Goal: Information Seeking & Learning: Learn about a topic

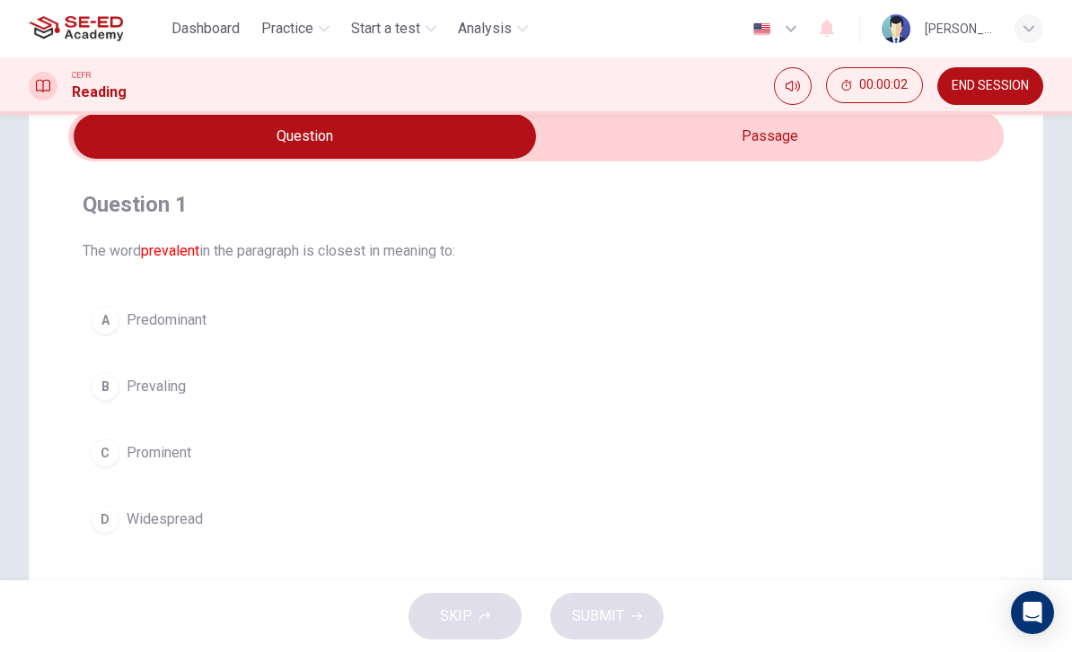
scroll to position [77, 0]
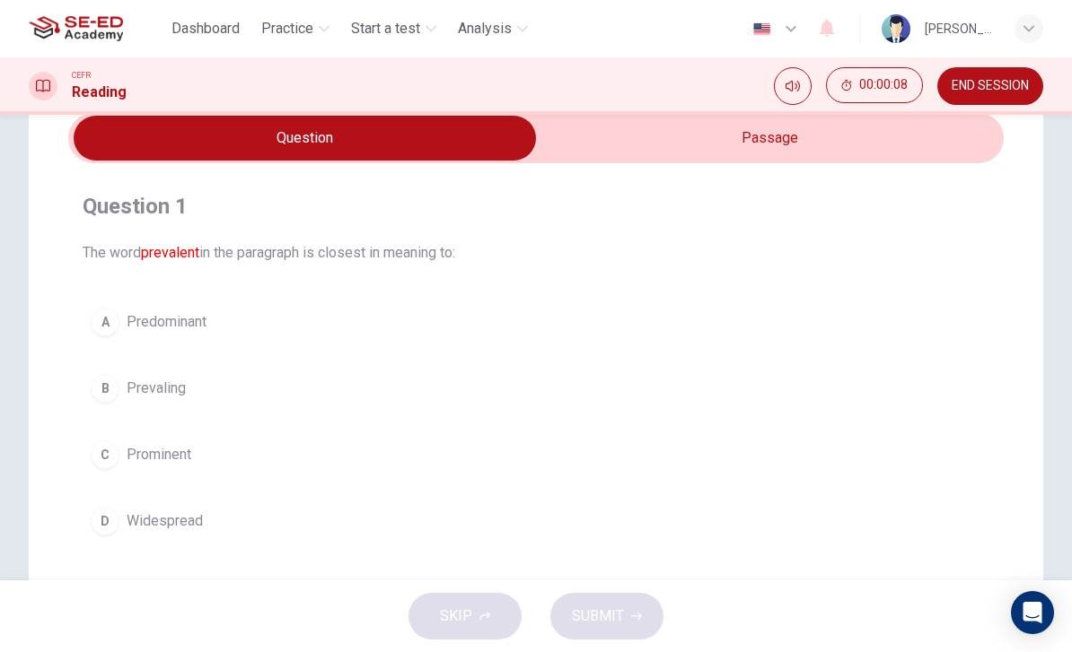
click at [786, 136] on input "checkbox" at bounding box center [304, 138] width 1403 height 45
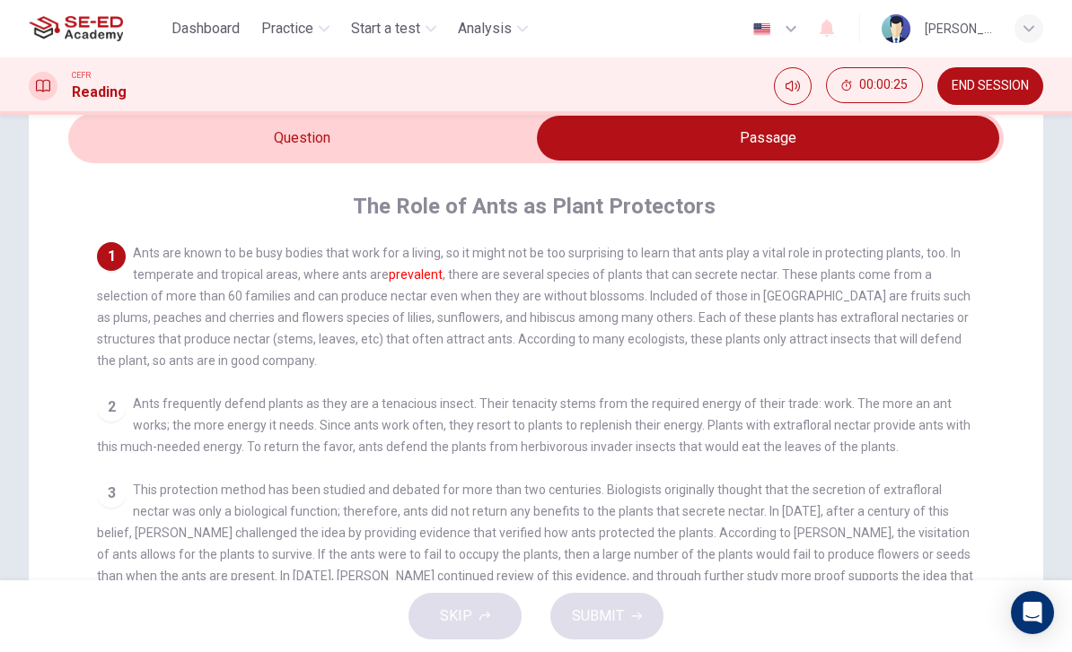
click at [156, 458] on div "2 Ants frequently defend plants as they are a tenacious insect. Their tenacity …" at bounding box center [536, 425] width 879 height 65
click at [127, 136] on input "checkbox" at bounding box center [767, 138] width 1403 height 45
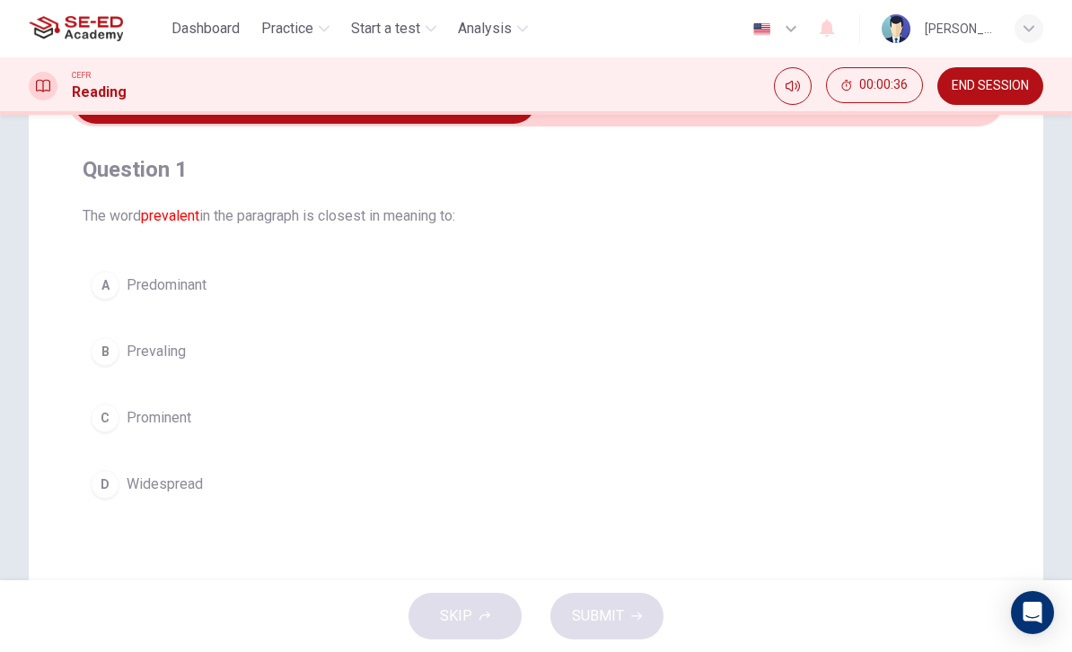
scroll to position [116, 0]
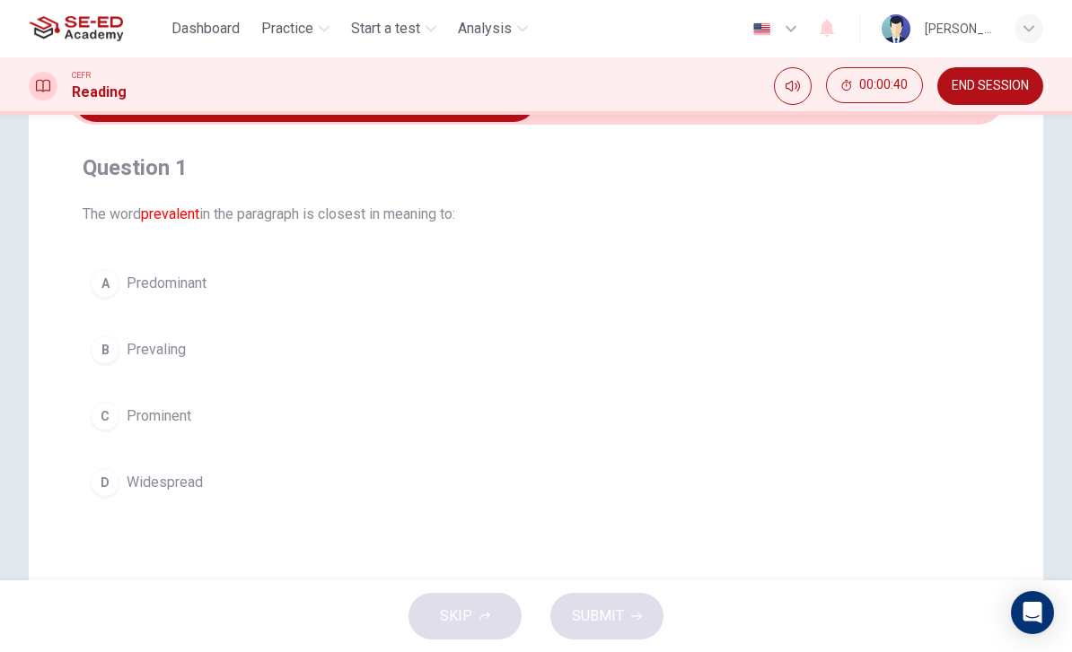
click at [113, 419] on div "C" at bounding box center [105, 416] width 29 height 29
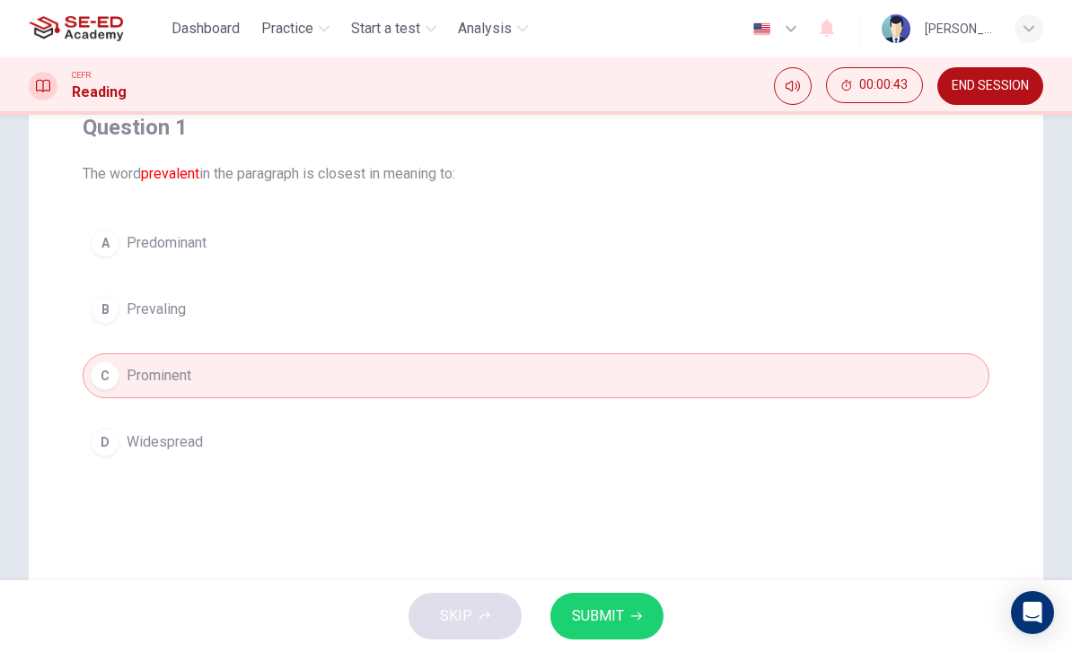
scroll to position [151, 0]
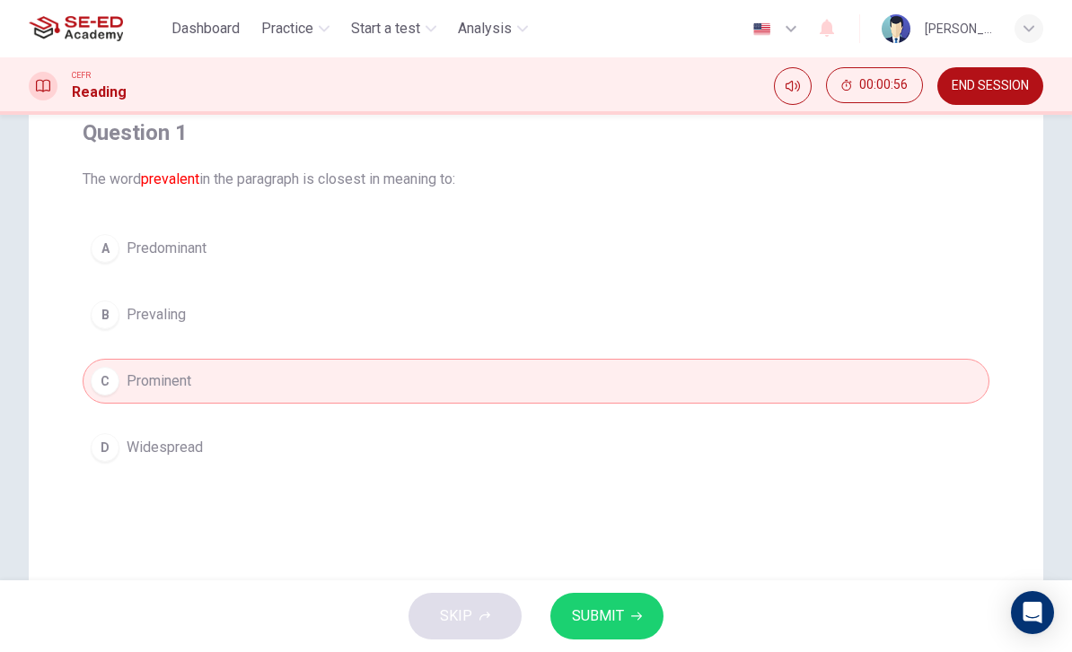
click at [92, 326] on button "B Prevaling" at bounding box center [536, 315] width 906 height 45
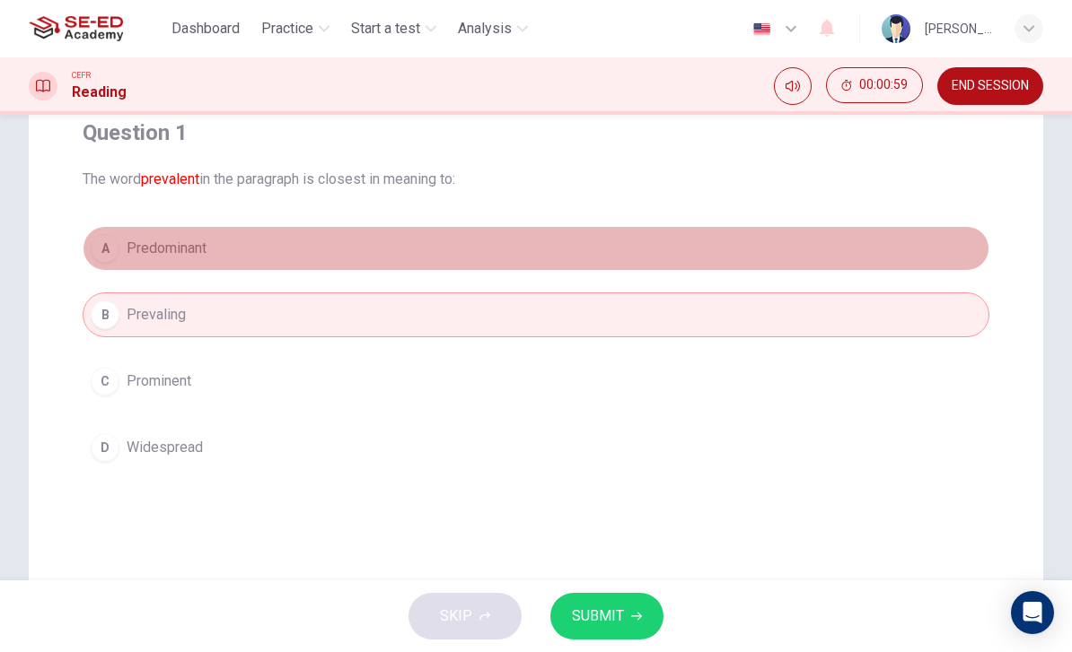
click at [156, 245] on span "Predominant" at bounding box center [167, 249] width 80 height 22
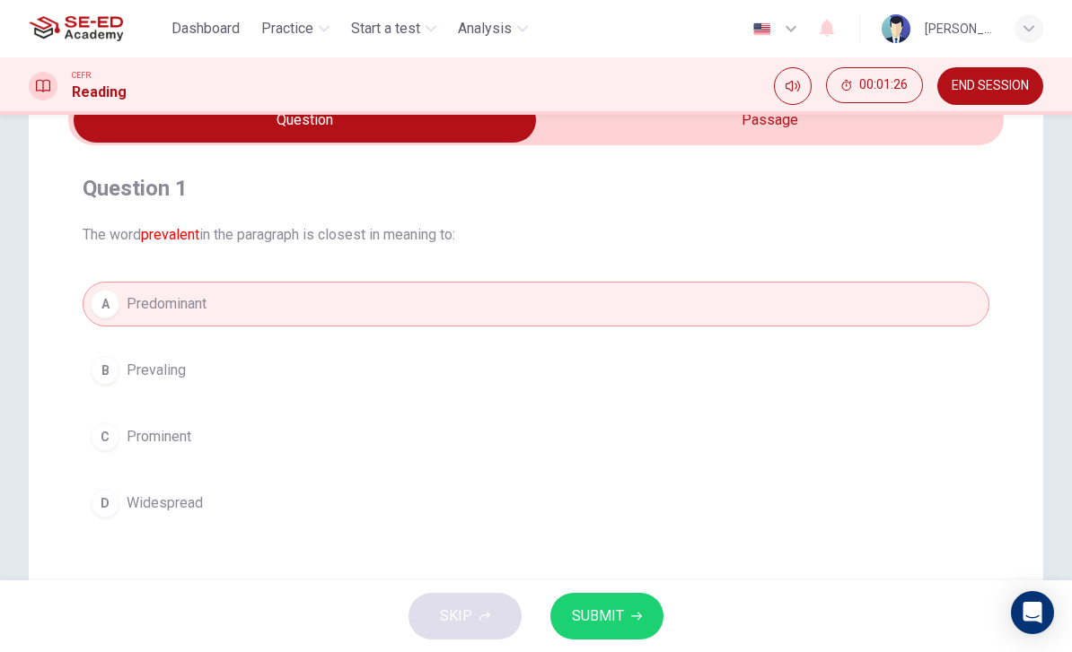
scroll to position [98, 0]
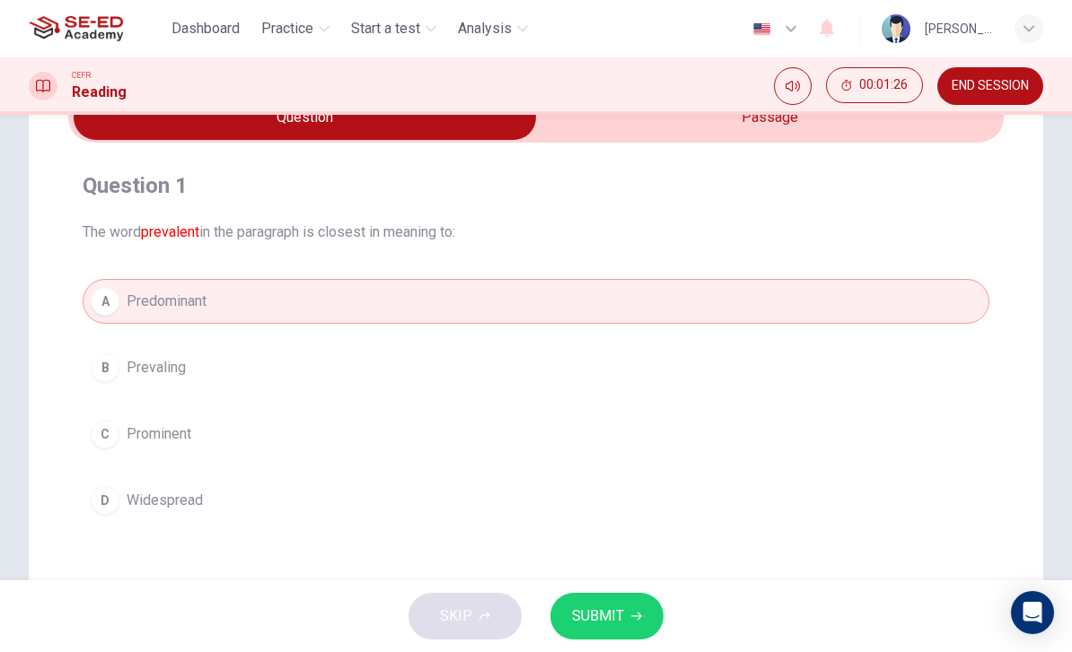
click at [116, 505] on div "D" at bounding box center [105, 500] width 29 height 29
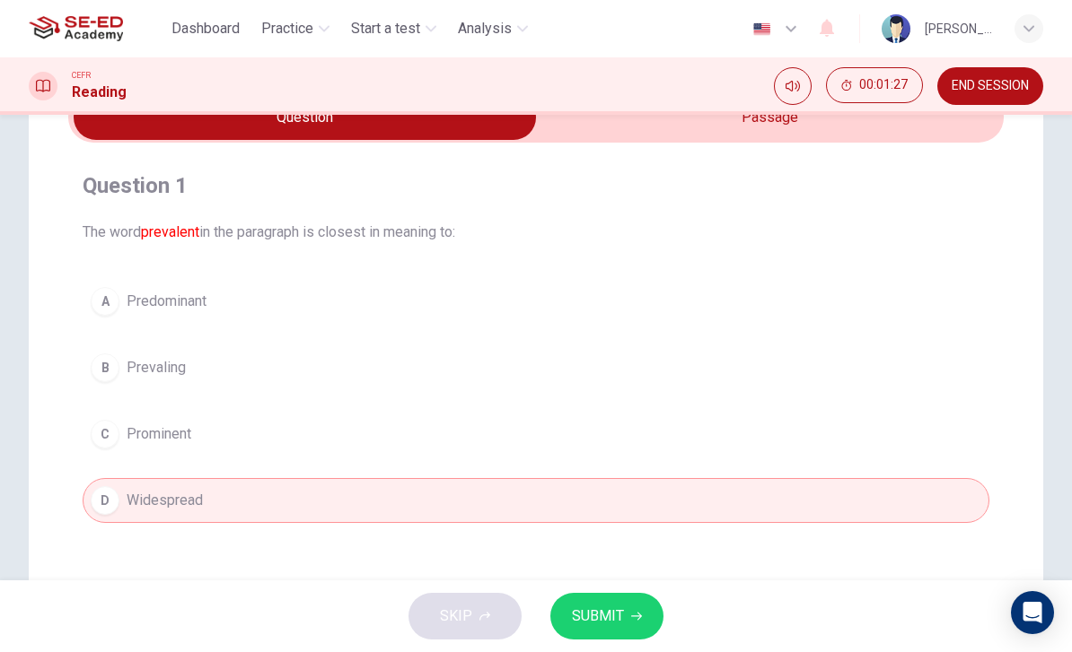
click at [623, 624] on button "SUBMIT" at bounding box center [606, 616] width 113 height 47
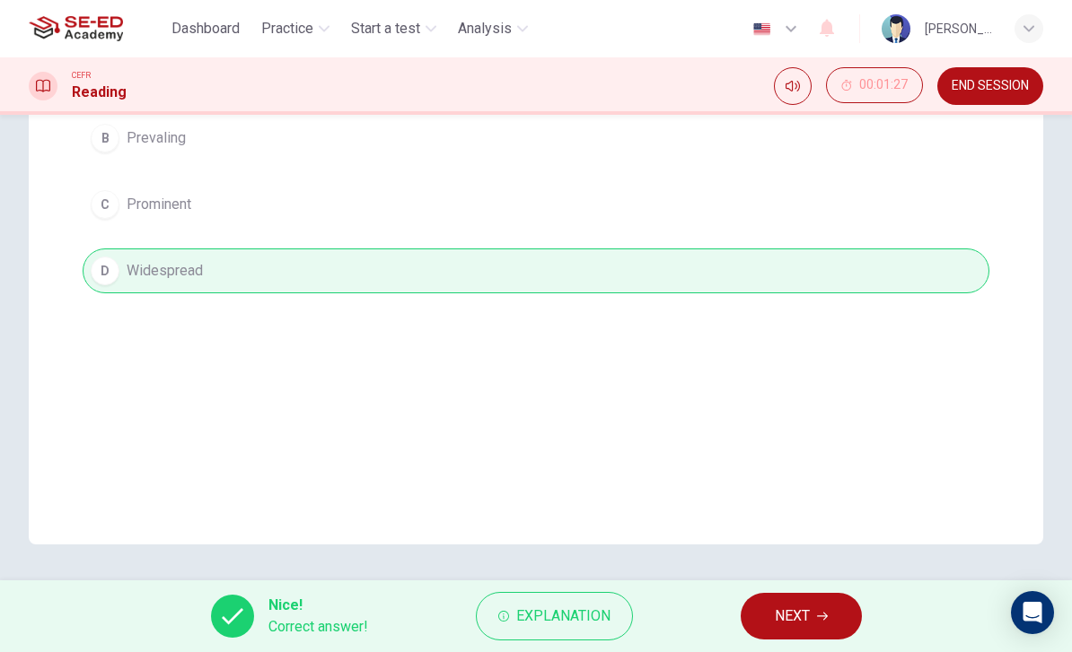
scroll to position [328, 0]
click at [603, 621] on span "Explanation" at bounding box center [563, 616] width 94 height 25
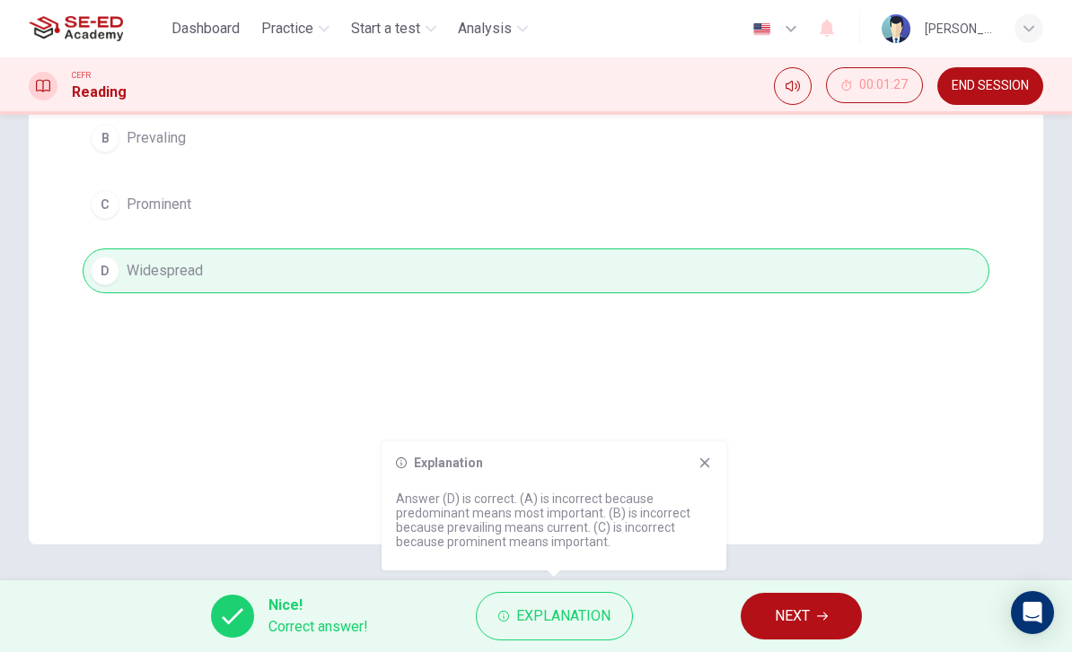
click at [762, 623] on button "NEXT" at bounding box center [800, 616] width 121 height 47
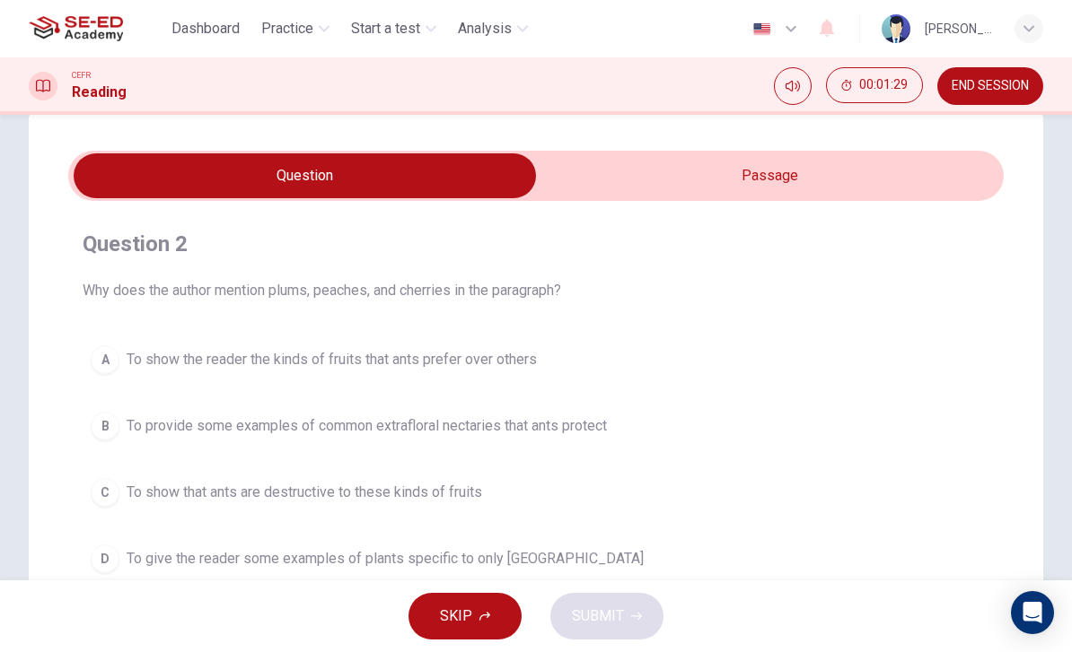
scroll to position [41, 0]
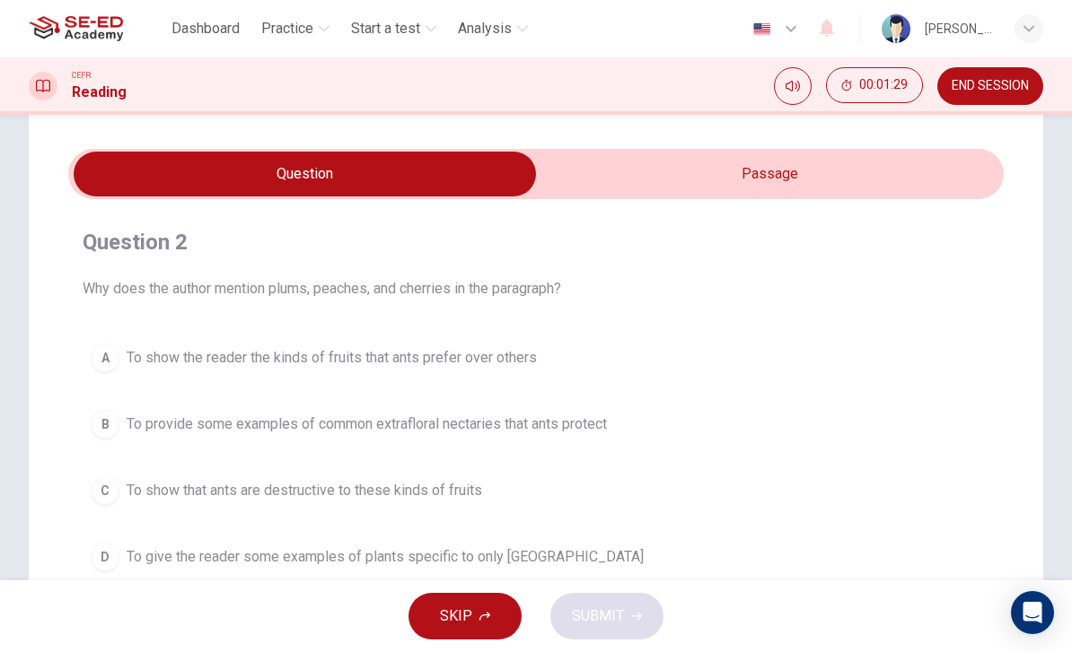
click at [851, 179] on input "checkbox" at bounding box center [304, 174] width 1403 height 45
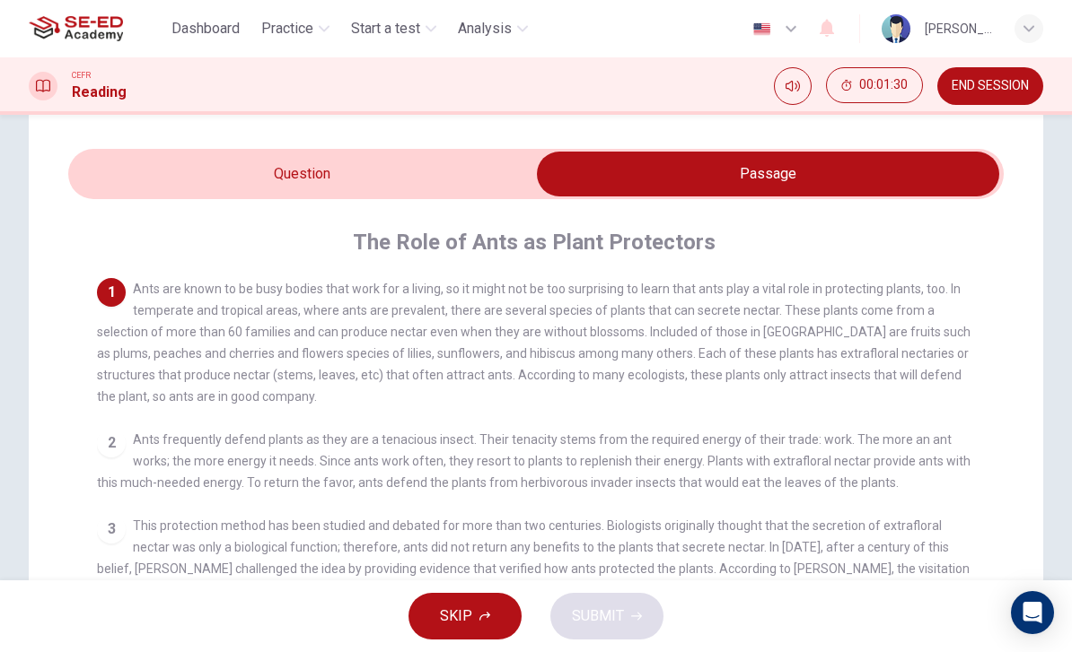
click at [188, 158] on input "checkbox" at bounding box center [767, 174] width 1403 height 45
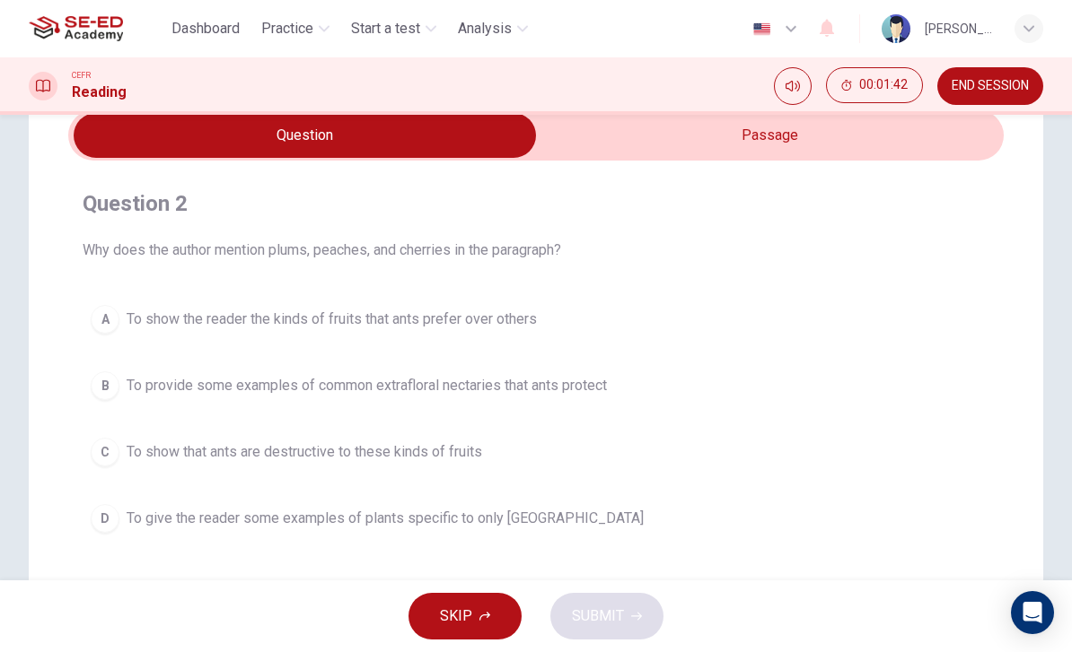
scroll to position [70, 0]
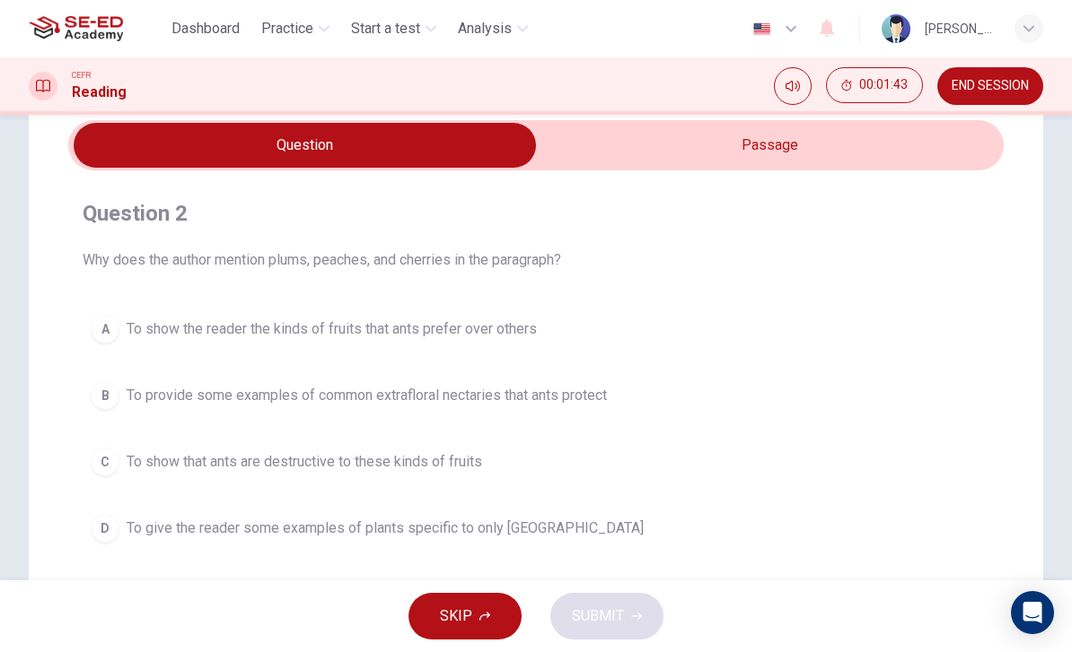
click at [790, 154] on input "checkbox" at bounding box center [304, 145] width 1403 height 45
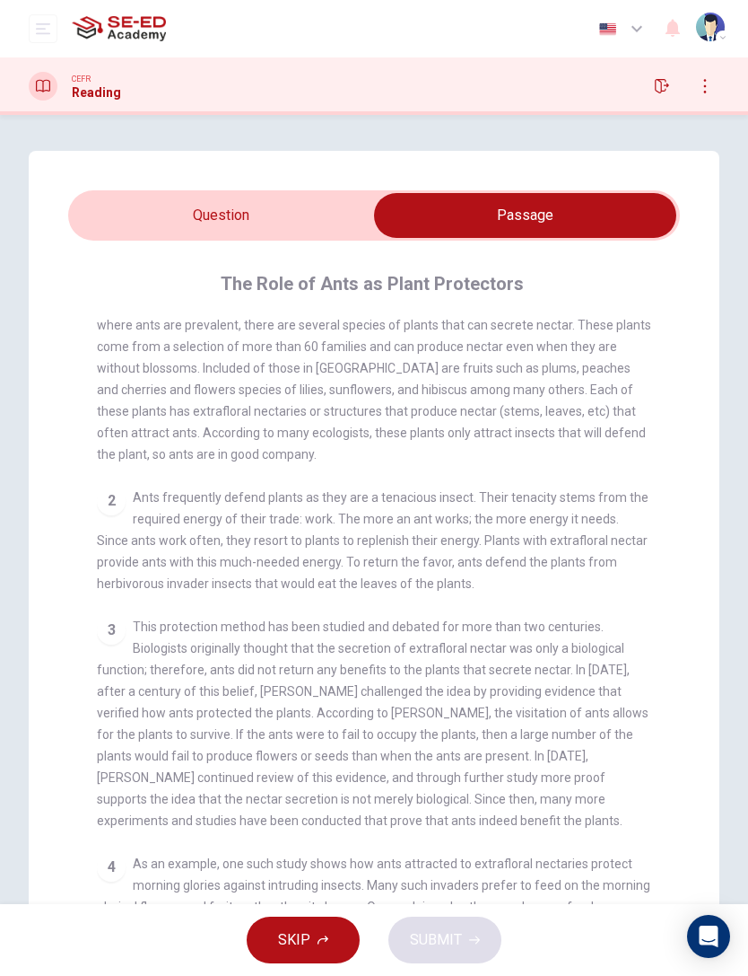
scroll to position [0, 0]
click at [127, 220] on input "checkbox" at bounding box center [525, 215] width 918 height 45
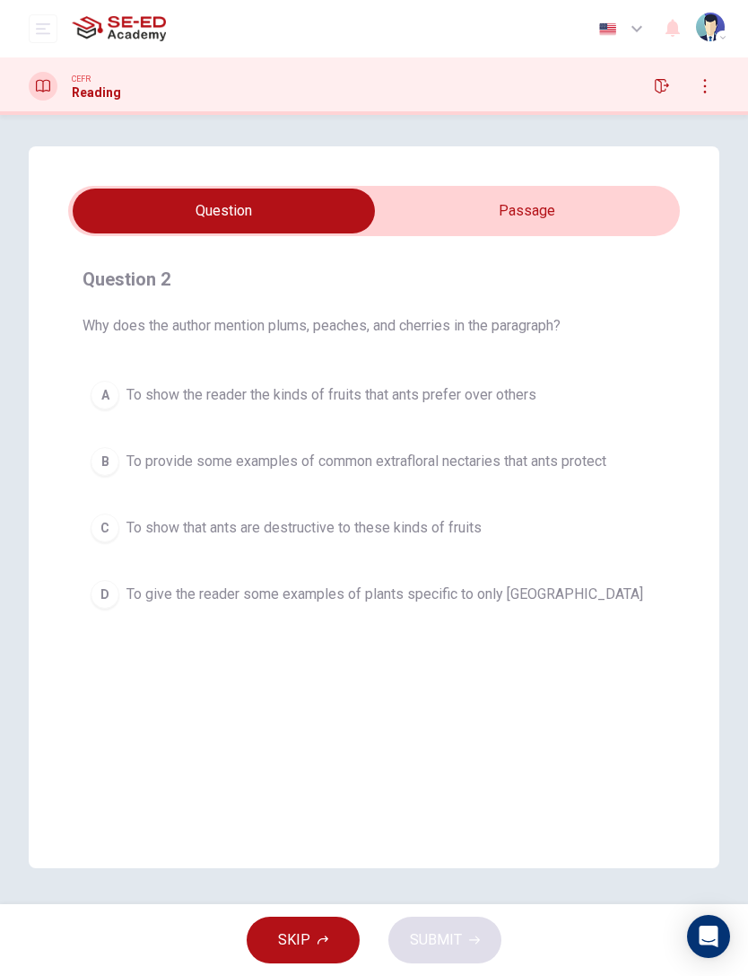
scroll to position [4, 0]
click at [632, 224] on input "checkbox" at bounding box center [224, 210] width 918 height 45
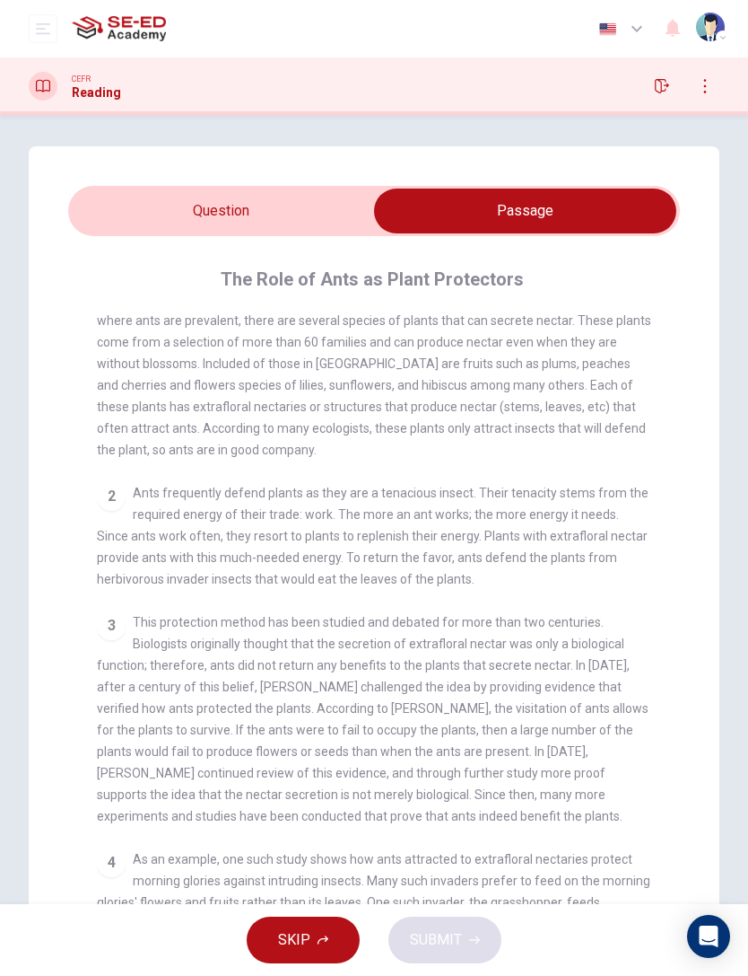
click at [100, 206] on input "checkbox" at bounding box center [525, 210] width 918 height 45
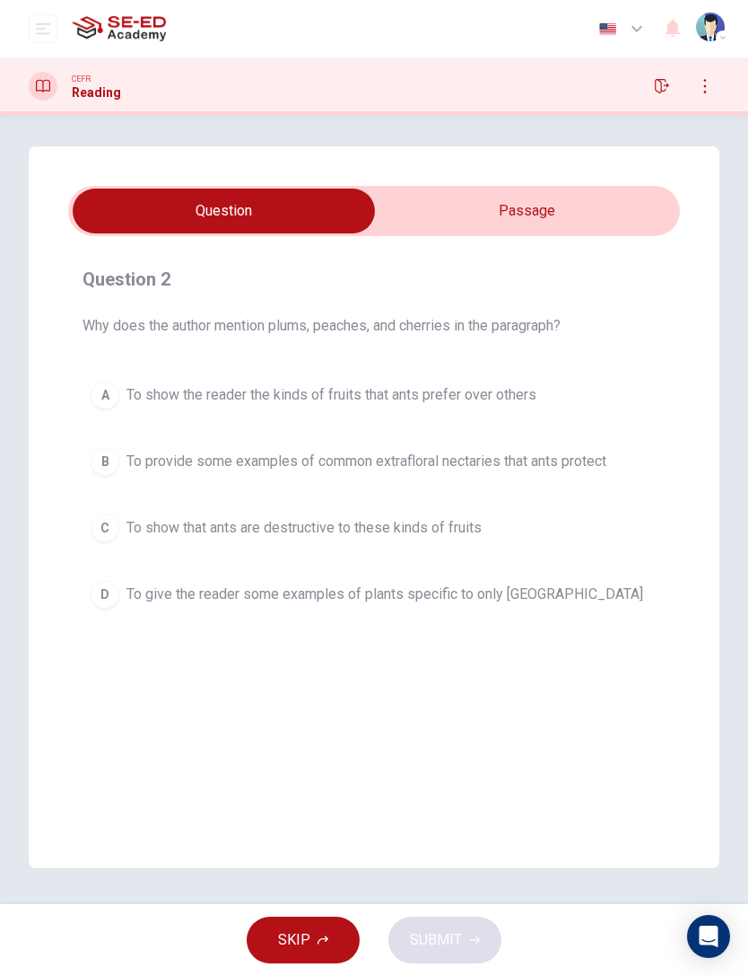
click at [571, 572] on button "D To give the reader some examples of plants specific to only [GEOGRAPHIC_DATA]" at bounding box center [374, 594] width 583 height 45
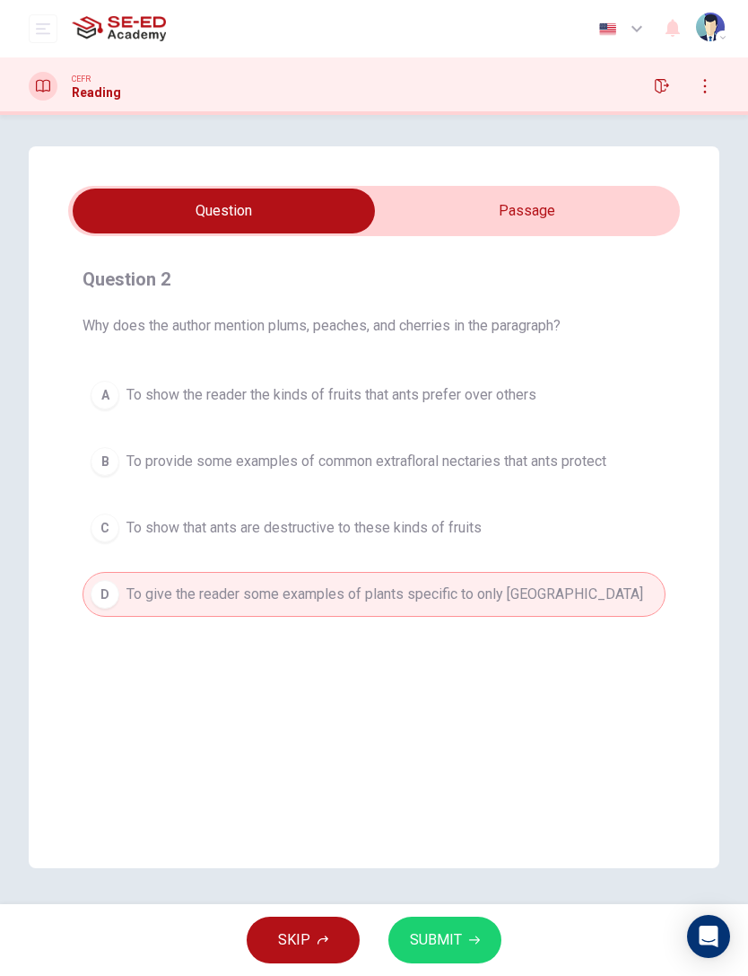
click at [442, 652] on span "SUBMIT" at bounding box center [436, 939] width 52 height 25
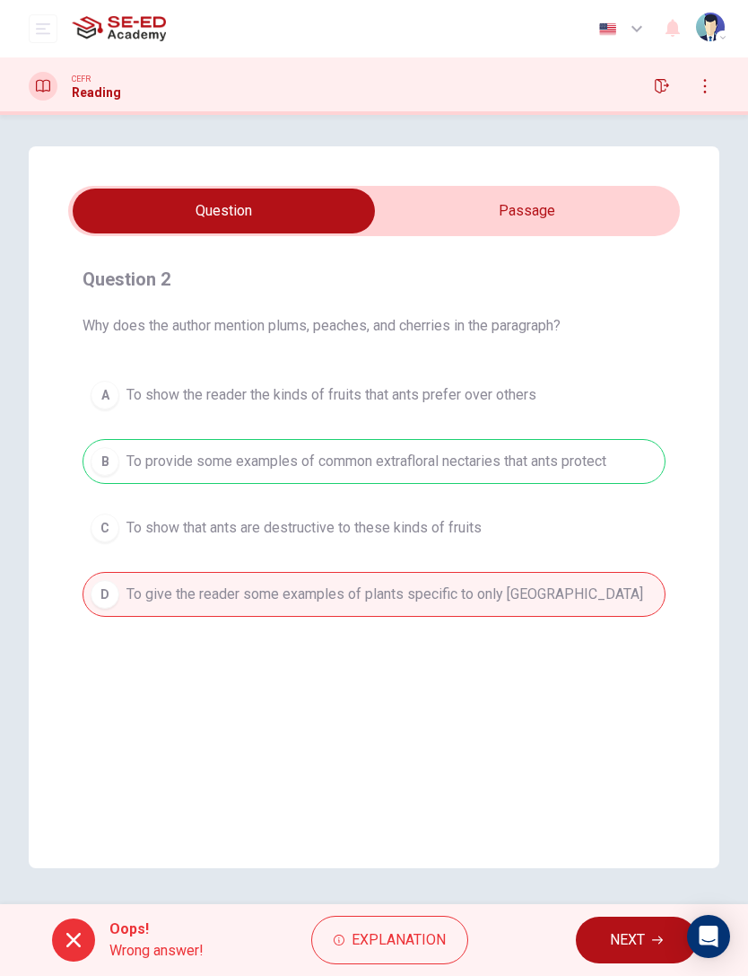
click at [643, 450] on div "A To show the reader the kinds of fruits that ants prefer over others B To prov…" at bounding box center [374, 494] width 583 height 244
click at [620, 652] on span "NEXT" at bounding box center [627, 939] width 35 height 25
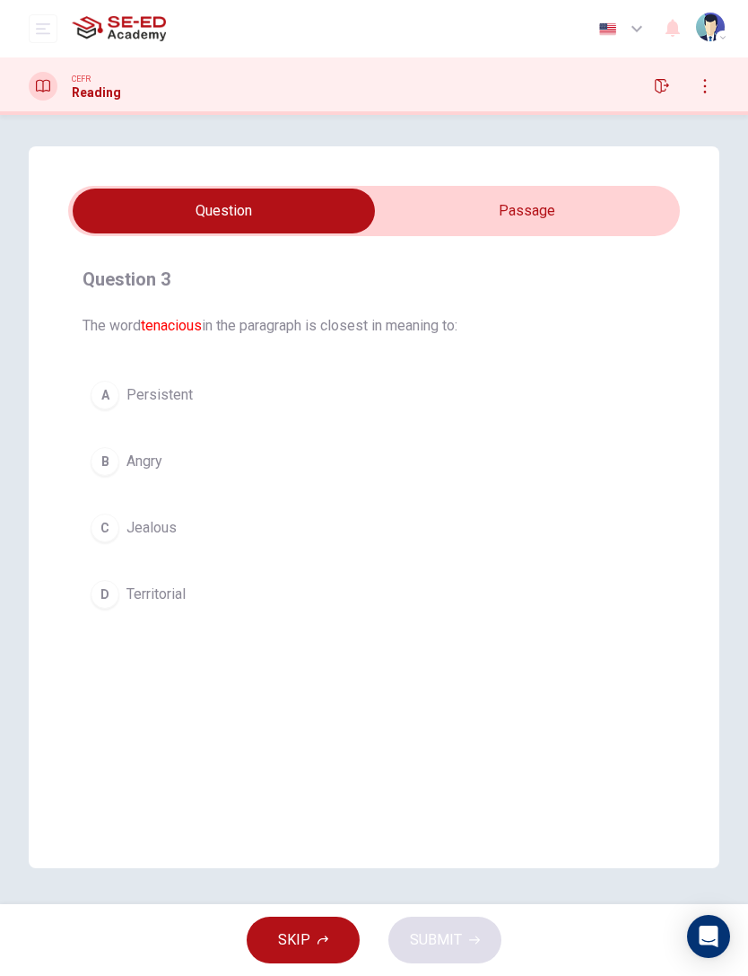
click at [602, 220] on input "checkbox" at bounding box center [224, 210] width 918 height 45
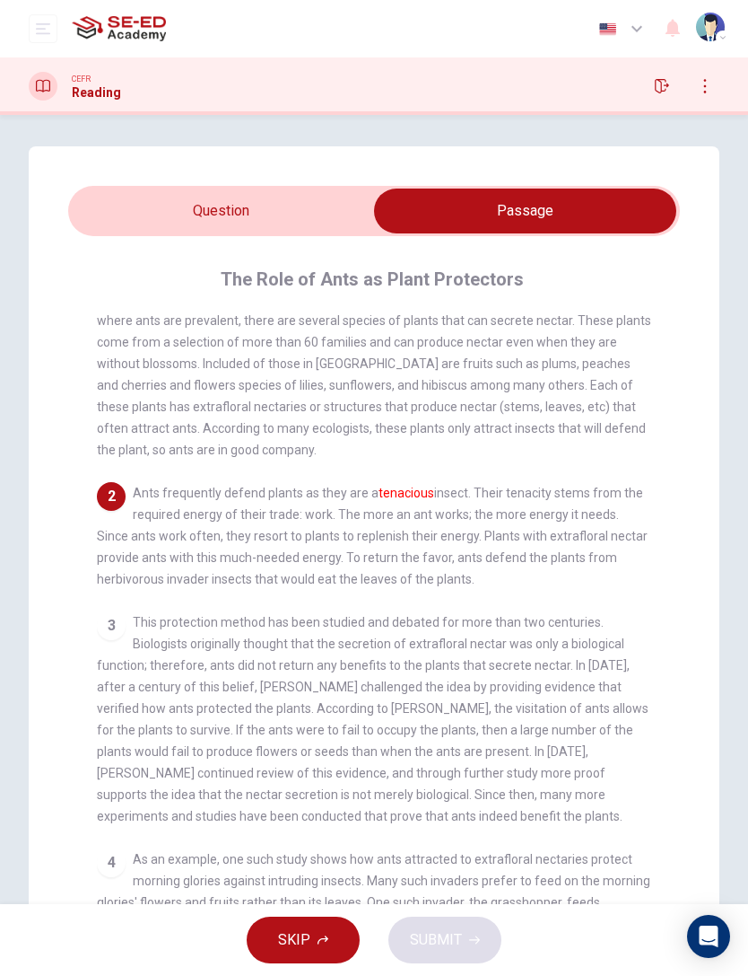
click at [307, 210] on input "checkbox" at bounding box center [525, 210] width 918 height 45
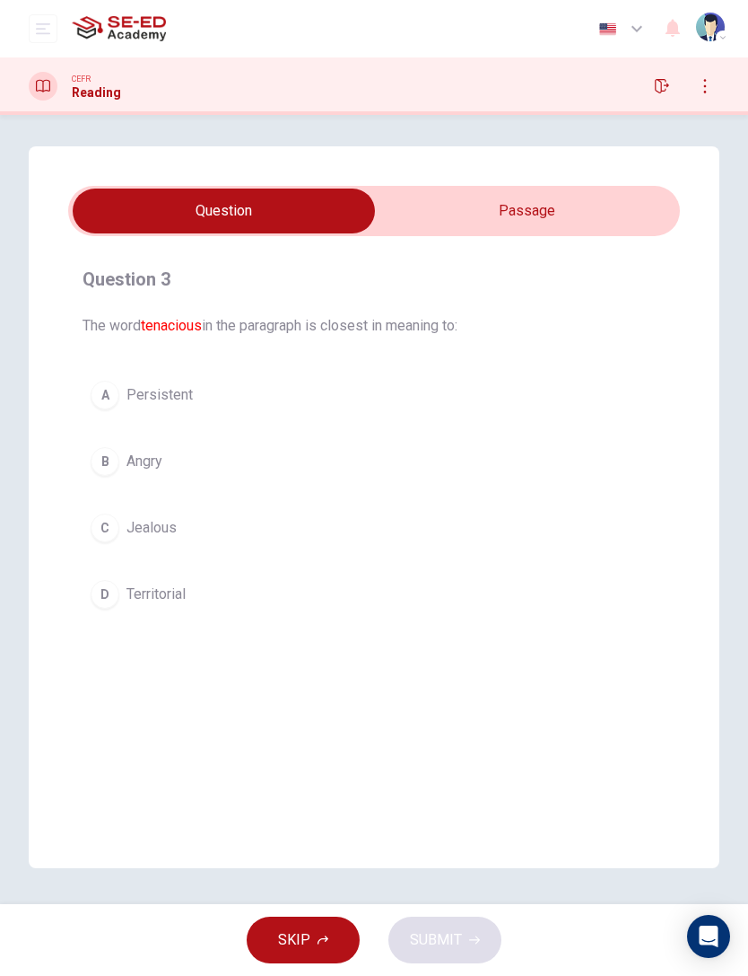
click at [40, 282] on div "Question 3 The word tenacious in the paragraph is closest in meaning to: A Pers…" at bounding box center [374, 507] width 691 height 722
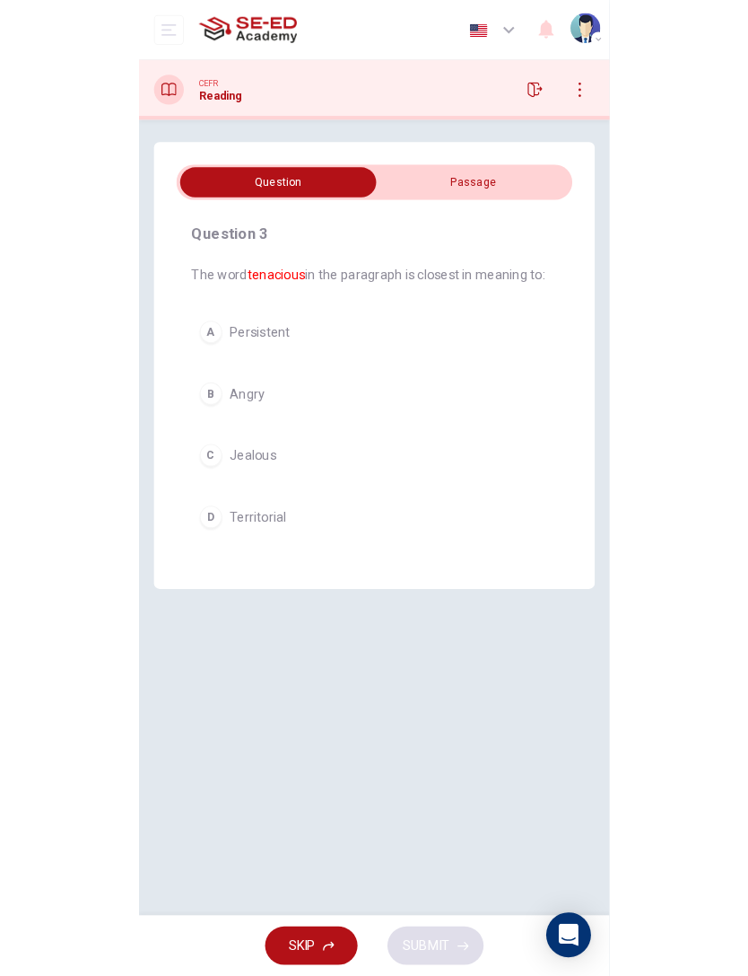
scroll to position [0, 0]
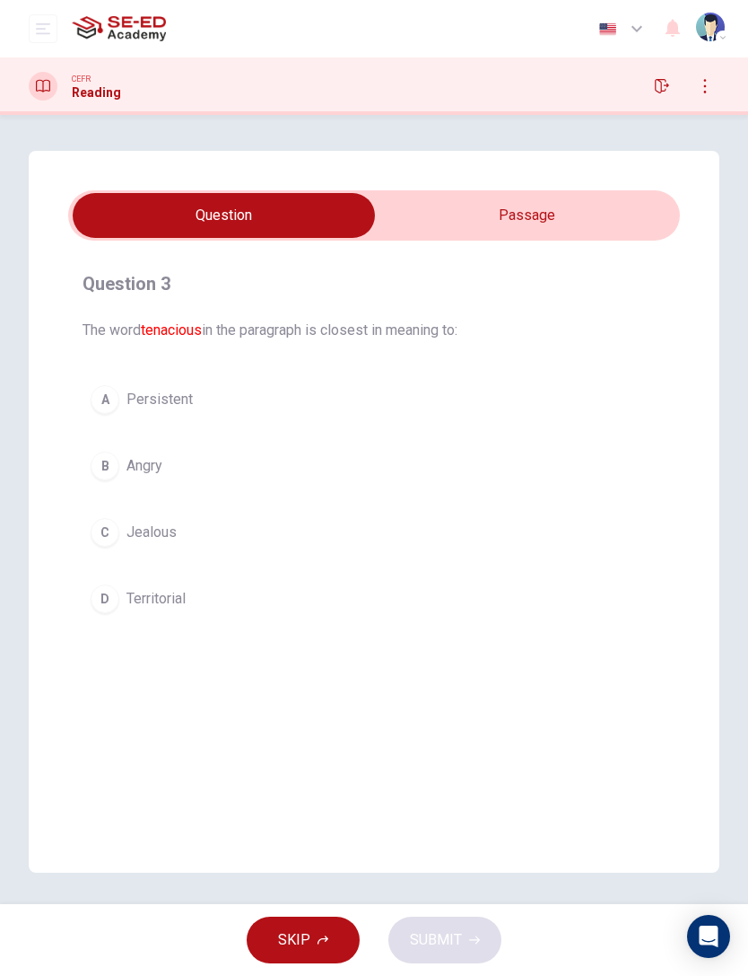
click at [276, 589] on button "D Territorial" at bounding box center [374, 598] width 583 height 45
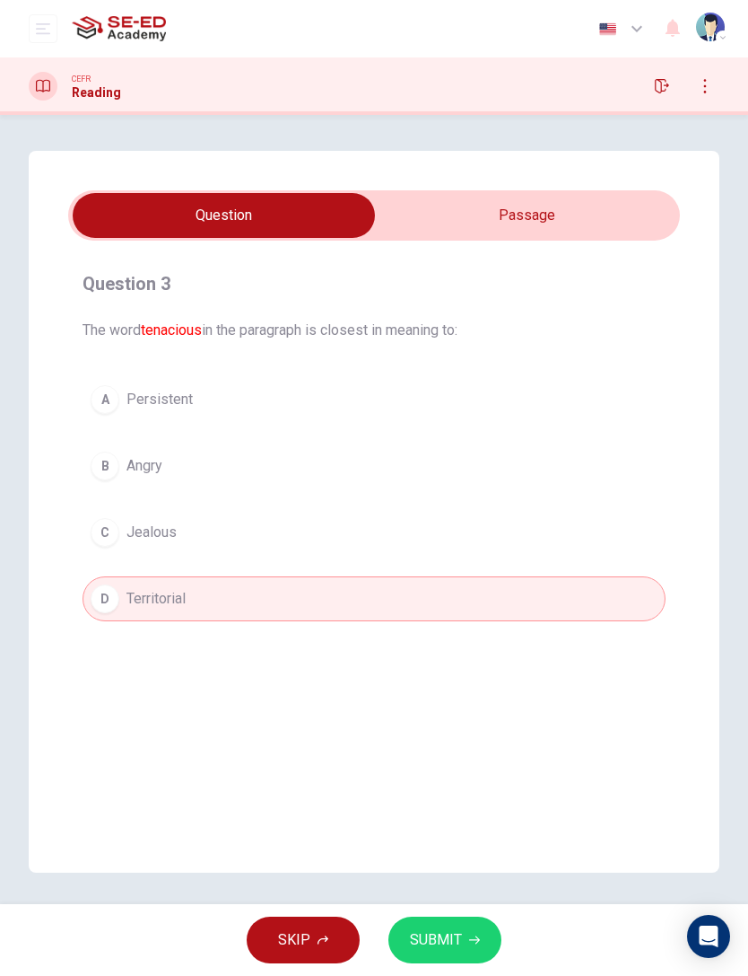
click at [447, 652] on button "SUBMIT" at bounding box center [445, 939] width 113 height 47
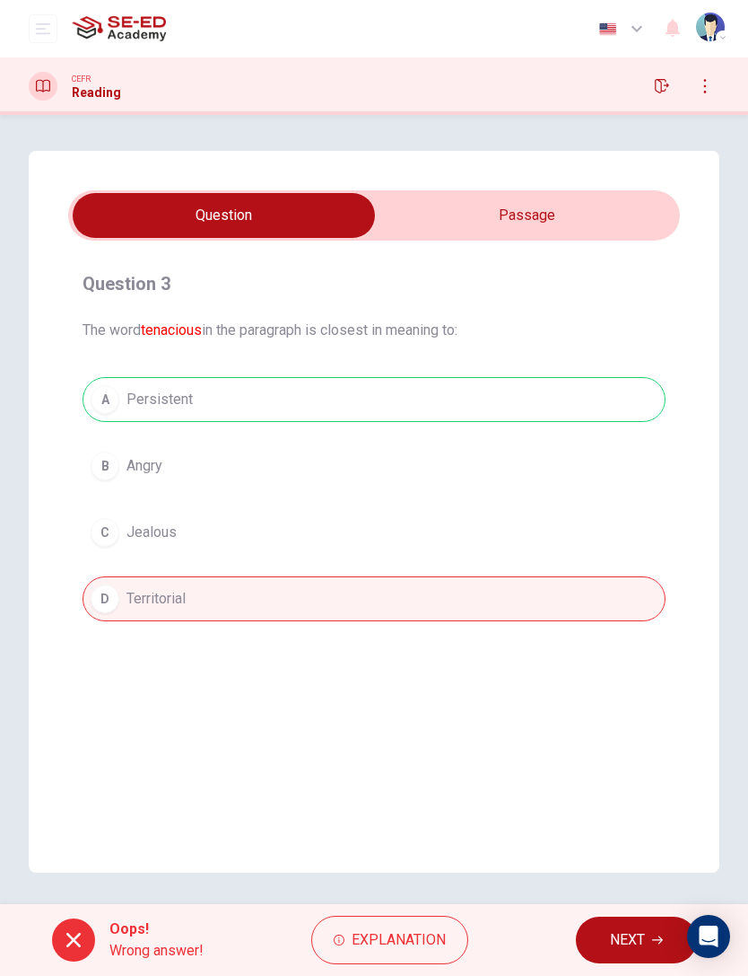
click at [107, 394] on div "A Persistent B Angry C Jealous D Territorial" at bounding box center [374, 499] width 583 height 244
click at [606, 279] on h4 "Question 3" at bounding box center [374, 283] width 583 height 29
click at [425, 652] on button "Explanation" at bounding box center [389, 939] width 157 height 48
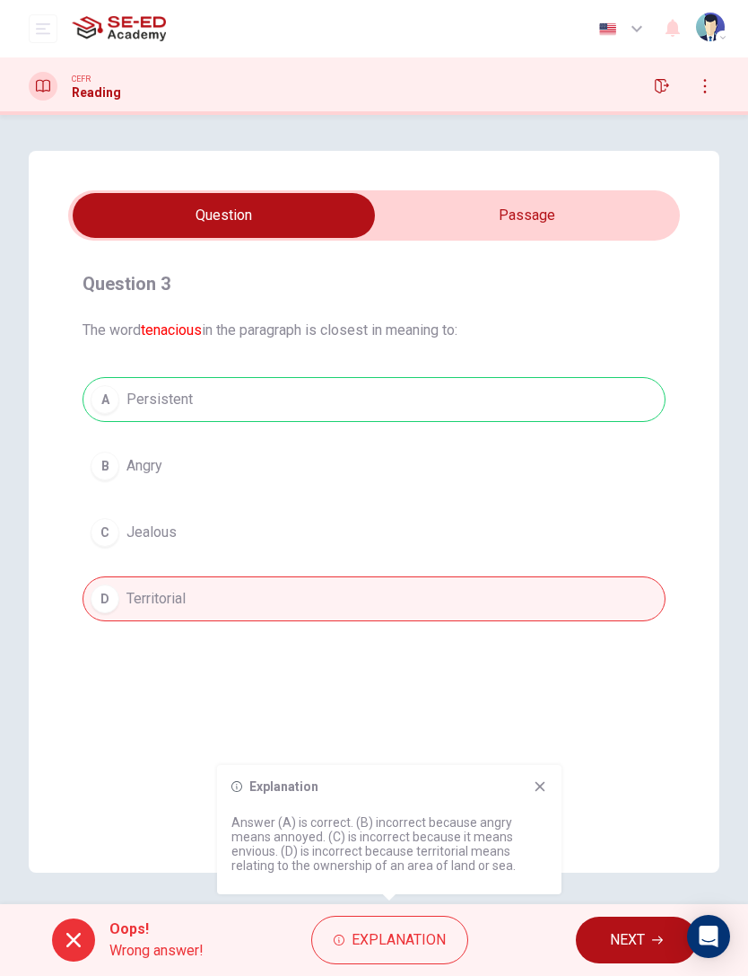
click at [537, 652] on div "Question 3 The word tenacious in the paragraph is closest in meaning to: A Pers…" at bounding box center [374, 512] width 691 height 722
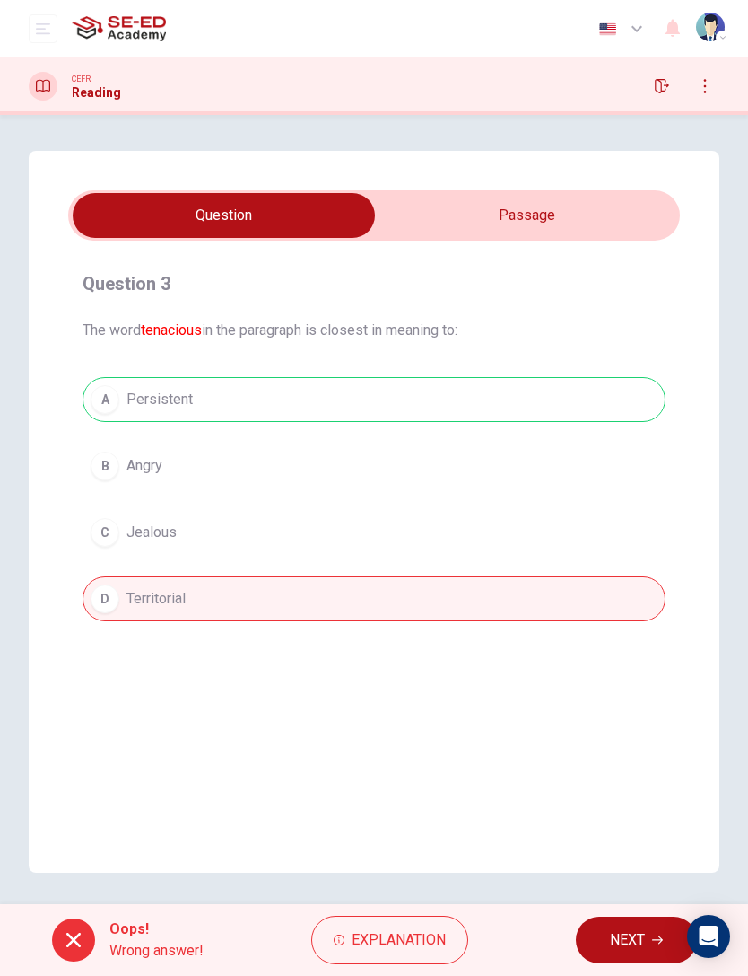
click at [630, 652] on span "NEXT" at bounding box center [627, 939] width 35 height 25
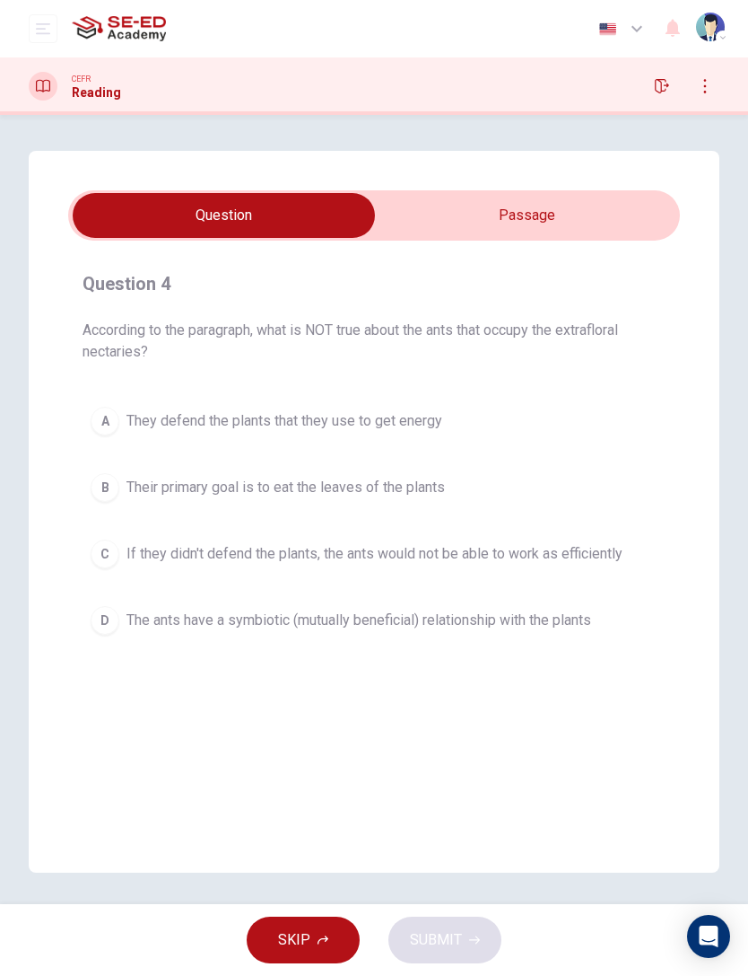
click at [628, 220] on input "checkbox" at bounding box center [224, 215] width 918 height 45
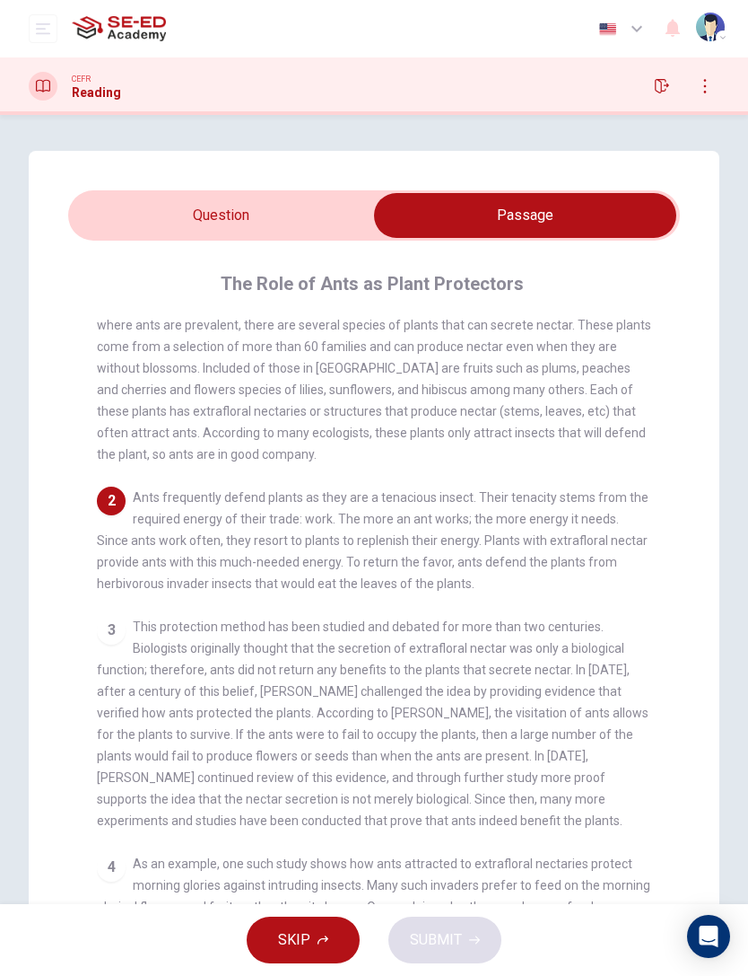
click at [262, 219] on input "checkbox" at bounding box center [525, 215] width 918 height 45
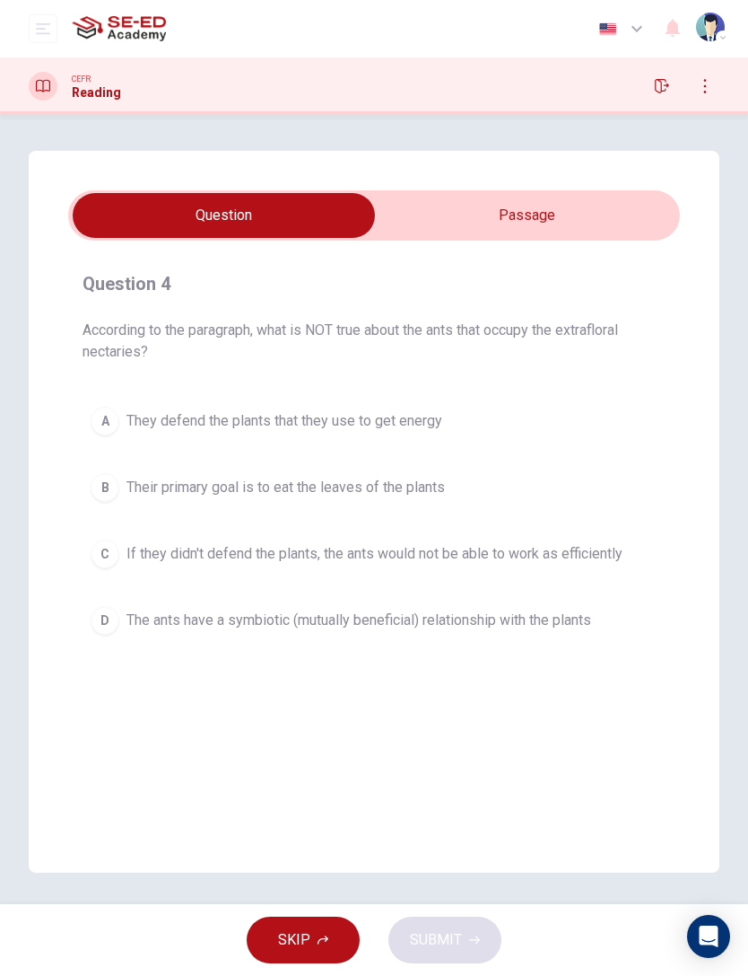
click at [586, 199] on input "checkbox" at bounding box center [224, 215] width 918 height 45
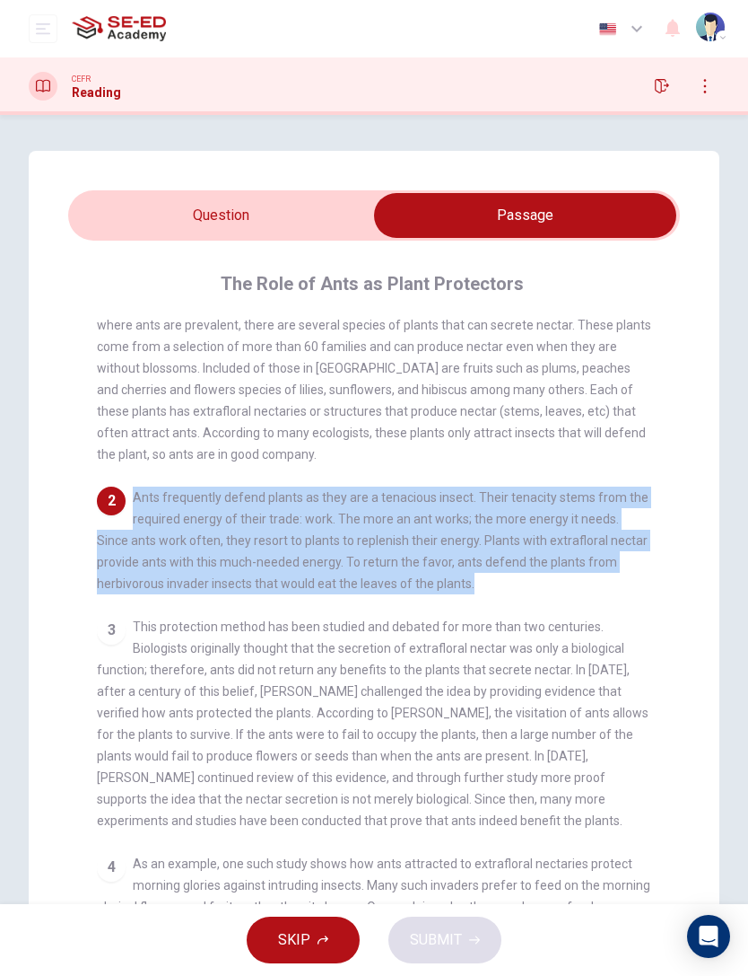
click at [98, 219] on input "checkbox" at bounding box center [525, 215] width 918 height 45
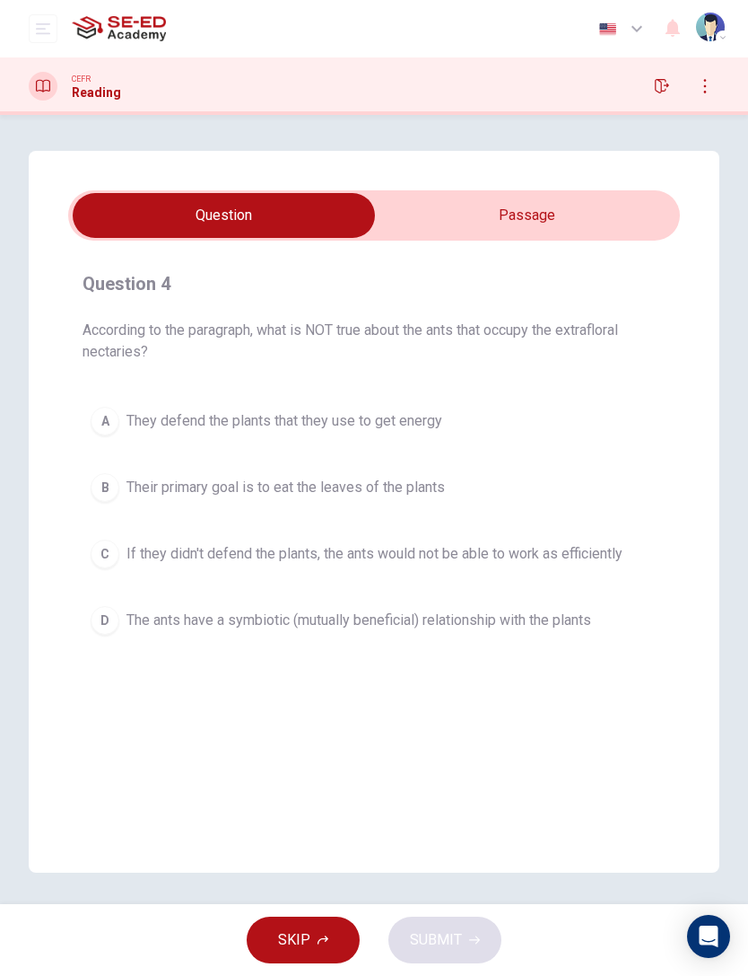
click at [112, 483] on div "B" at bounding box center [105, 487] width 29 height 29
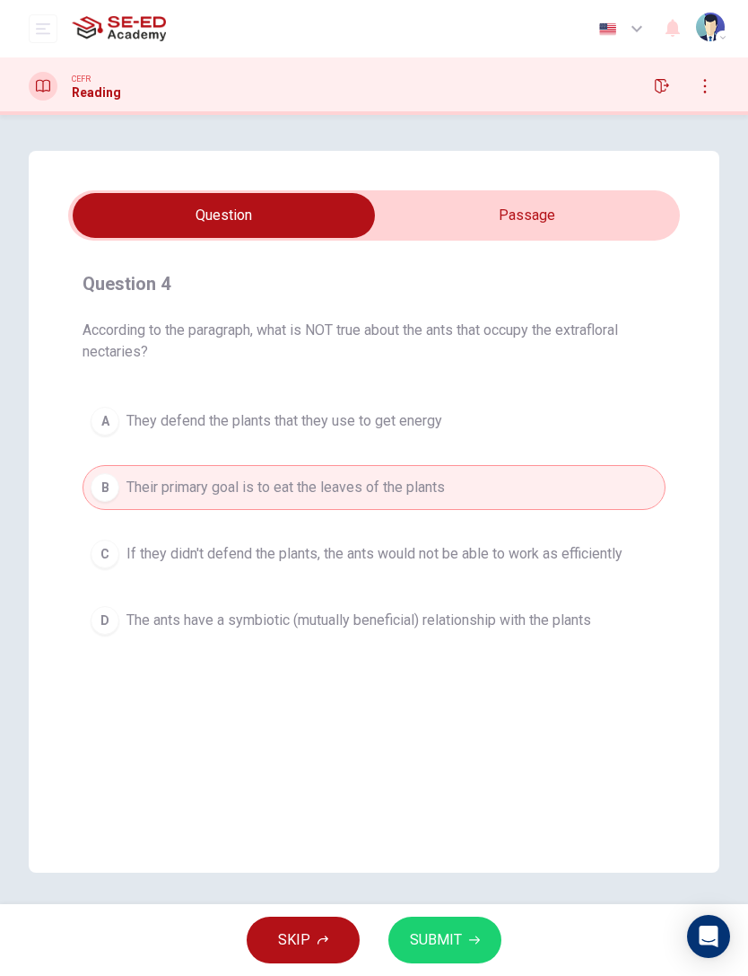
click at [474, 652] on button "SUBMIT" at bounding box center [445, 939] width 113 height 47
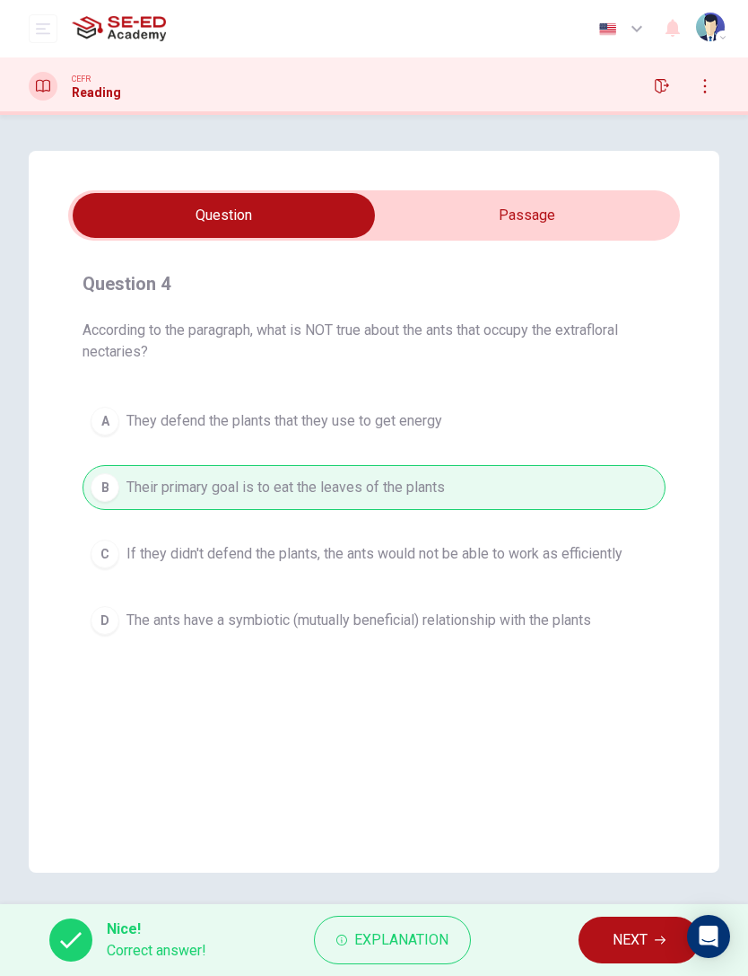
click at [614, 652] on span "NEXT" at bounding box center [630, 939] width 35 height 25
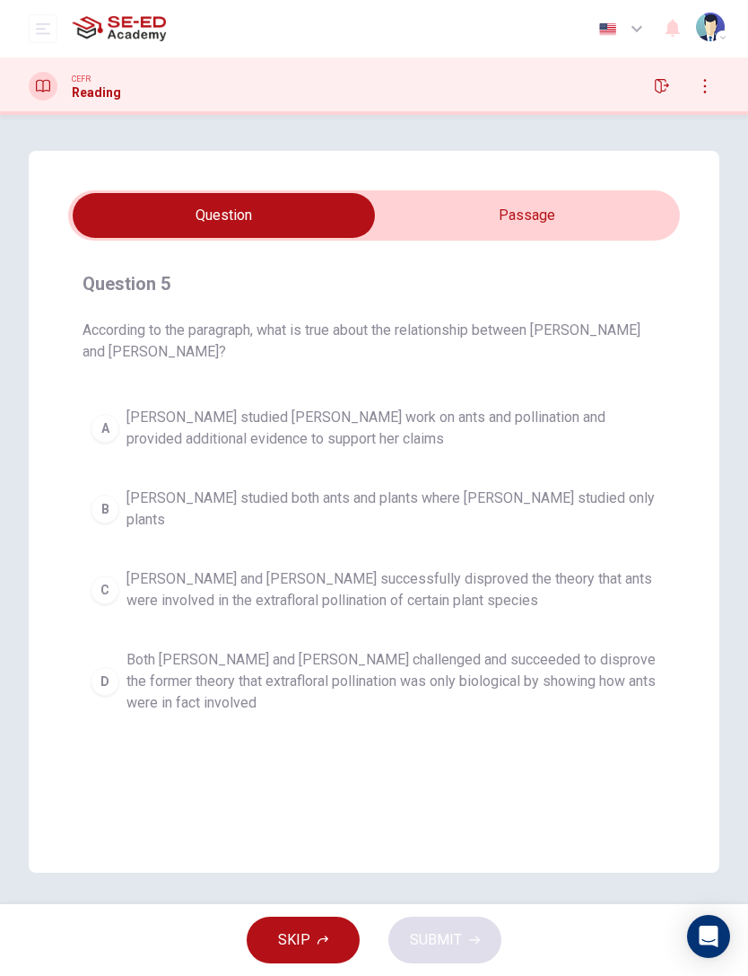
click at [650, 216] on input "checkbox" at bounding box center [224, 215] width 918 height 45
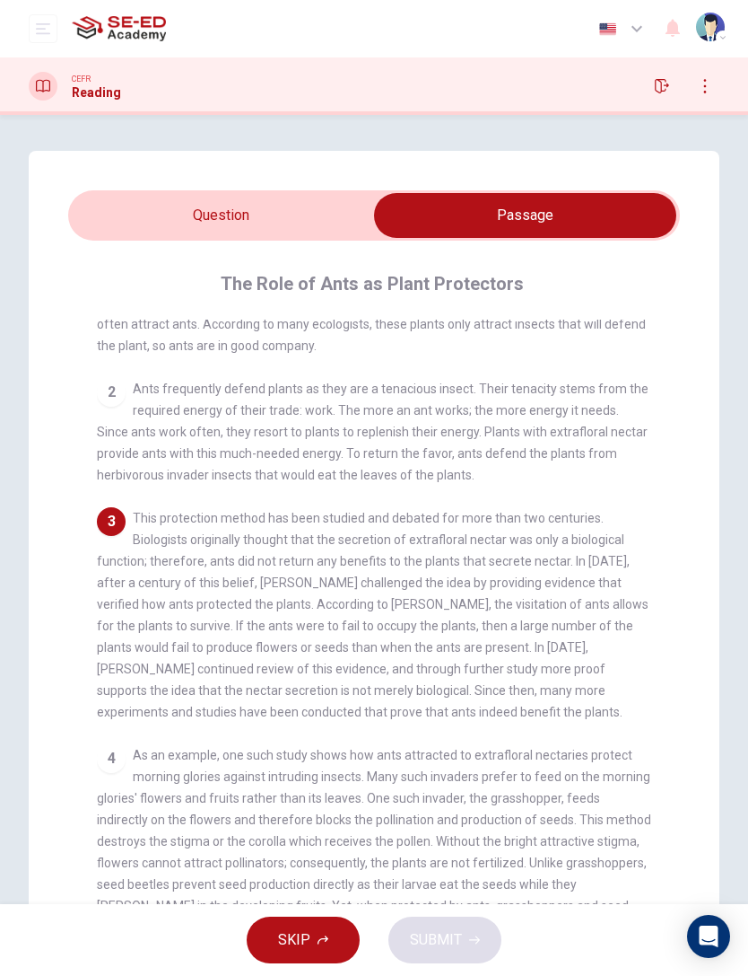
scroll to position [161, 0]
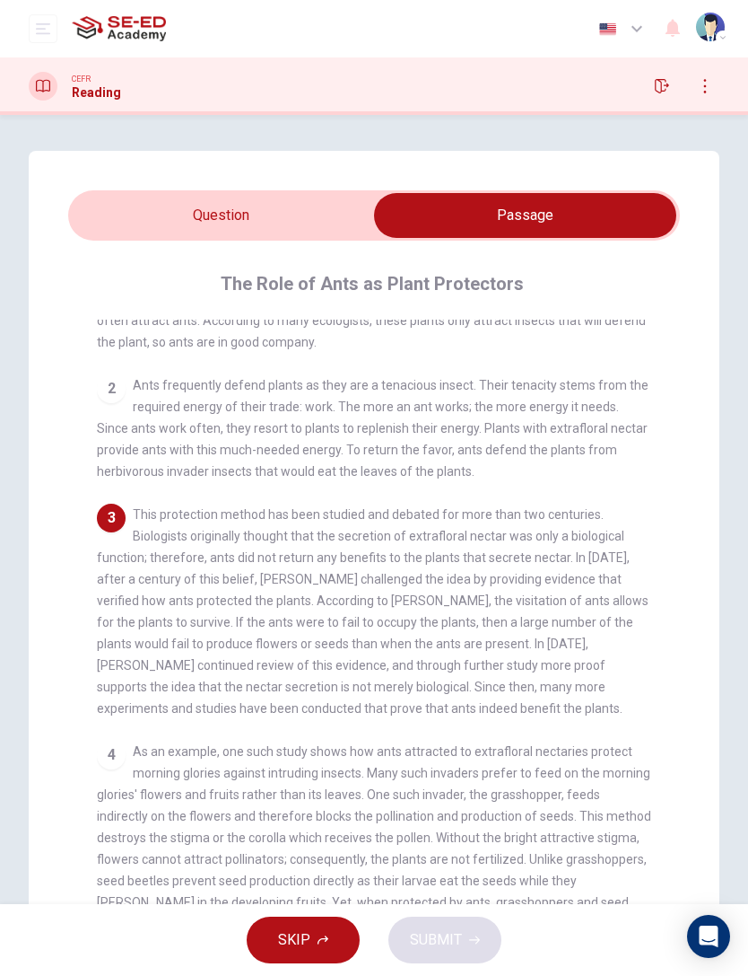
click at [280, 203] on input "checkbox" at bounding box center [525, 215] width 918 height 45
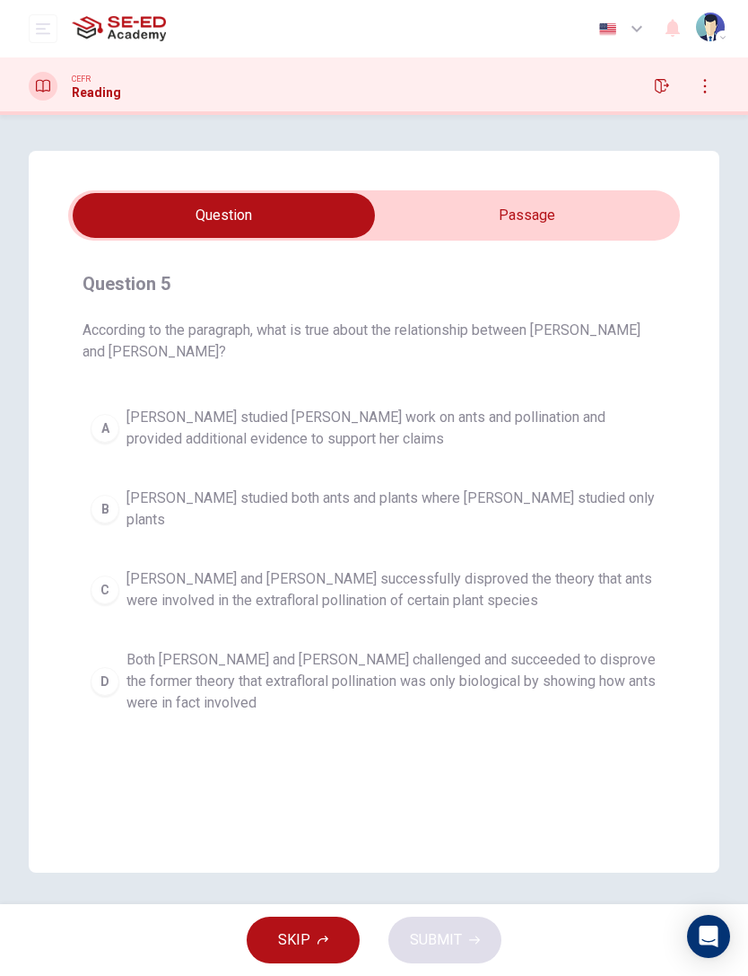
click at [523, 203] on input "checkbox" at bounding box center [224, 215] width 918 height 45
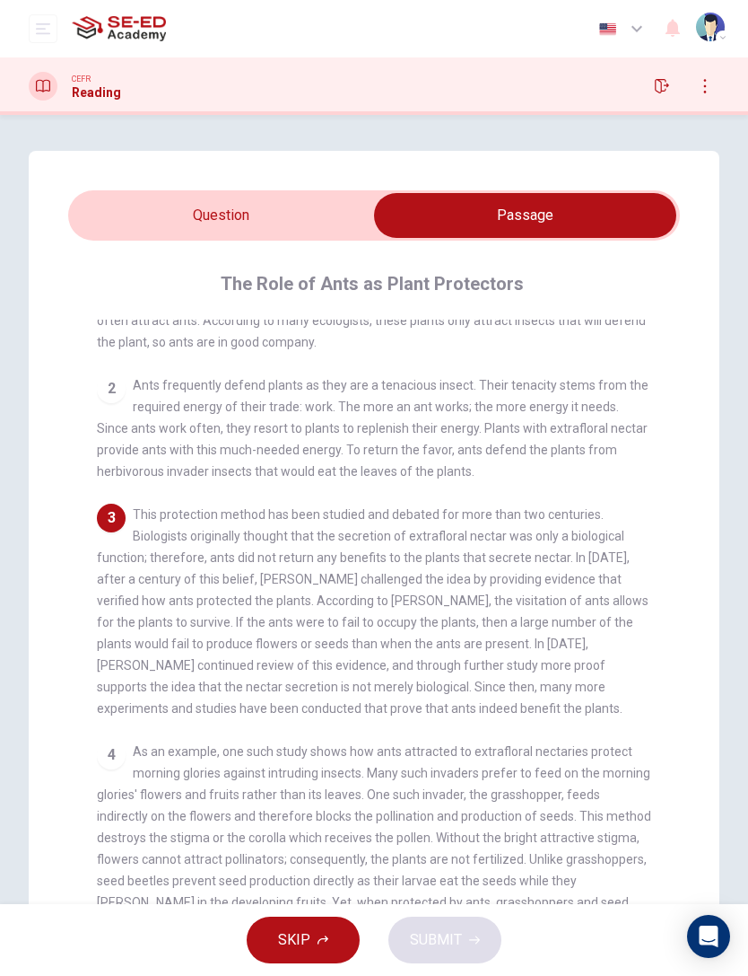
click at [317, 213] on input "checkbox" at bounding box center [525, 215] width 918 height 45
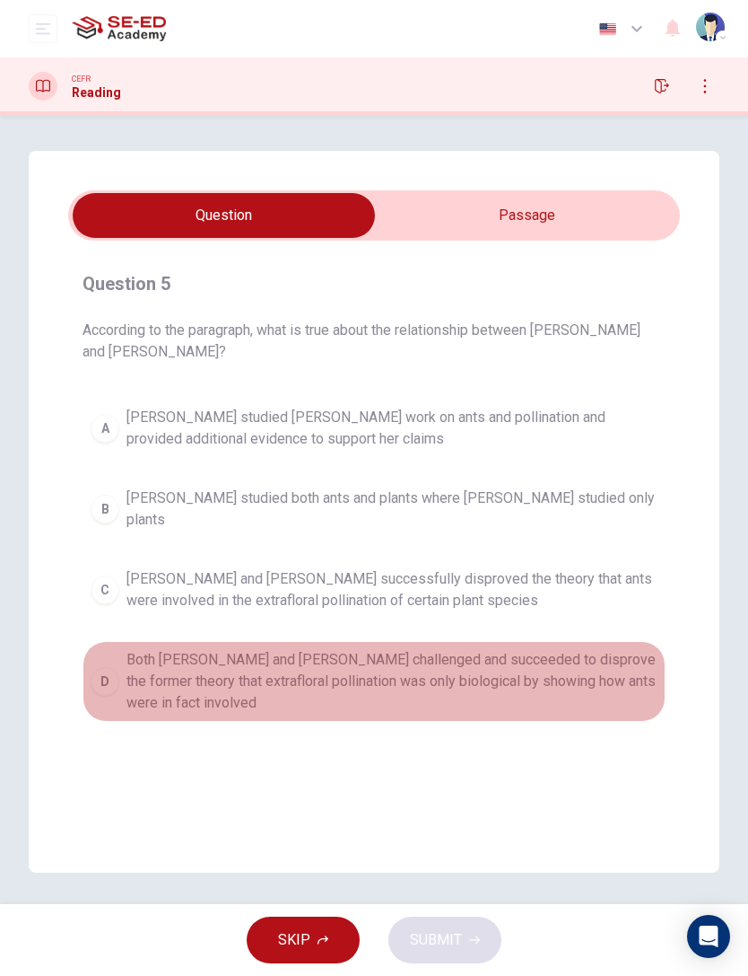
click at [436, 652] on span "Both [PERSON_NAME] and [PERSON_NAME] challenged and succeeded to disprove the f…" at bounding box center [392, 681] width 531 height 65
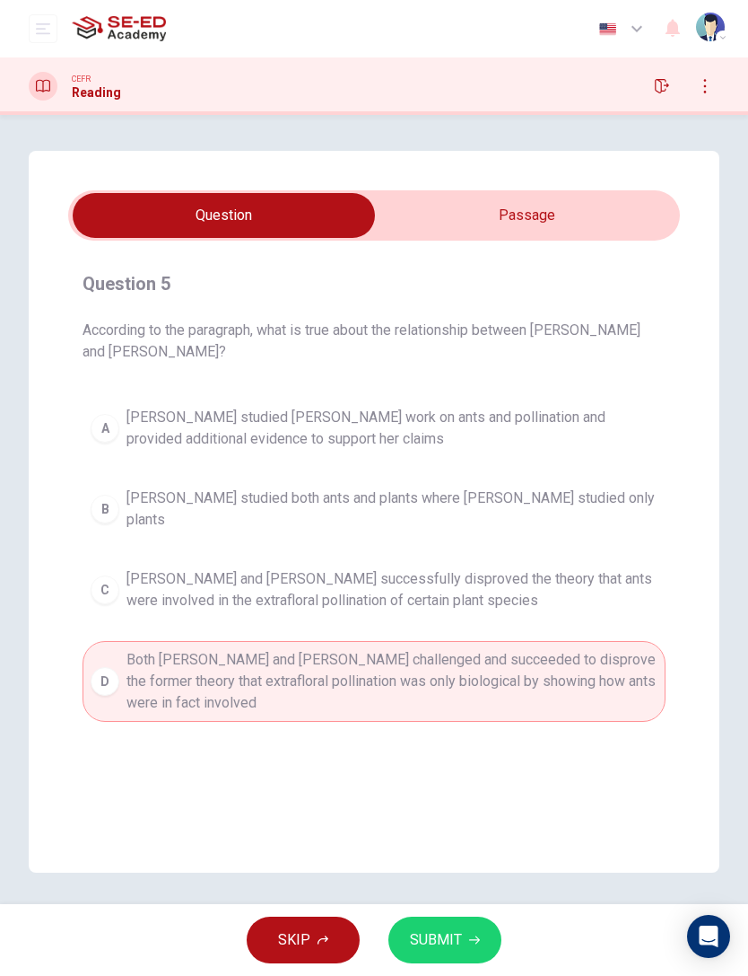
click at [470, 652] on button "SUBMIT" at bounding box center [445, 939] width 113 height 47
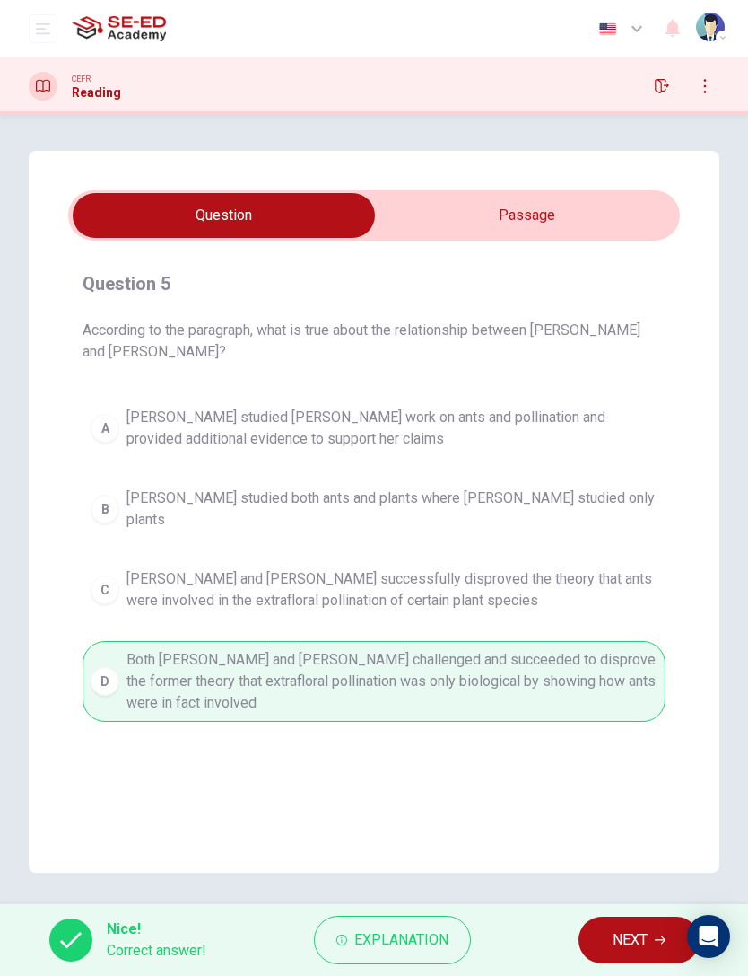
click at [629, 652] on span "NEXT" at bounding box center [630, 939] width 35 height 25
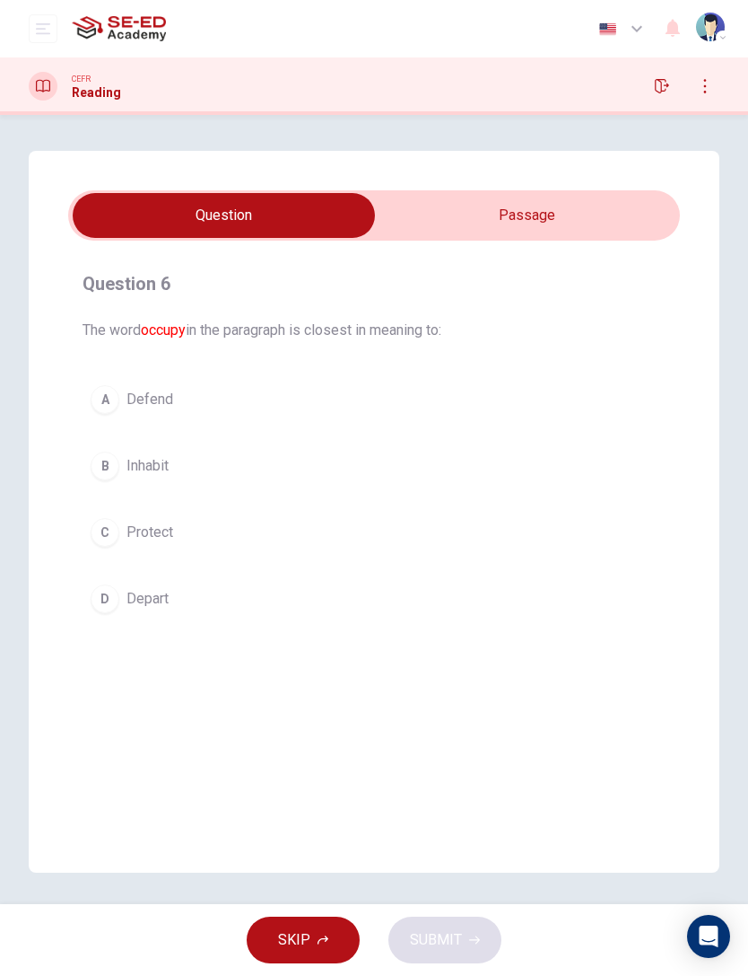
click at [588, 232] on input "checkbox" at bounding box center [224, 215] width 918 height 45
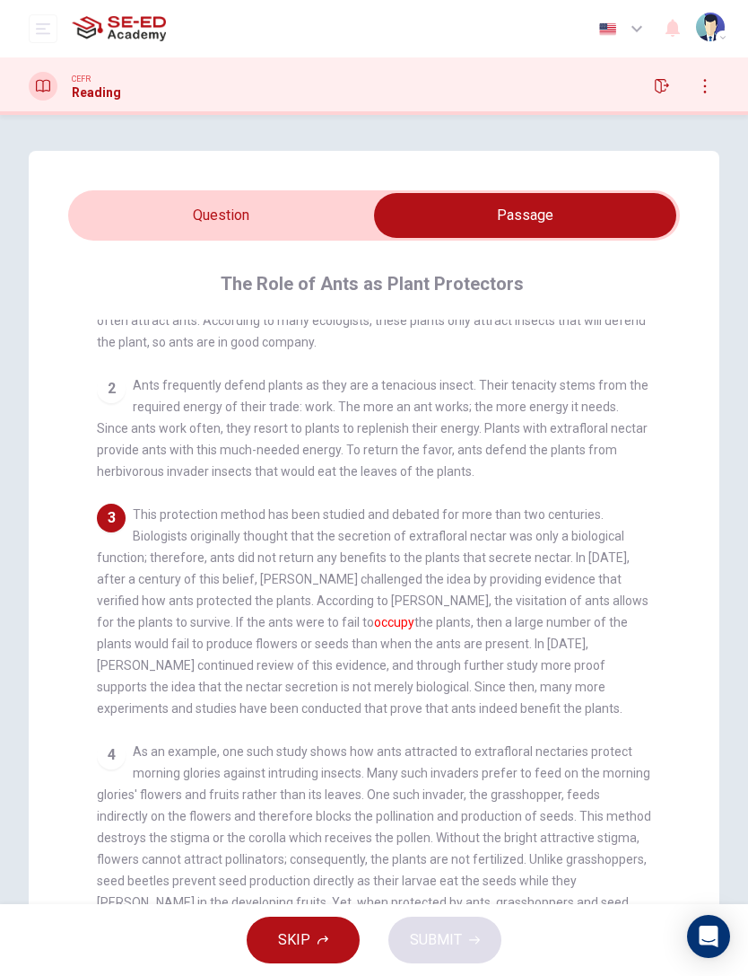
click at [302, 221] on input "checkbox" at bounding box center [525, 215] width 918 height 45
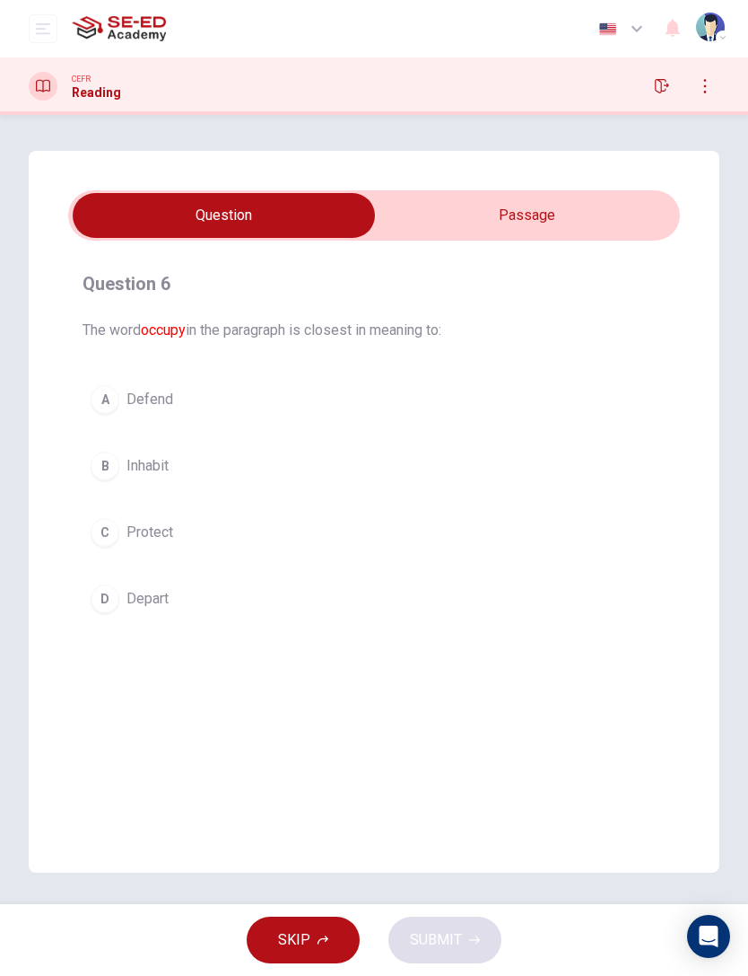
click at [425, 450] on button "B Inhabit" at bounding box center [374, 465] width 583 height 45
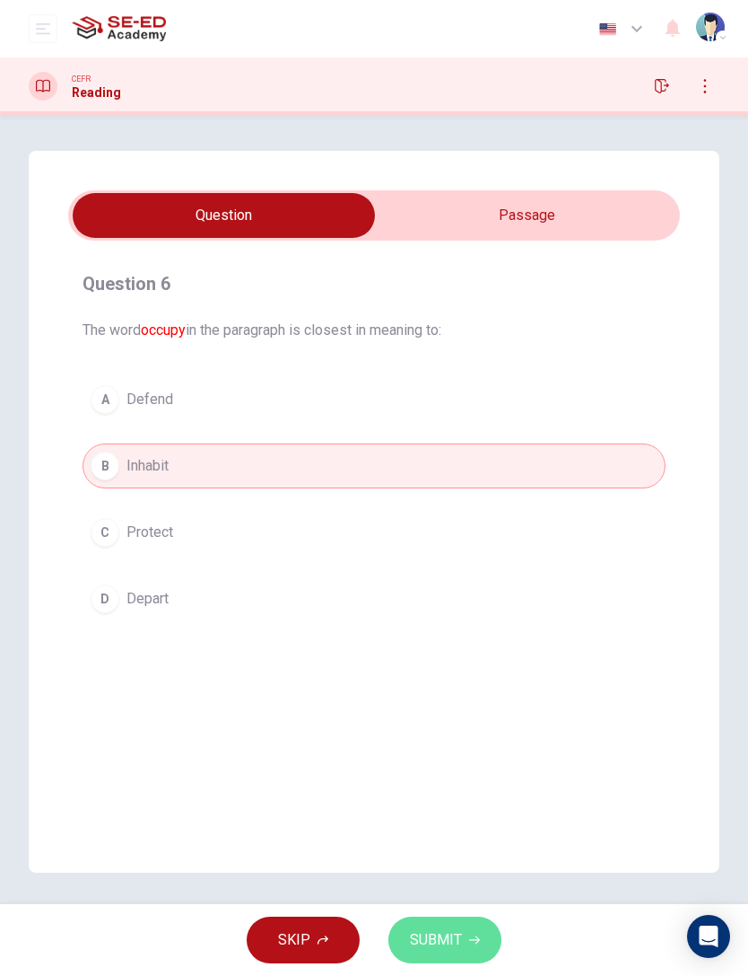
click at [456, 652] on span "SUBMIT" at bounding box center [436, 939] width 52 height 25
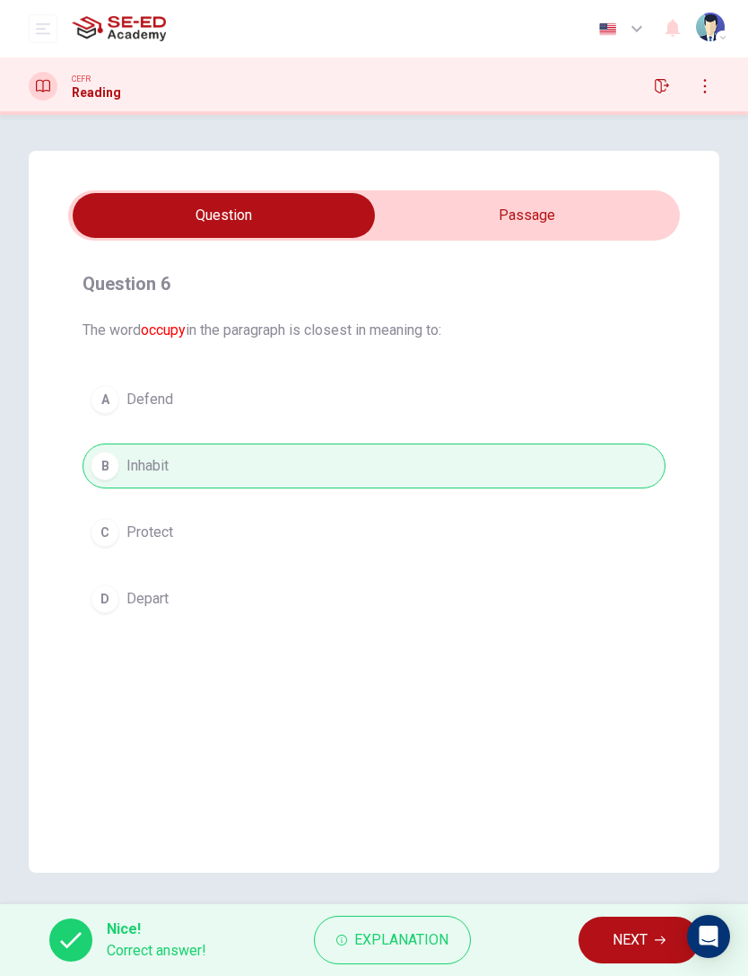
click at [629, 652] on span "NEXT" at bounding box center [630, 939] width 35 height 25
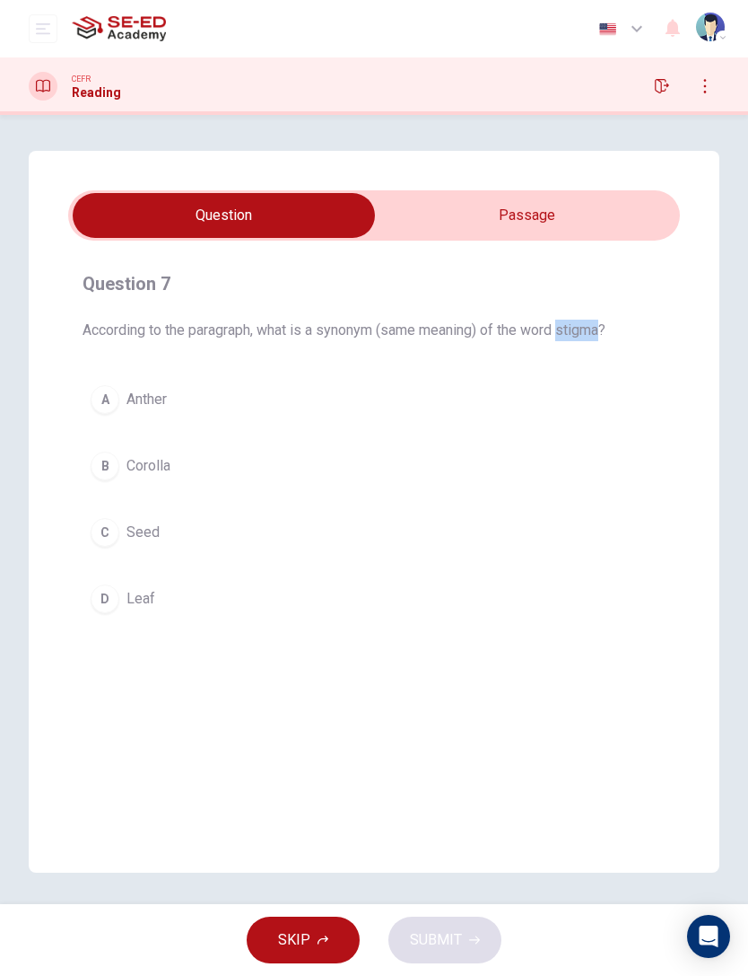
click at [615, 263] on div "Question 7 According to the paragraph, what is a synonym (same meaning) of the …" at bounding box center [374, 445] width 612 height 381
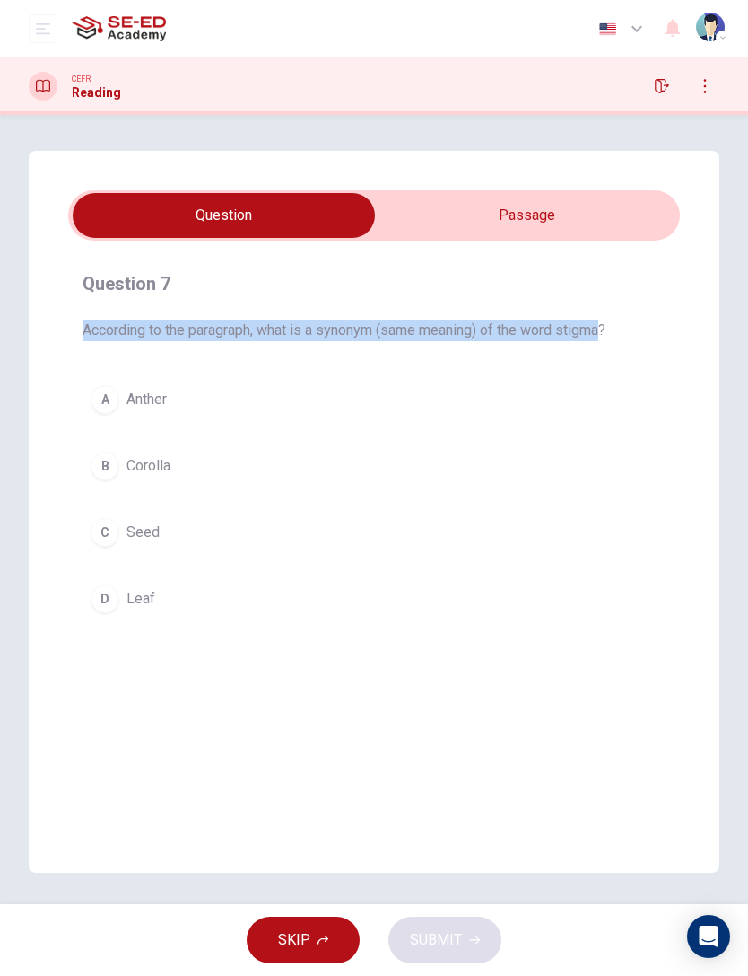
click at [541, 263] on div "Question 7 According to the paragraph, what is a synonym (same meaning) of the …" at bounding box center [374, 445] width 612 height 381
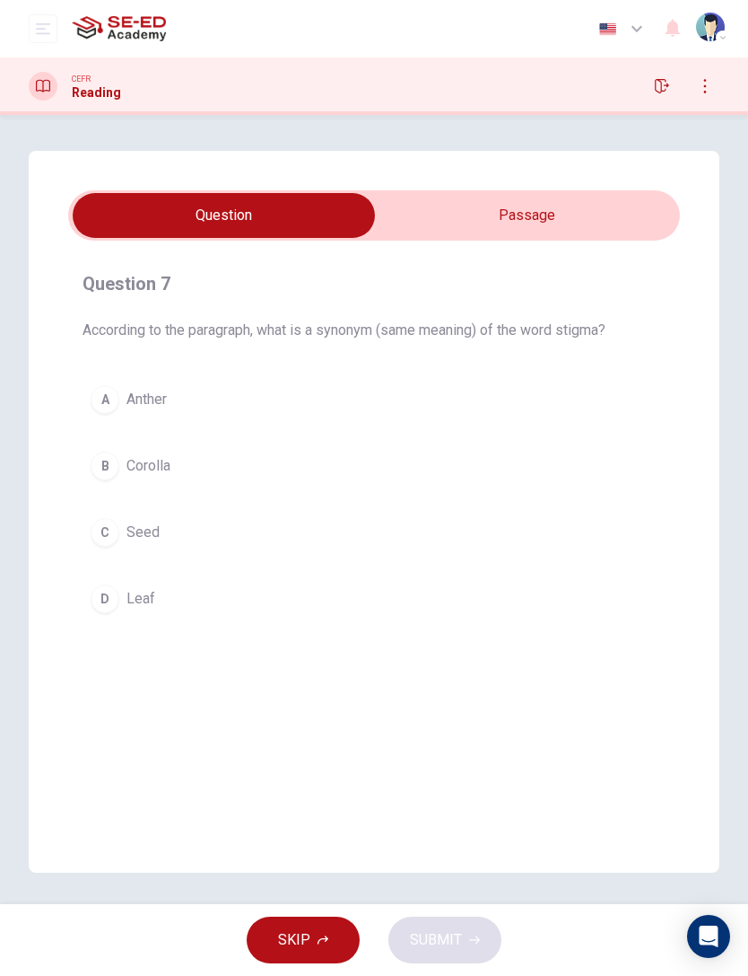
click at [559, 208] on input "checkbox" at bounding box center [224, 215] width 918 height 45
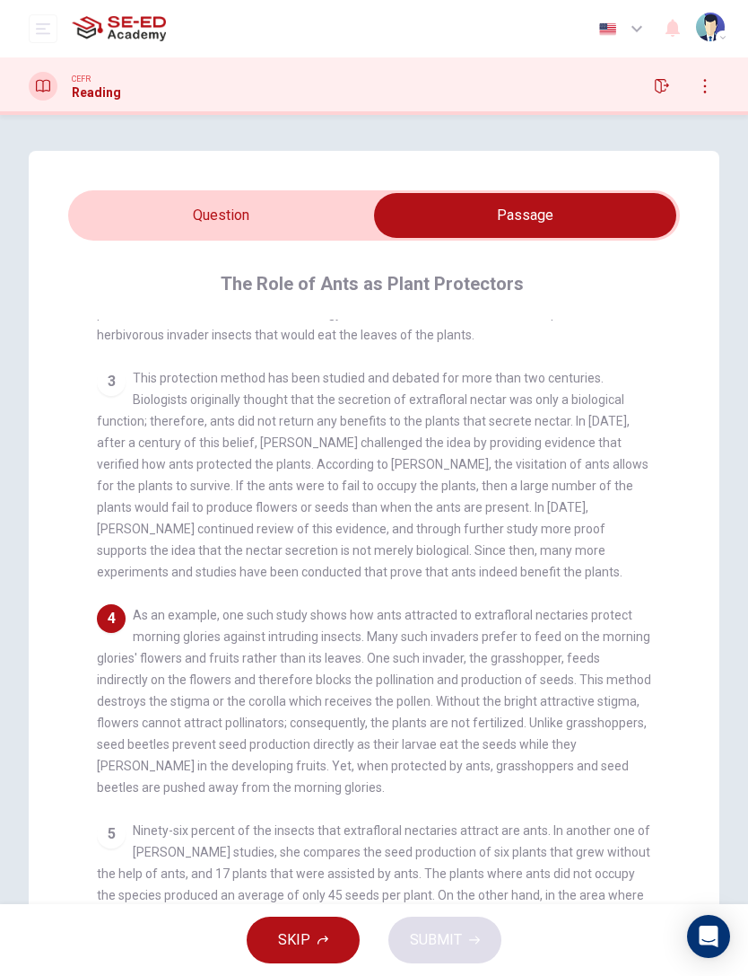
scroll to position [327, 0]
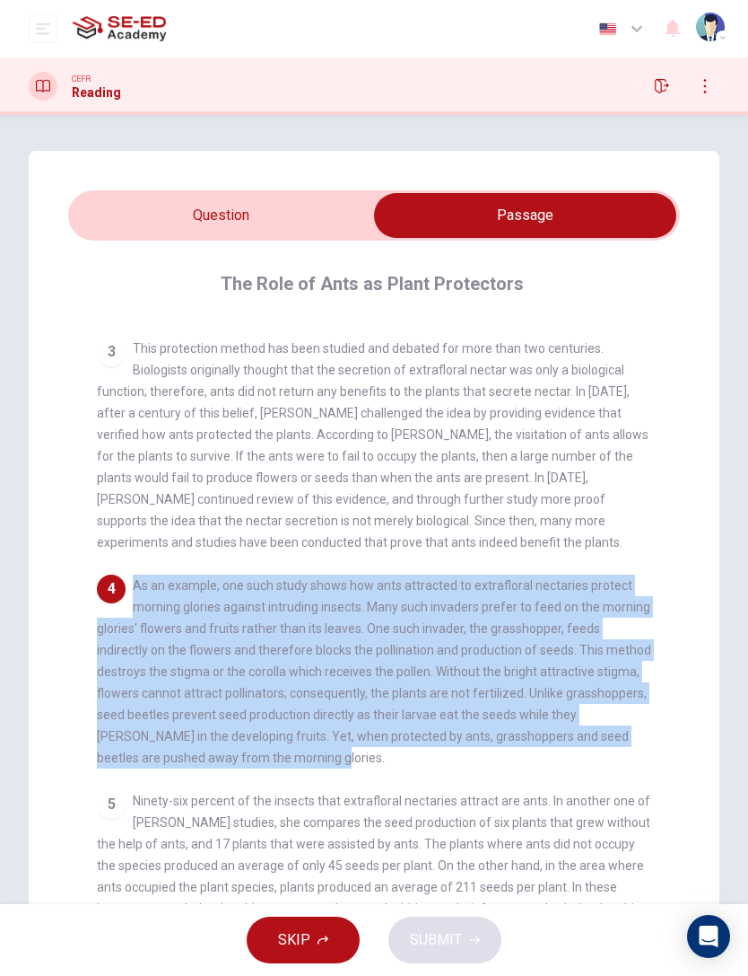
click at [298, 213] on input "checkbox" at bounding box center [525, 215] width 918 height 45
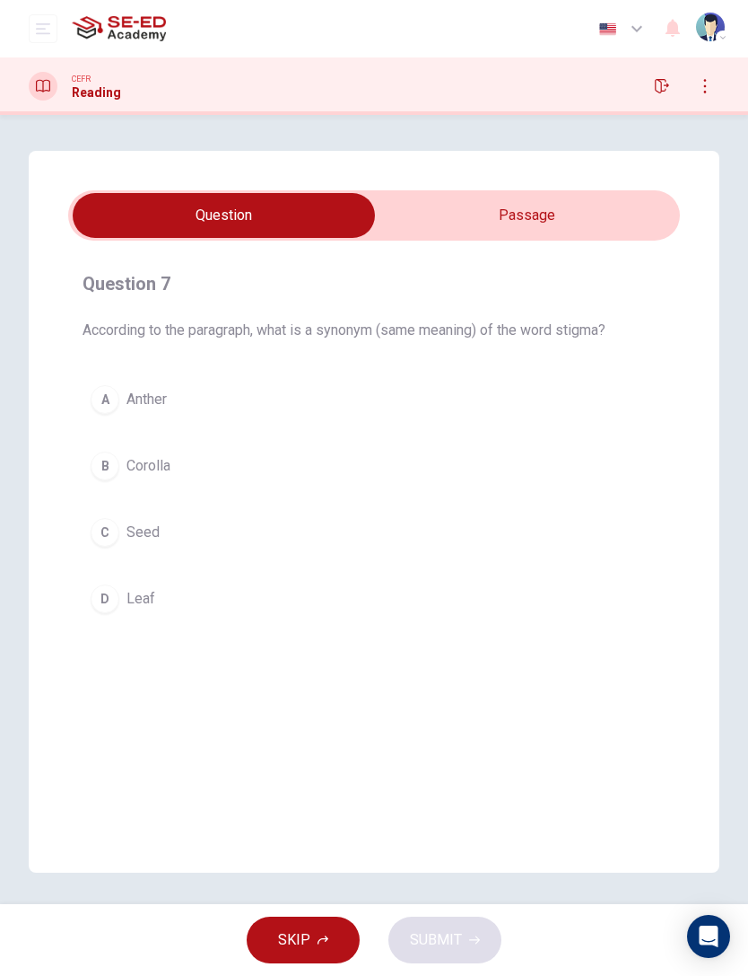
click at [291, 466] on button "B Corolla" at bounding box center [374, 465] width 583 height 45
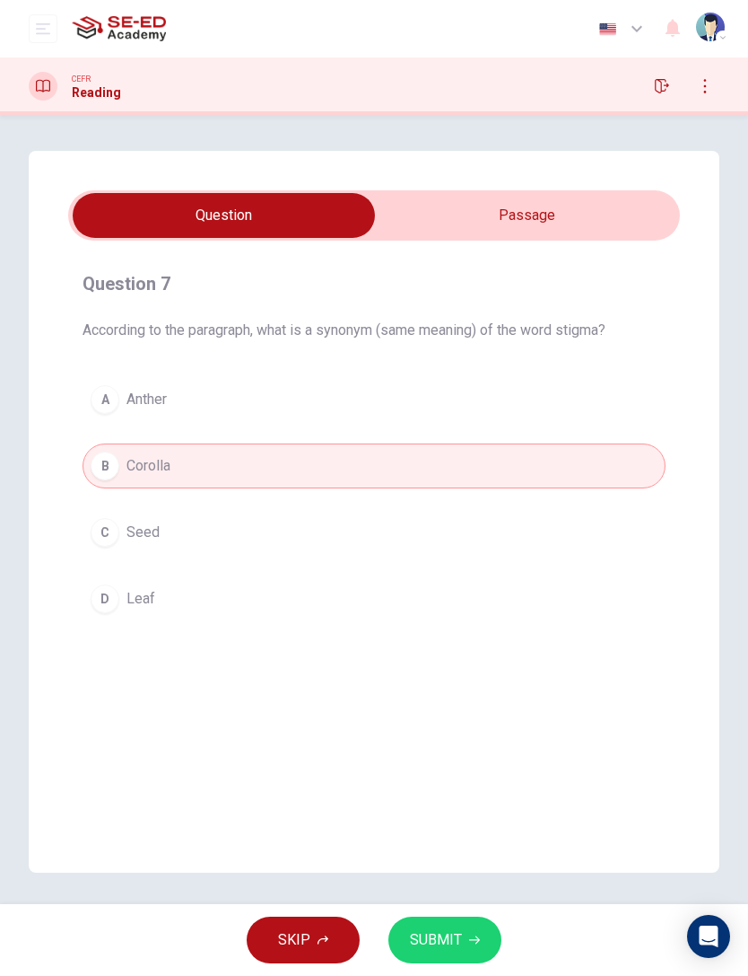
click at [453, 652] on span "SUBMIT" at bounding box center [436, 939] width 52 height 25
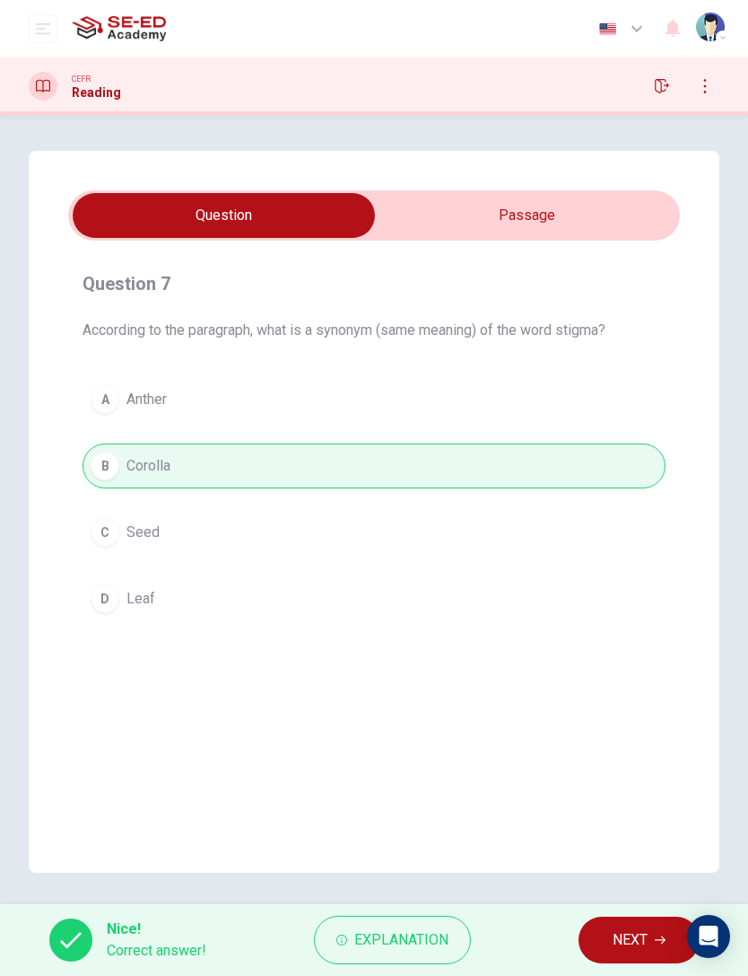
click at [627, 652] on span "NEXT" at bounding box center [630, 939] width 35 height 25
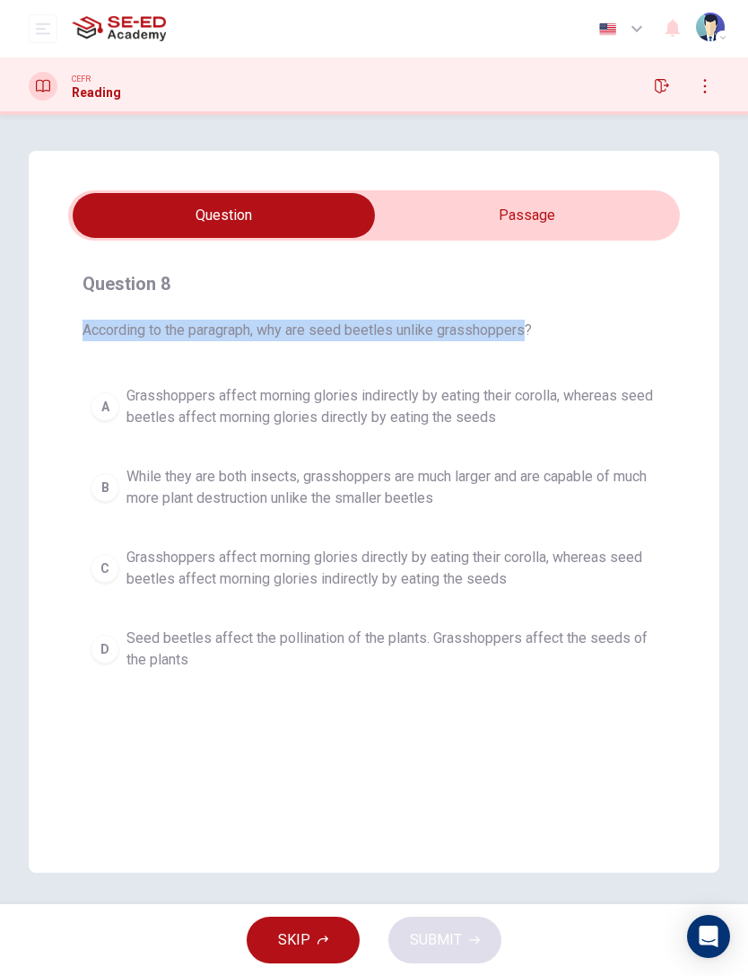
click at [552, 210] on input "checkbox" at bounding box center [224, 215] width 918 height 45
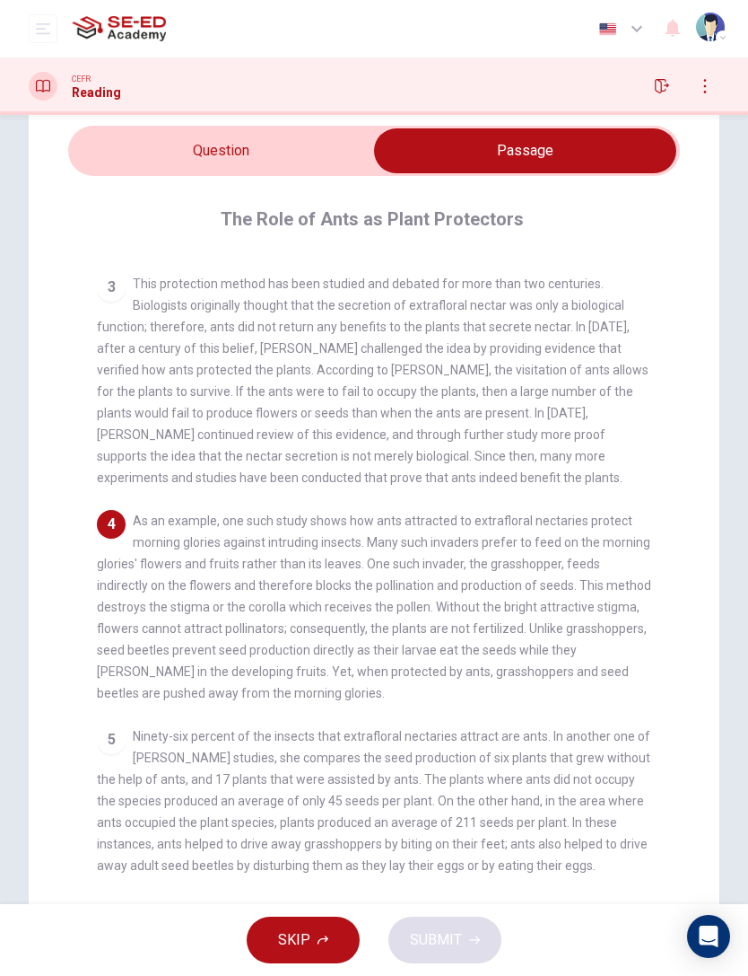
scroll to position [66, 0]
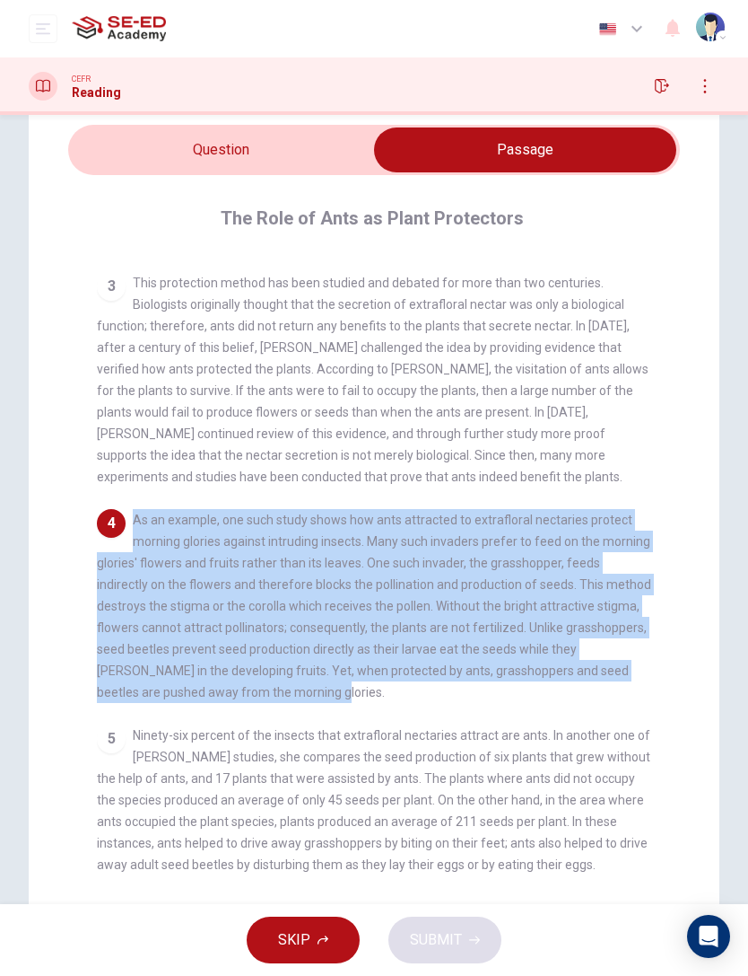
click at [297, 150] on input "checkbox" at bounding box center [525, 149] width 918 height 45
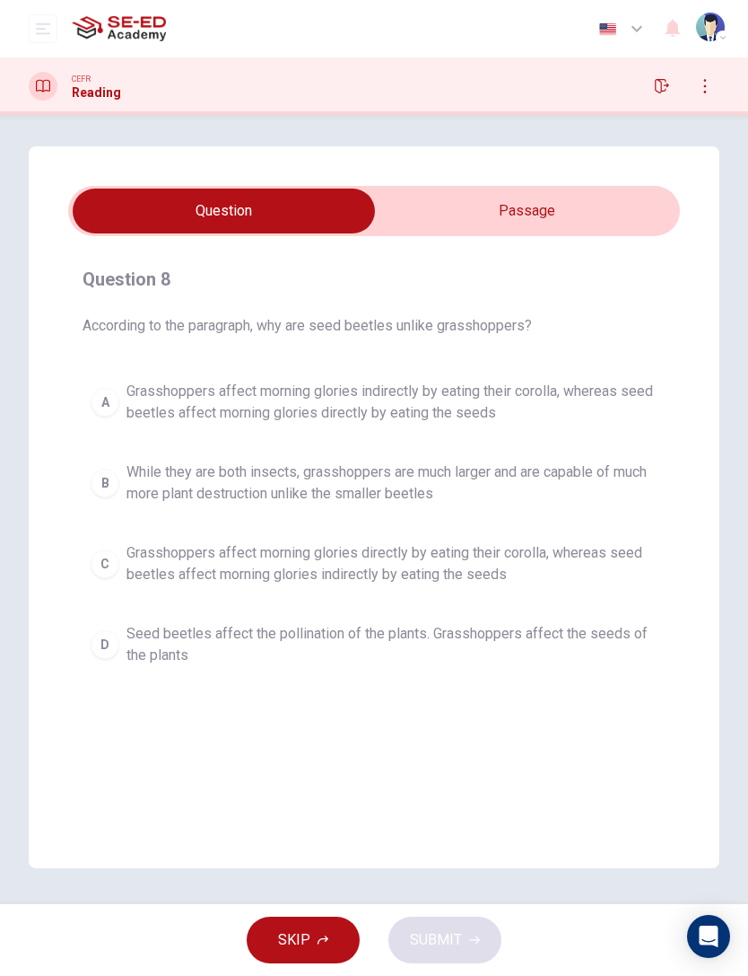
scroll to position [0, 0]
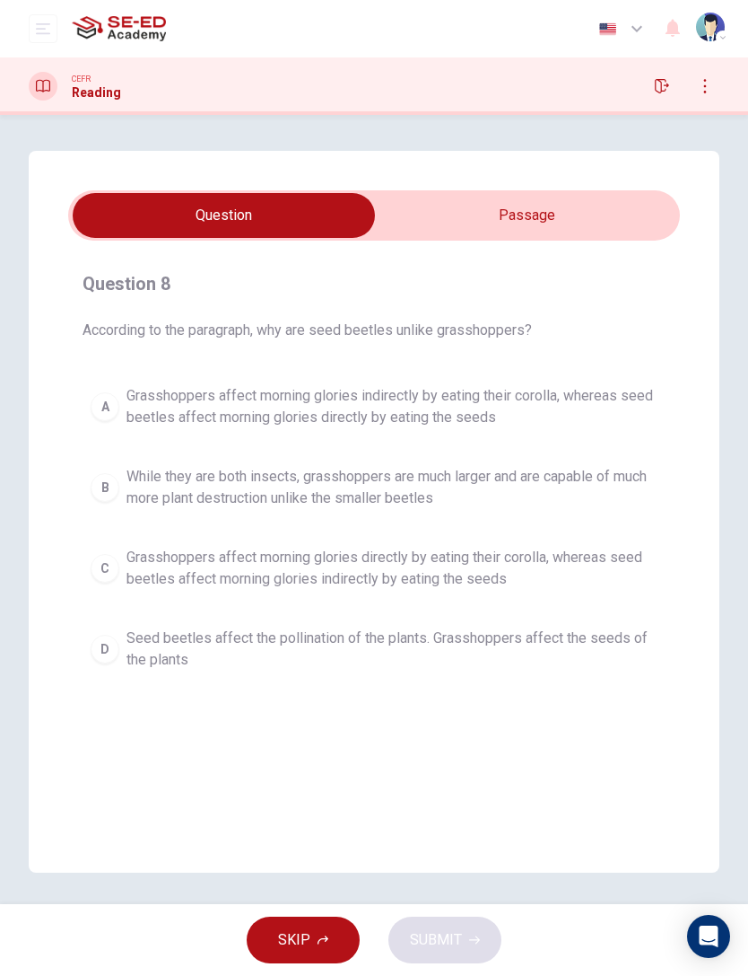
click at [537, 223] on input "checkbox" at bounding box center [224, 215] width 918 height 45
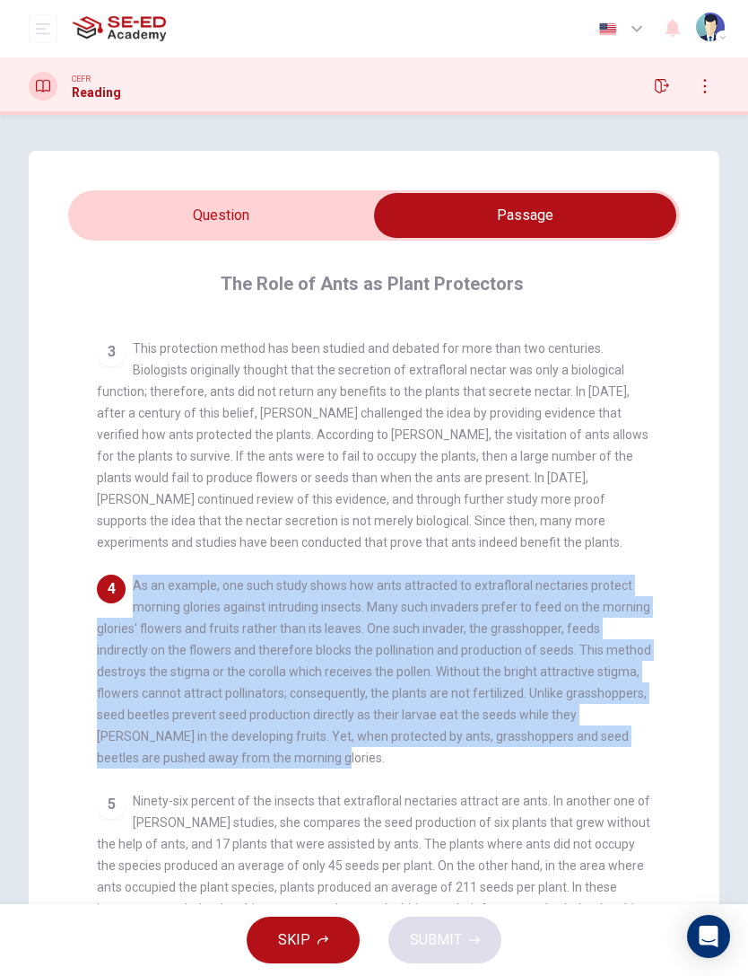
click at [296, 214] on input "checkbox" at bounding box center [525, 215] width 918 height 45
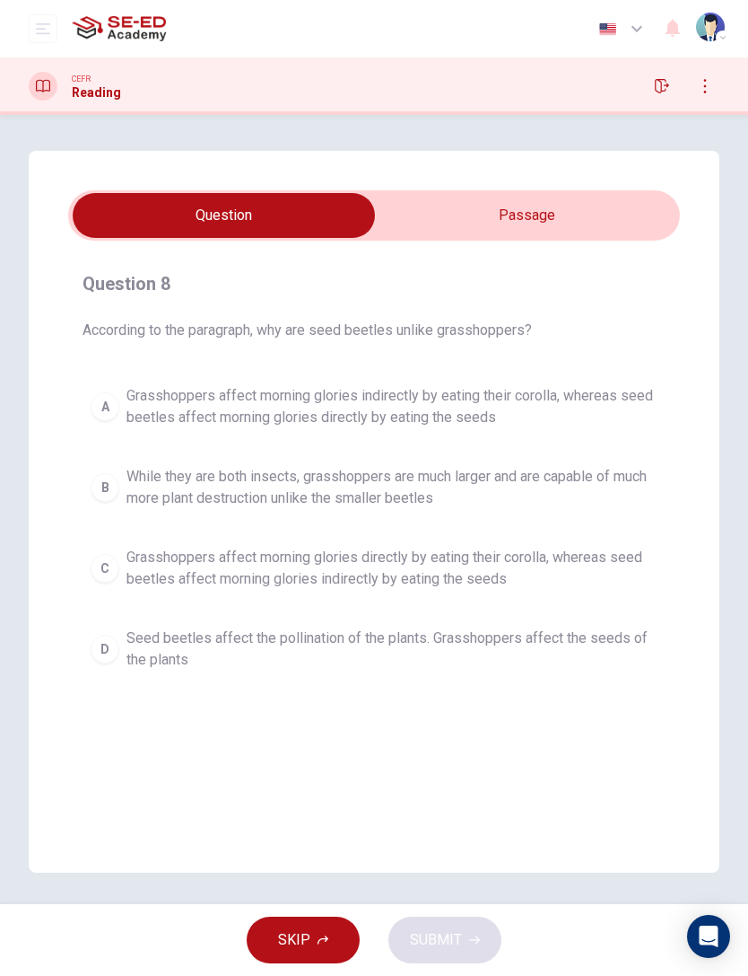
click at [323, 573] on span "Grasshoppers affect morning glories directly by eating their corolla, whereas s…" at bounding box center [392, 568] width 531 height 43
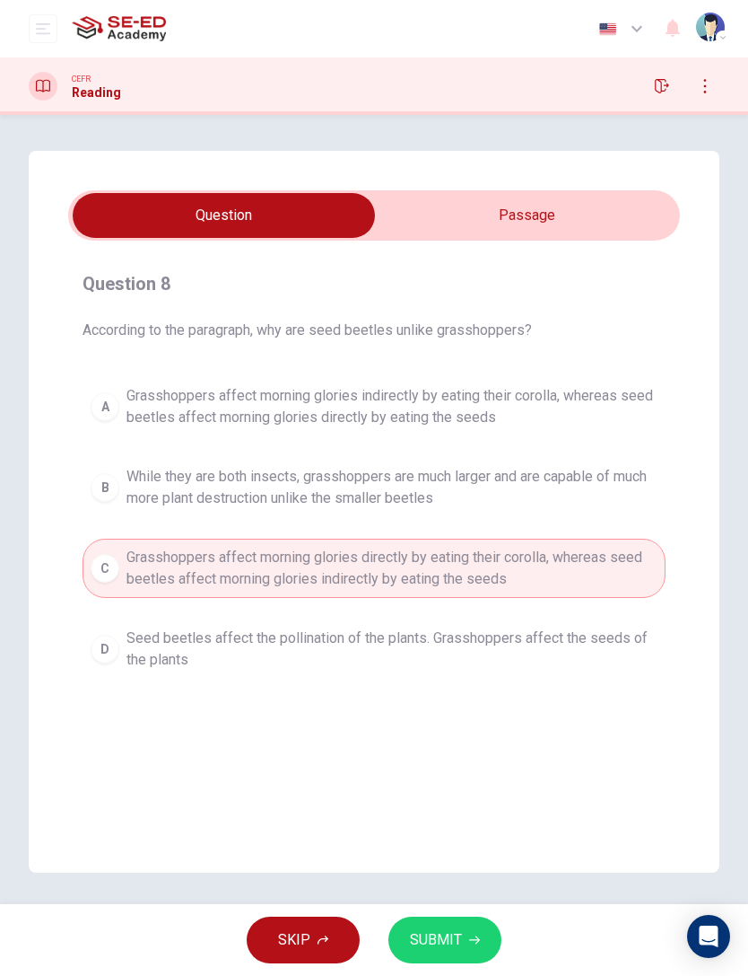
click at [380, 478] on span "While they are both insects, grasshoppers are much larger and are capable of mu…" at bounding box center [392, 487] width 531 height 43
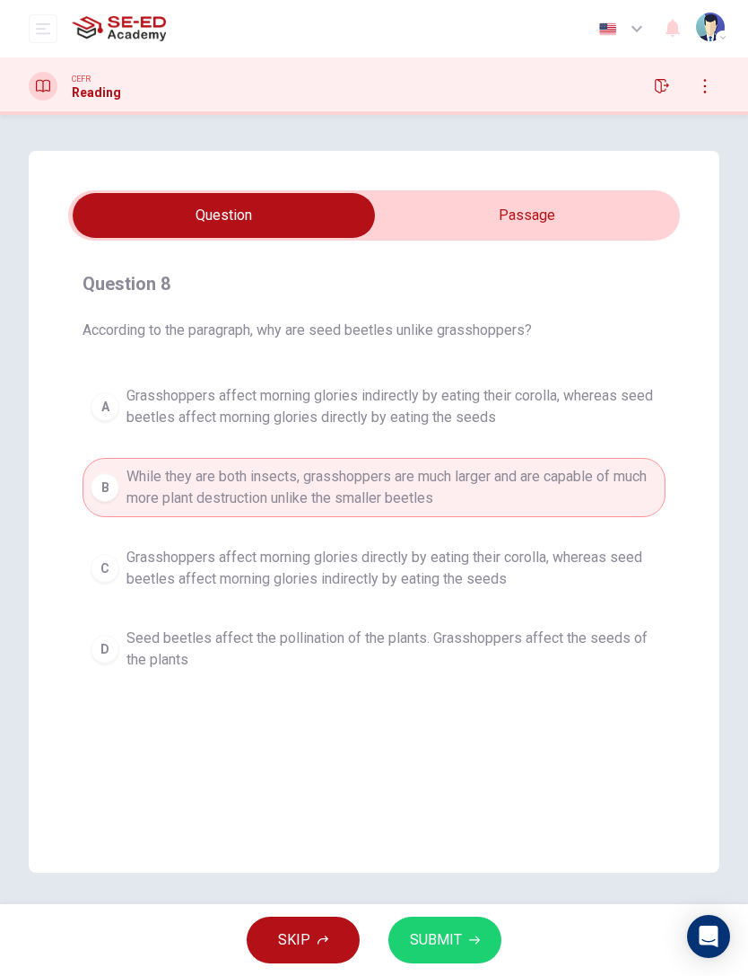
click at [449, 652] on span "SUBMIT" at bounding box center [436, 939] width 52 height 25
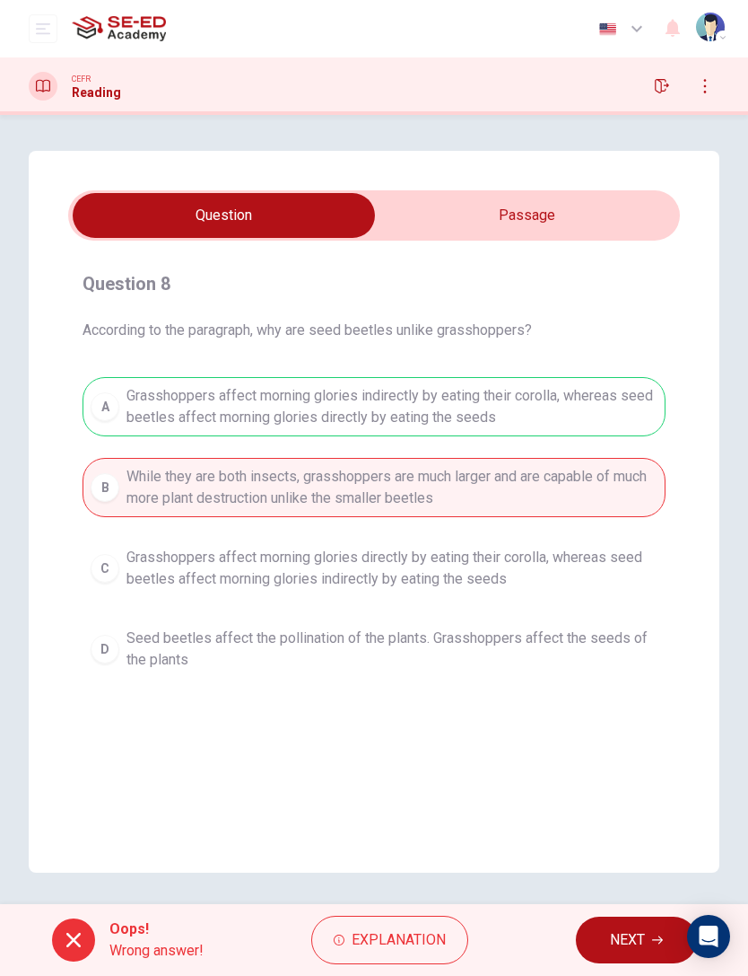
click at [570, 391] on div "A Grasshoppers affect morning glories indirectly by eating their corolla, where…" at bounding box center [374, 528] width 583 height 302
click at [630, 652] on button "NEXT" at bounding box center [636, 939] width 121 height 47
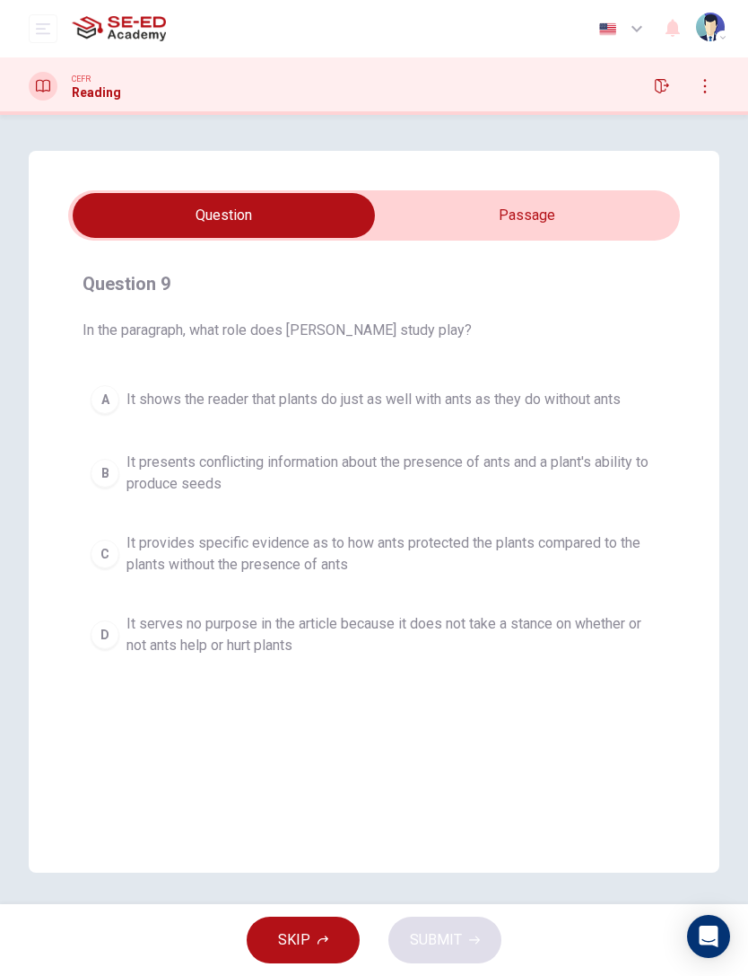
click at [565, 223] on input "checkbox" at bounding box center [224, 215] width 918 height 45
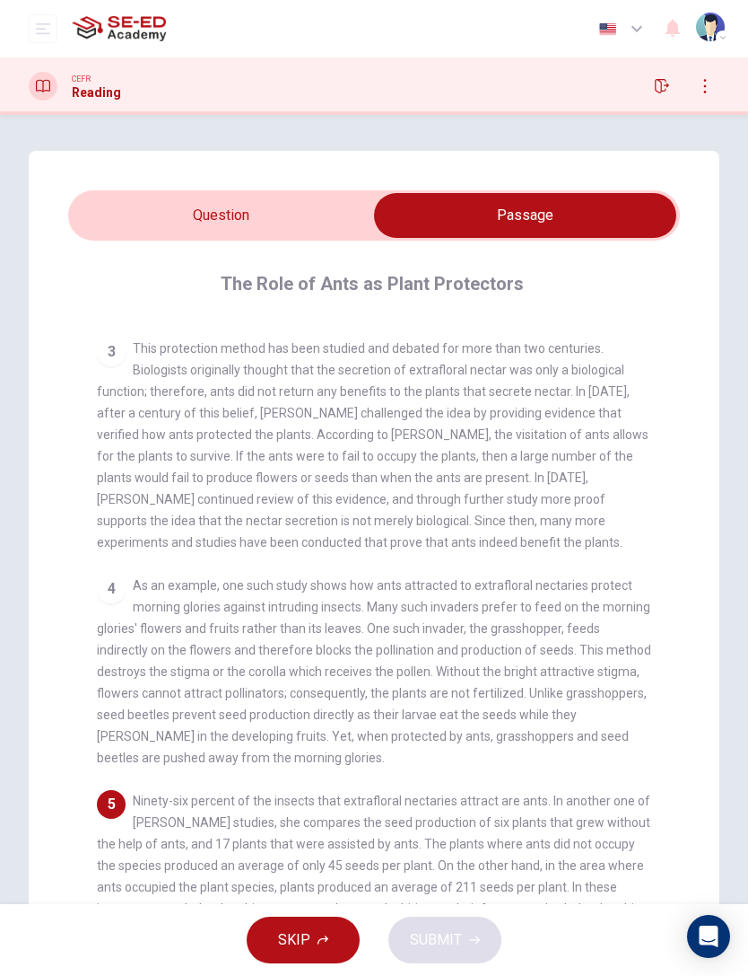
click at [302, 219] on input "checkbox" at bounding box center [525, 215] width 918 height 45
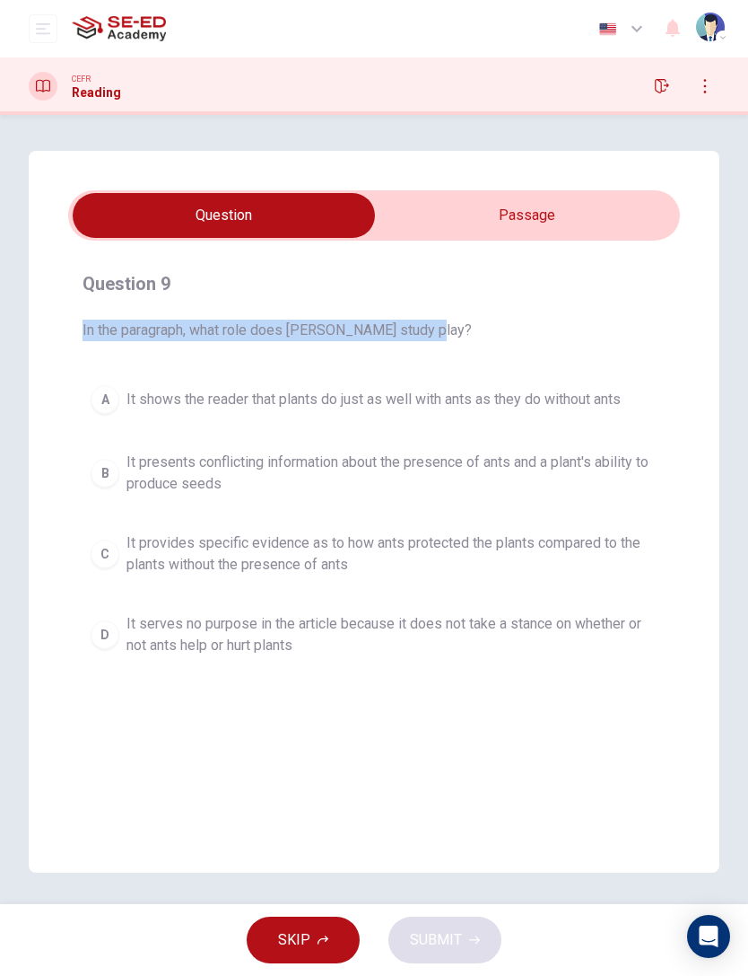
click at [424, 208] on input "checkbox" at bounding box center [224, 215] width 918 height 45
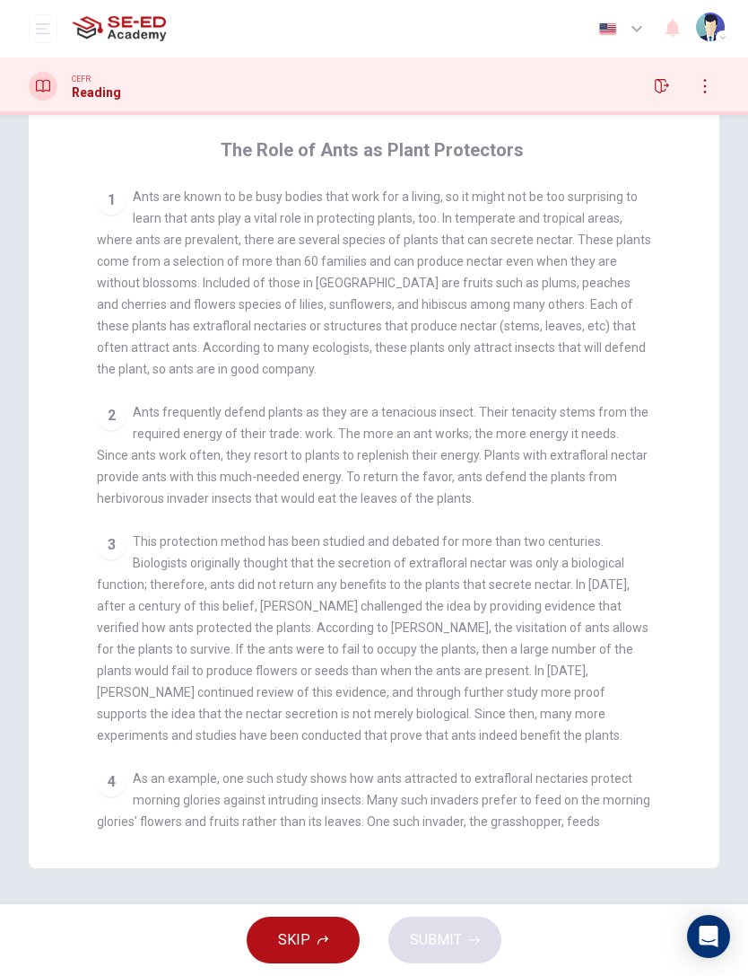
click at [404, 246] on span "Ants are known to be busy bodies that work for a living, so it might not be too…" at bounding box center [374, 282] width 555 height 187
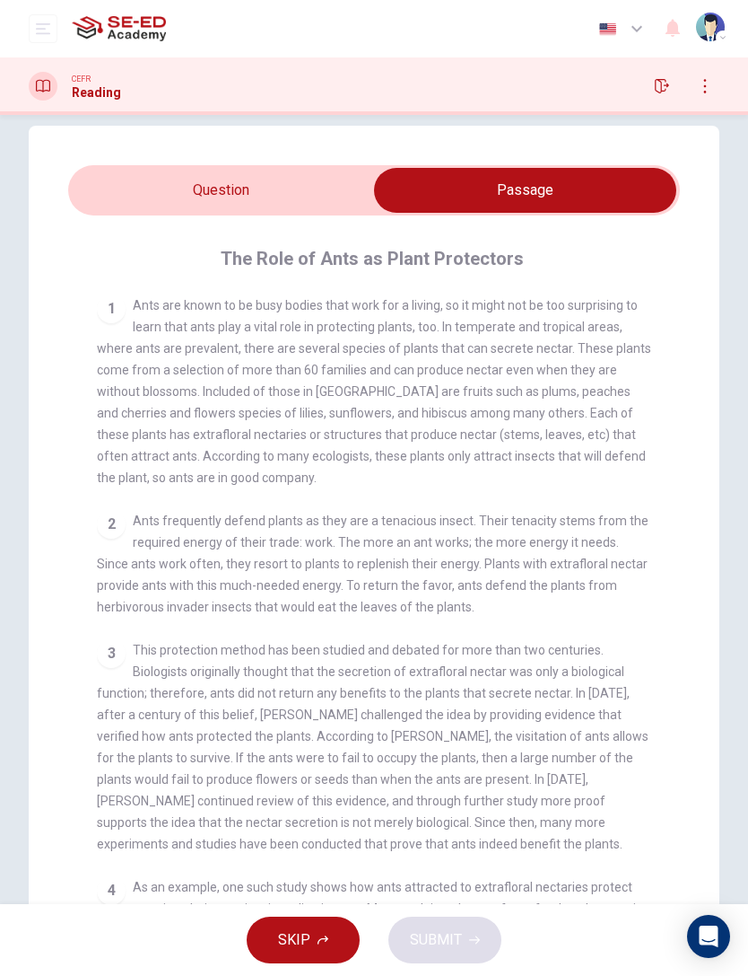
click at [322, 184] on input "checkbox" at bounding box center [525, 190] width 918 height 45
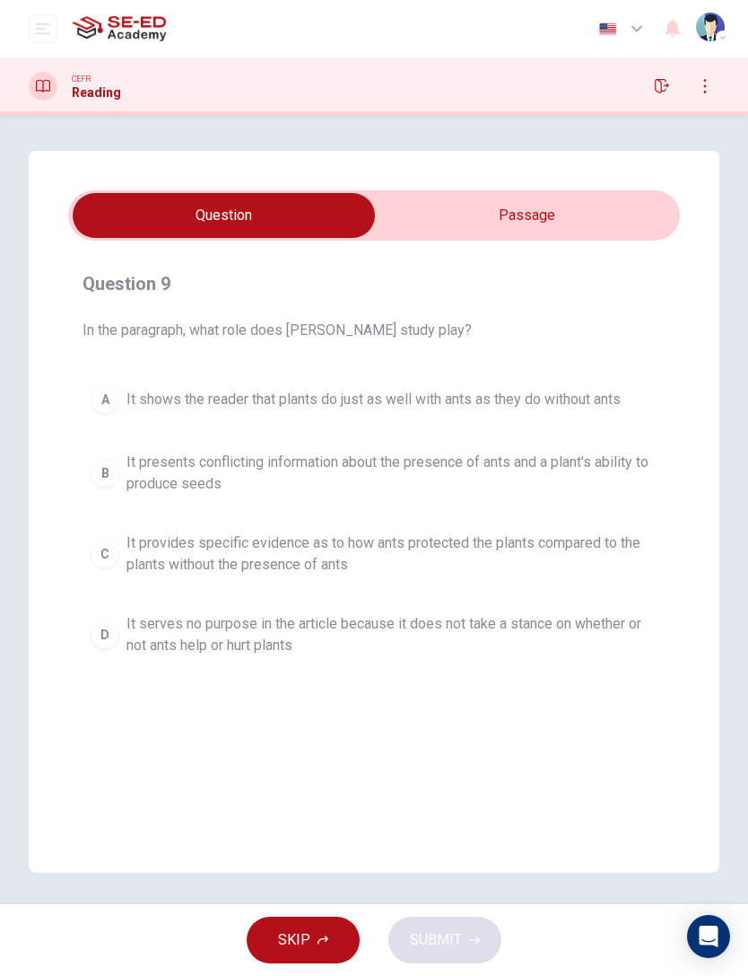
click at [319, 387] on button "A It shows the reader that plants do just as well with ants as they do without …" at bounding box center [374, 399] width 583 height 45
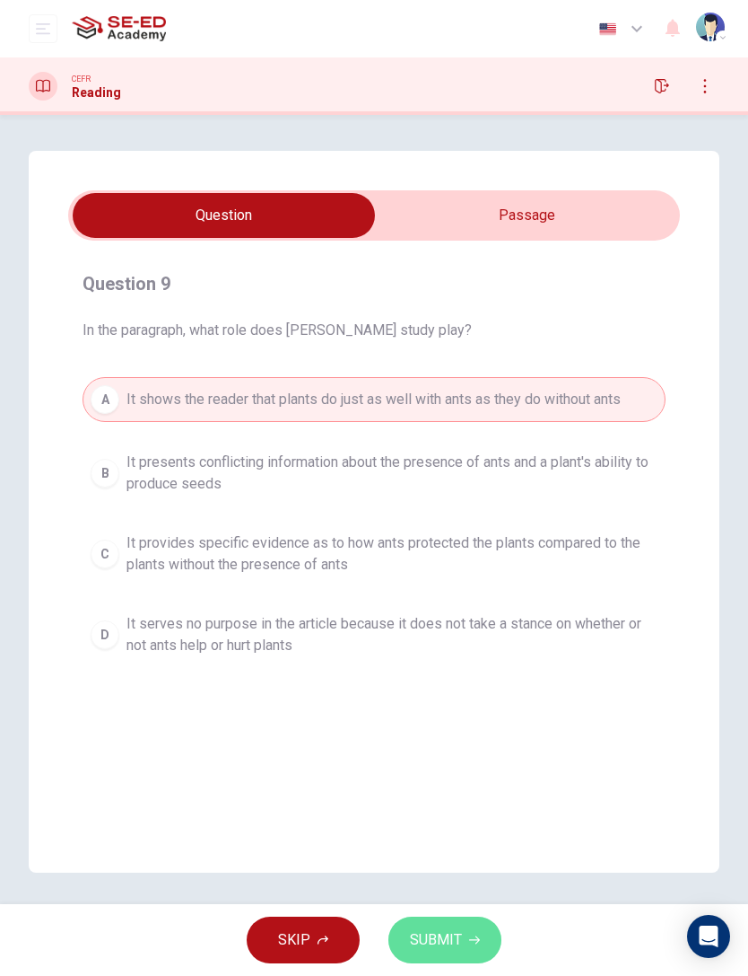
click at [455, 652] on span "SUBMIT" at bounding box center [436, 939] width 52 height 25
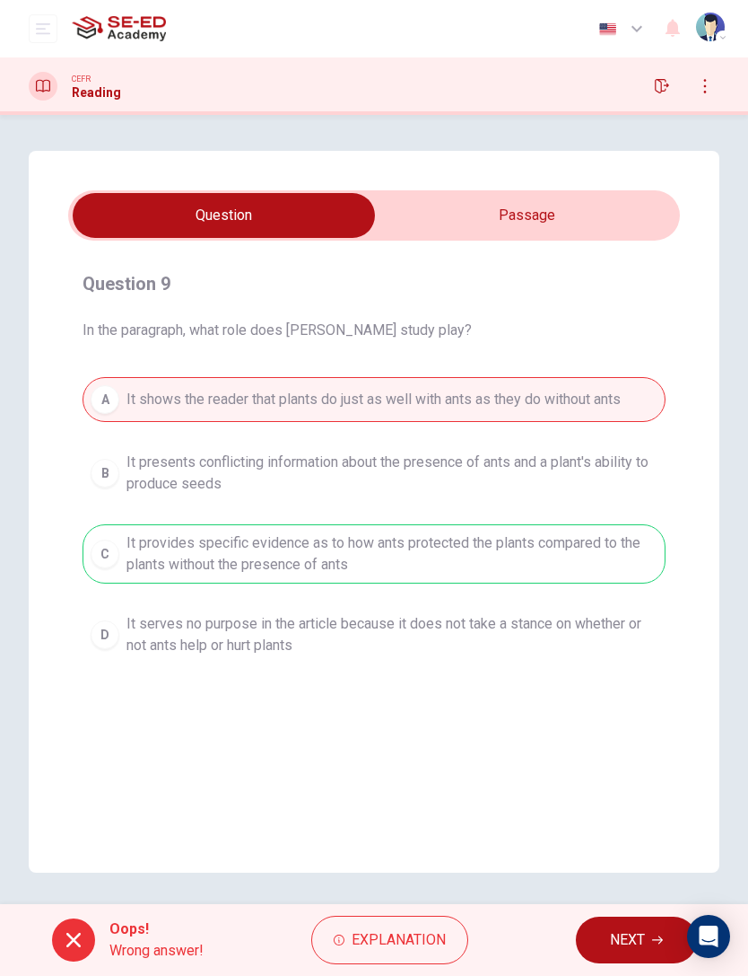
click at [614, 652] on span "NEXT" at bounding box center [627, 939] width 35 height 25
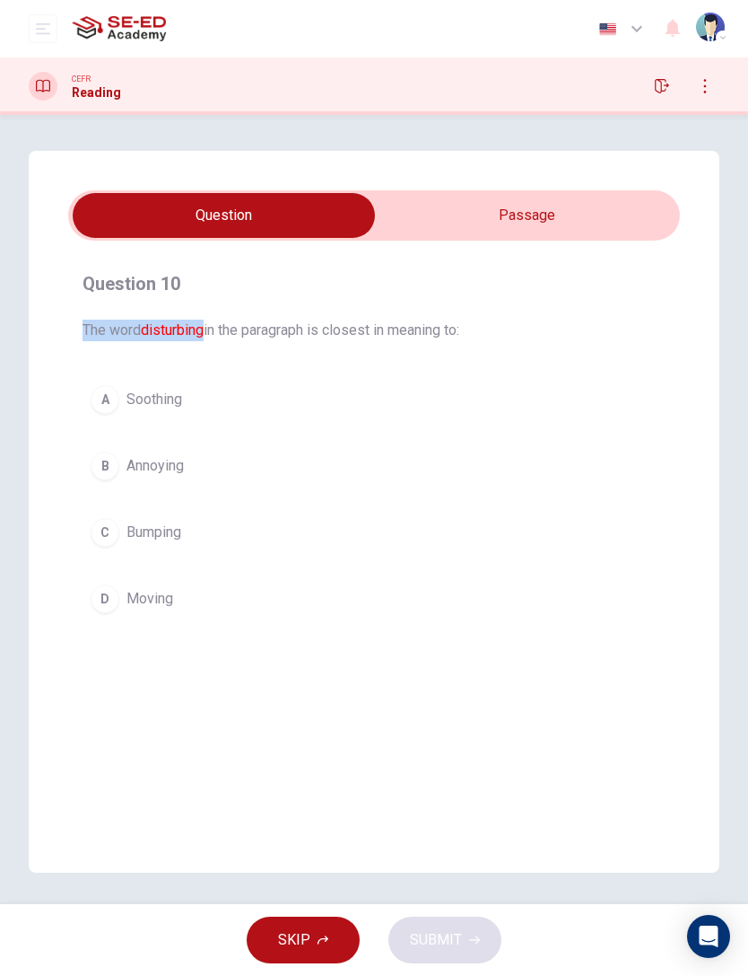
click at [463, 236] on input "checkbox" at bounding box center [224, 215] width 918 height 45
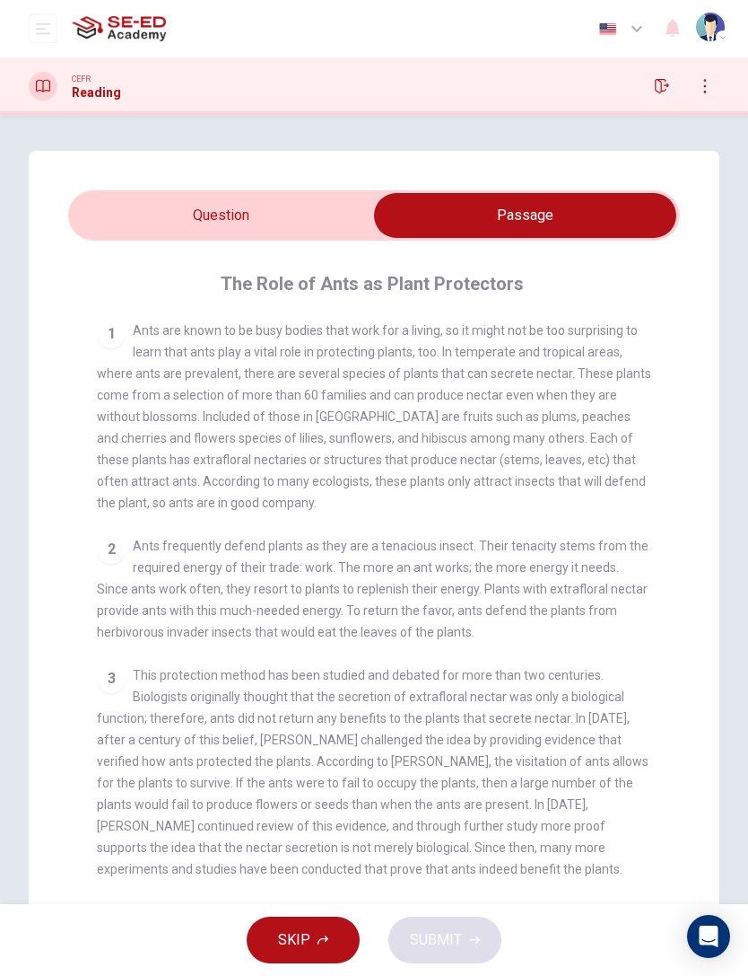
click at [280, 216] on input "checkbox" at bounding box center [525, 215] width 918 height 45
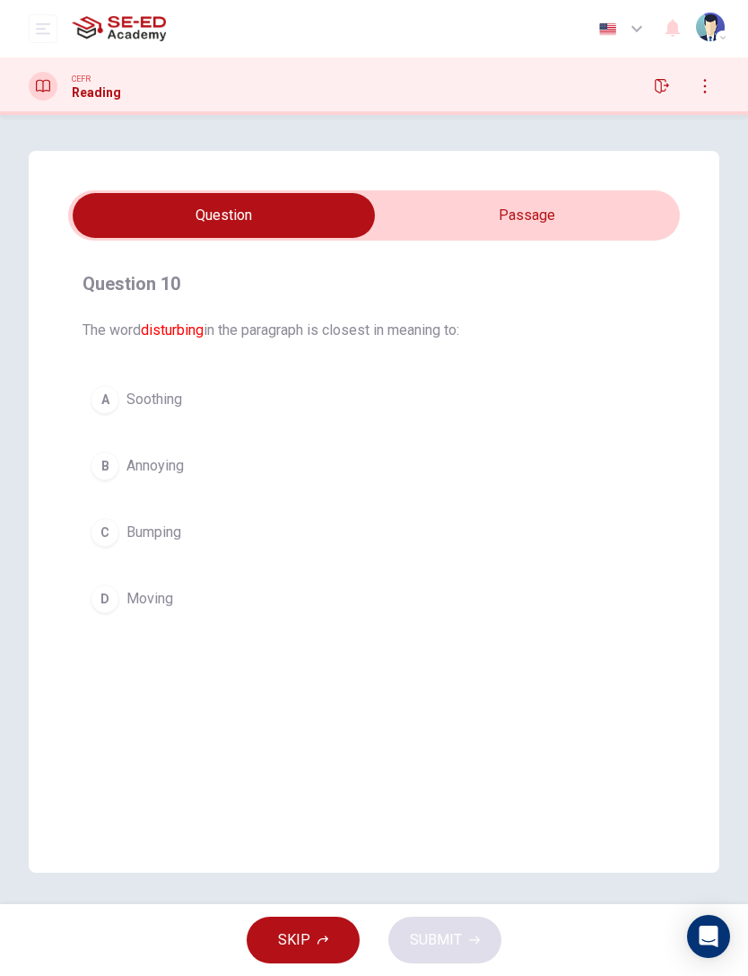
click at [217, 468] on button "B Annoying" at bounding box center [374, 465] width 583 height 45
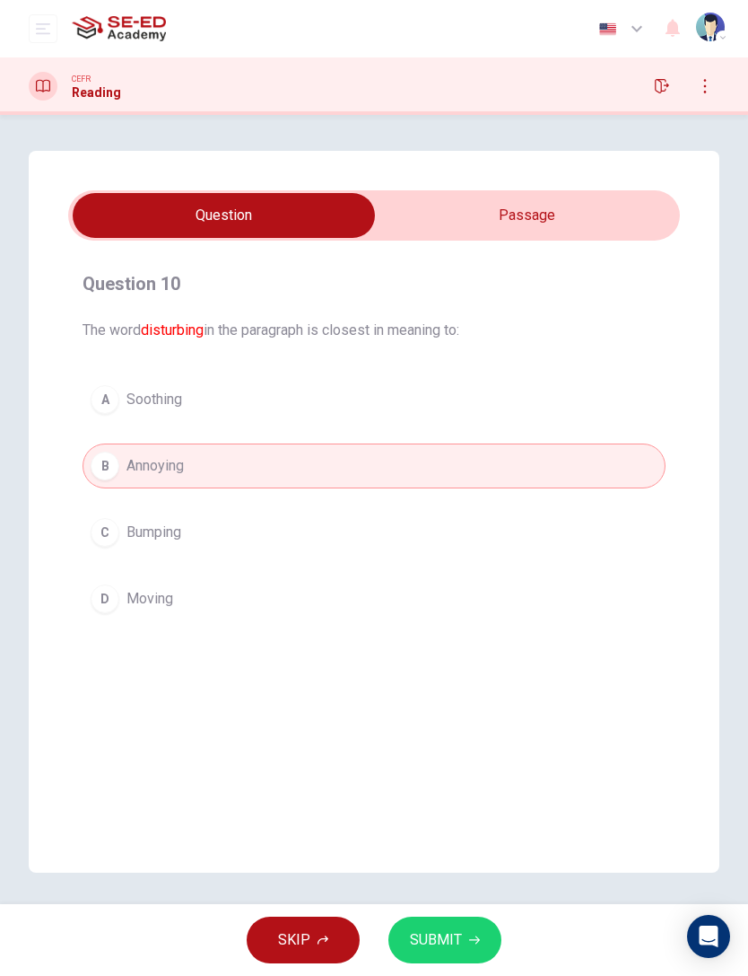
click at [476, 652] on button "SUBMIT" at bounding box center [445, 939] width 113 height 47
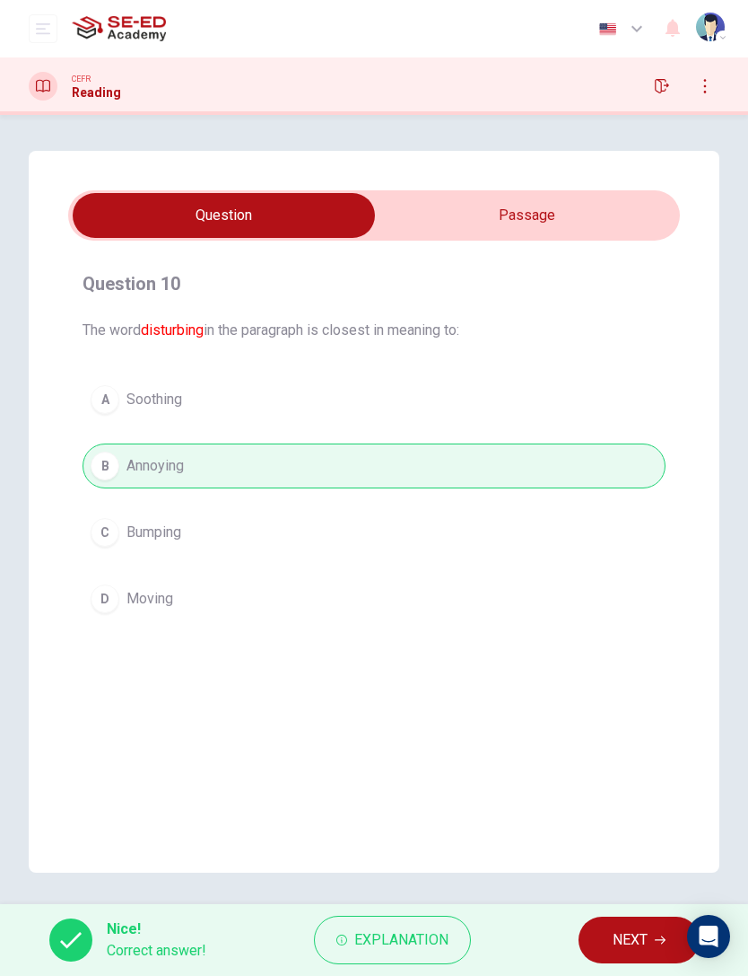
click at [632, 652] on span "NEXT" at bounding box center [630, 939] width 35 height 25
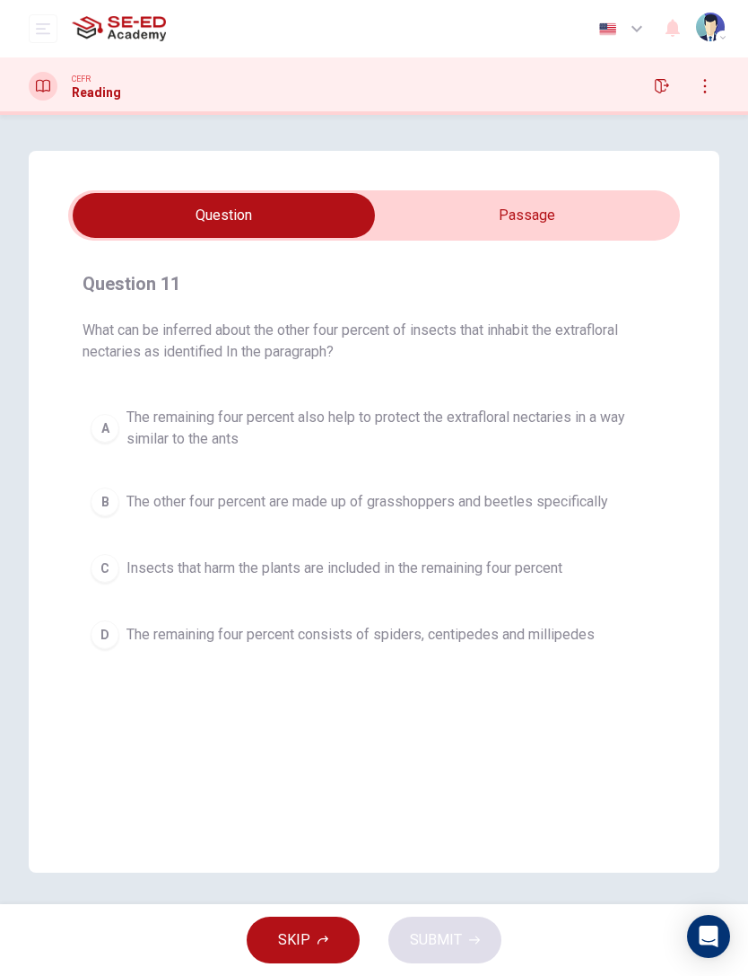
click at [589, 226] on input "checkbox" at bounding box center [224, 215] width 918 height 45
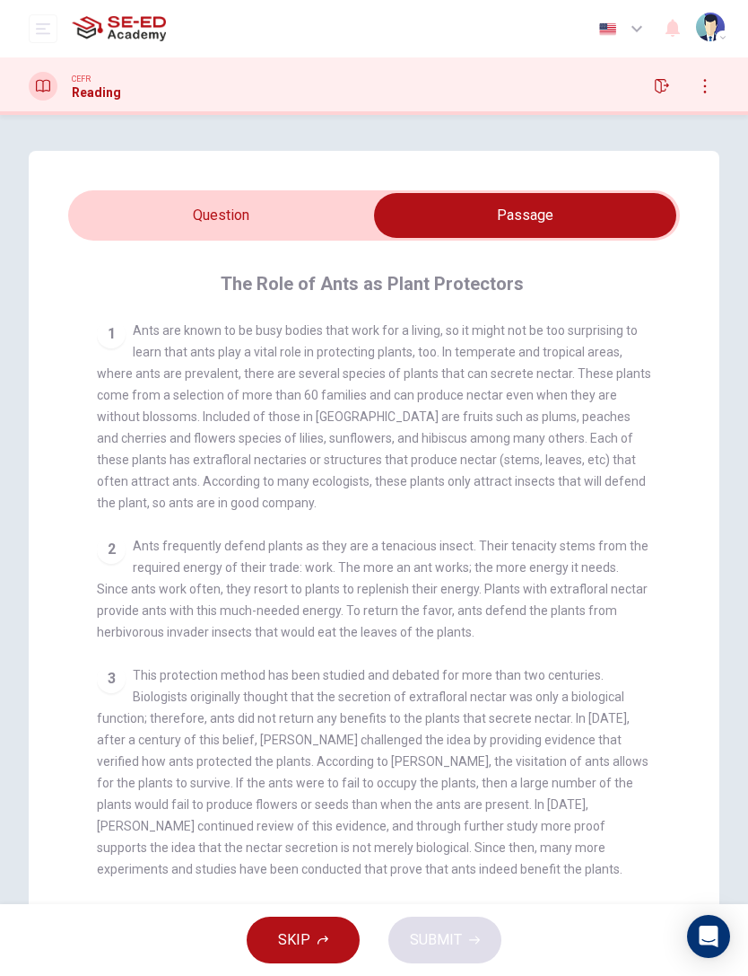
click at [352, 205] on input "checkbox" at bounding box center [525, 215] width 918 height 45
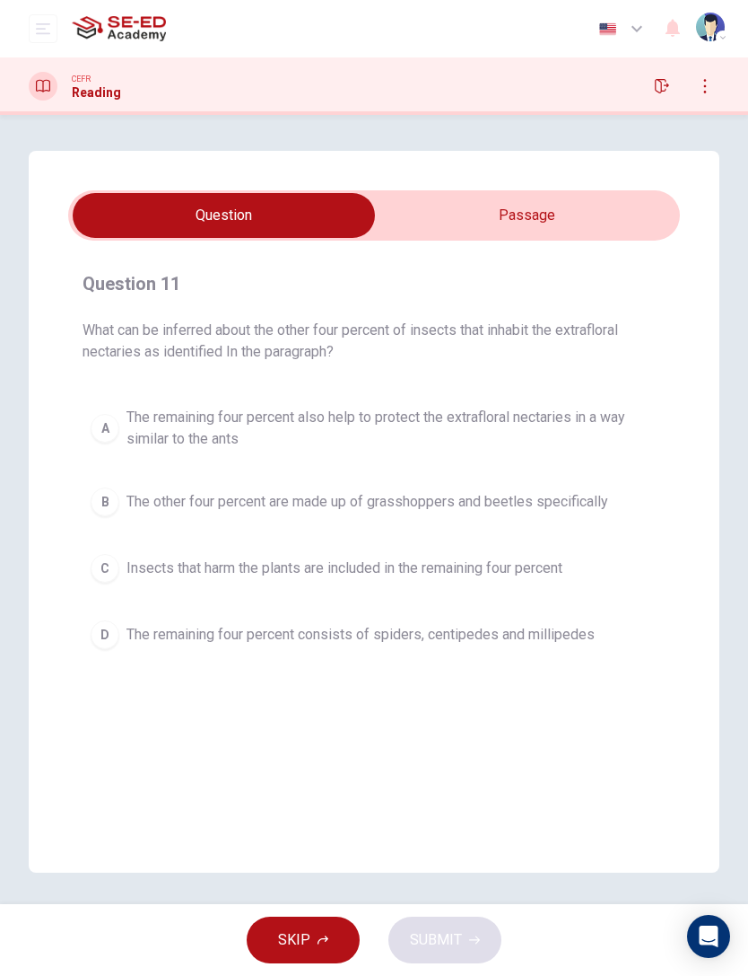
click at [561, 208] on input "checkbox" at bounding box center [224, 215] width 918 height 45
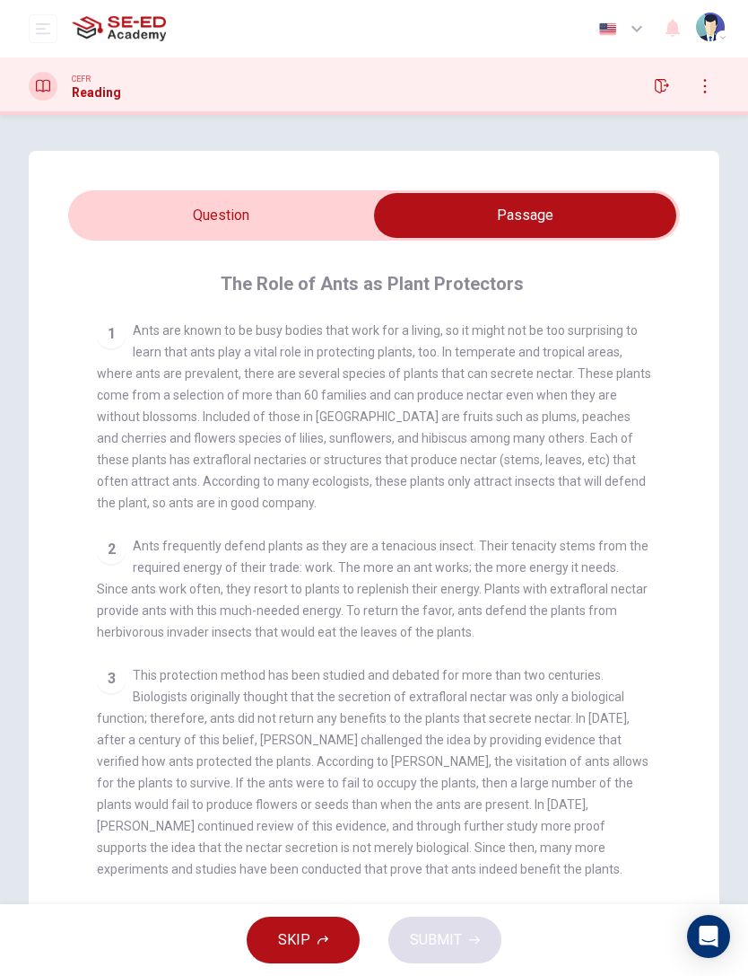
click at [380, 210] on input "checkbox" at bounding box center [525, 215] width 918 height 45
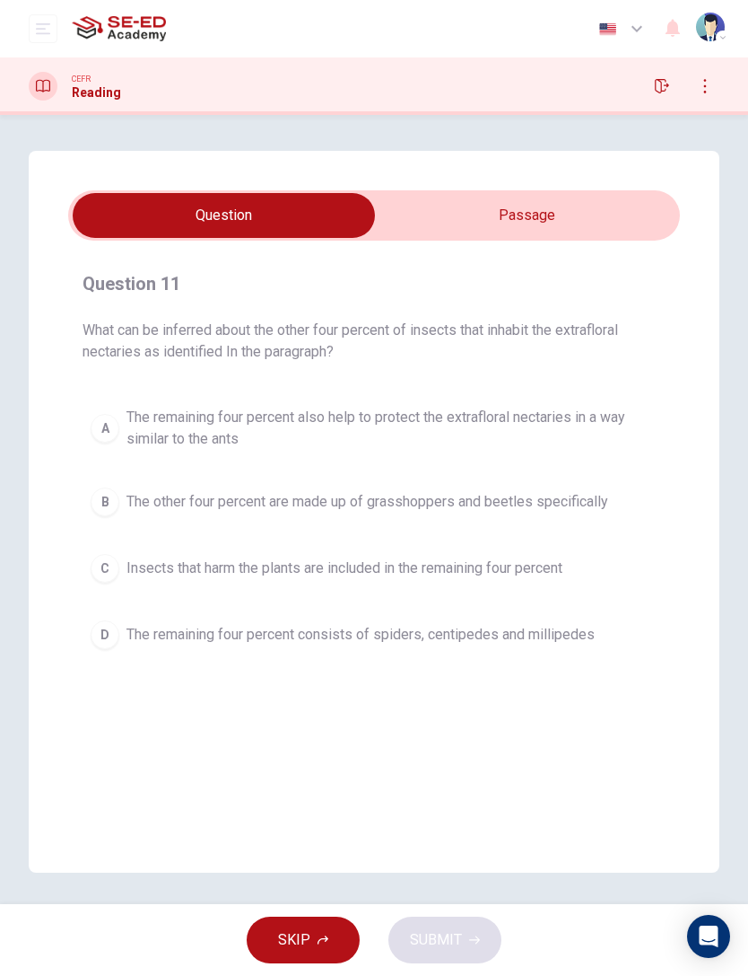
click at [509, 210] on input "checkbox" at bounding box center [224, 215] width 918 height 45
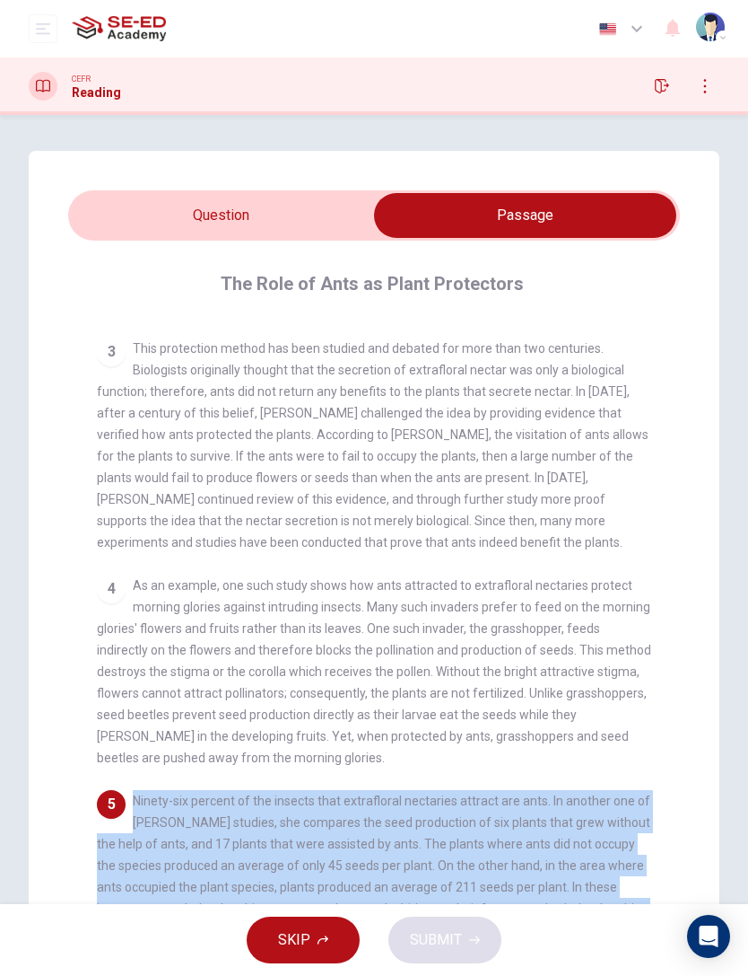
click at [301, 211] on input "checkbox" at bounding box center [525, 215] width 918 height 45
checkbox input "false"
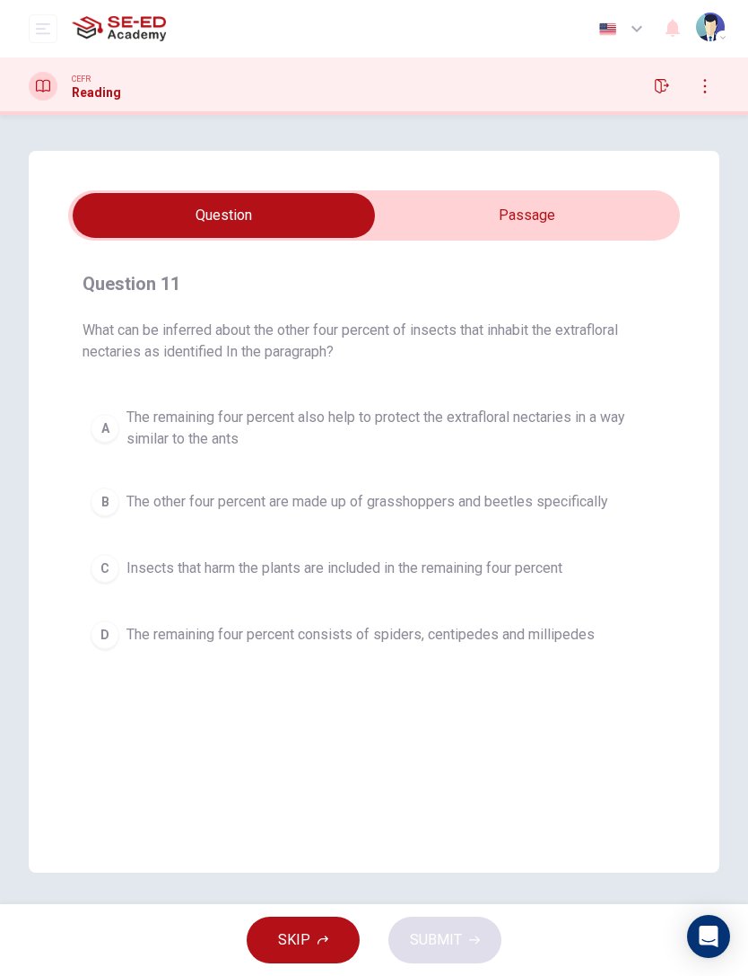
click at [272, 565] on span "Insects that harm the plants are included in the remaining four percent" at bounding box center [345, 568] width 436 height 22
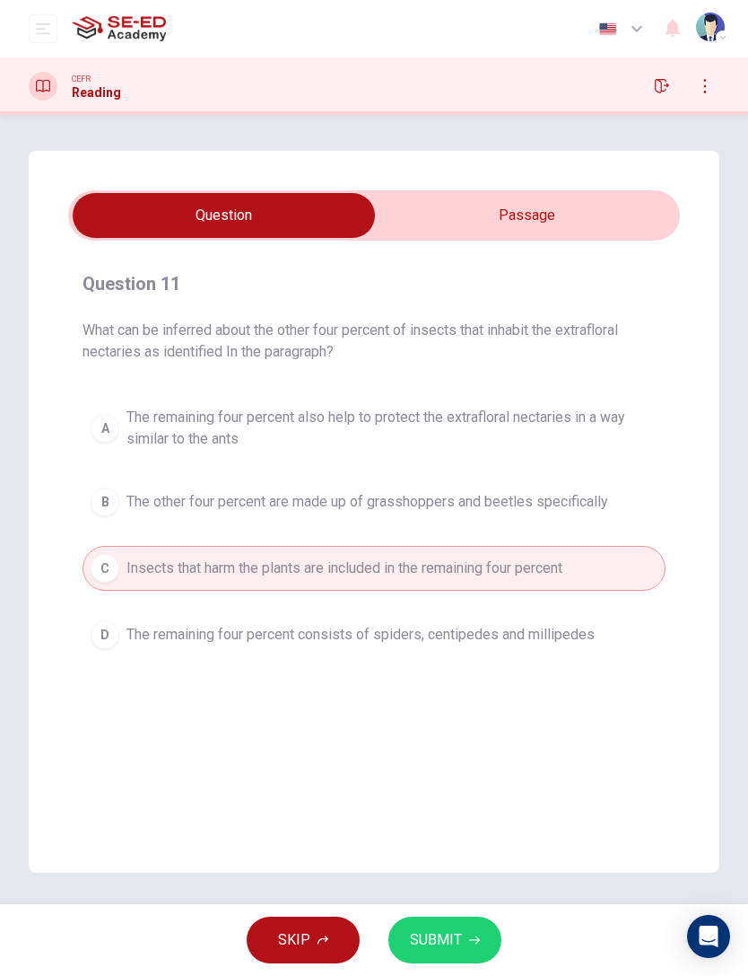
click at [454, 652] on span "SUBMIT" at bounding box center [436, 939] width 52 height 25
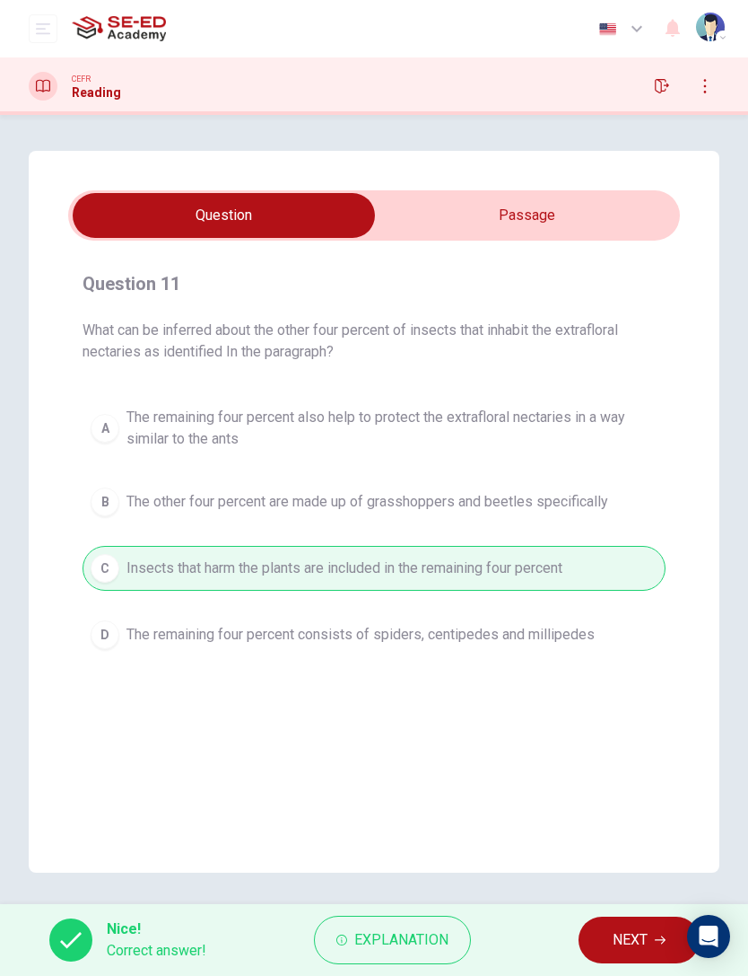
click at [635, 652] on span "NEXT" at bounding box center [630, 939] width 35 height 25
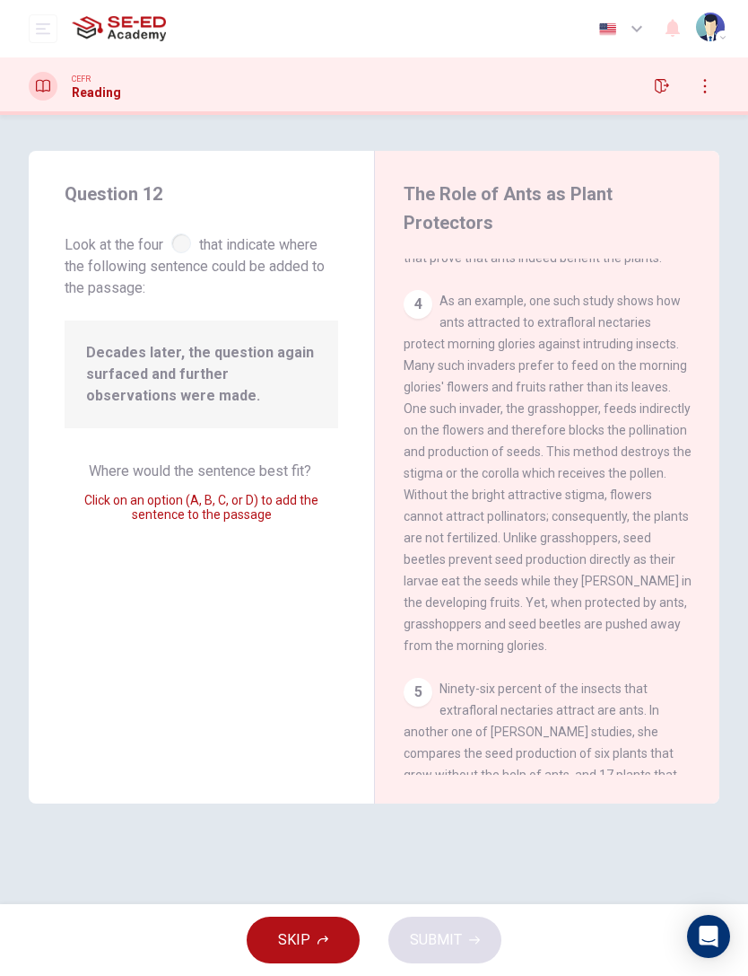
scroll to position [1046, 0]
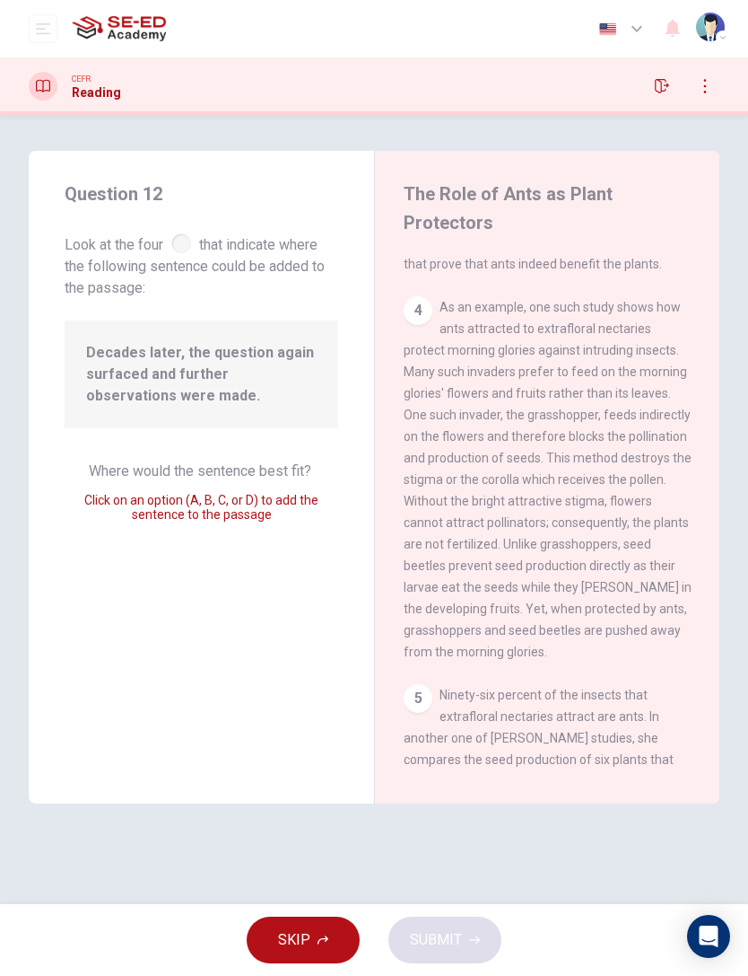
click at [418, 310] on div "4" at bounding box center [418, 310] width 29 height 29
click at [424, 319] on div "4" at bounding box center [418, 310] width 29 height 29
click at [428, 303] on div "4" at bounding box center [418, 310] width 29 height 29
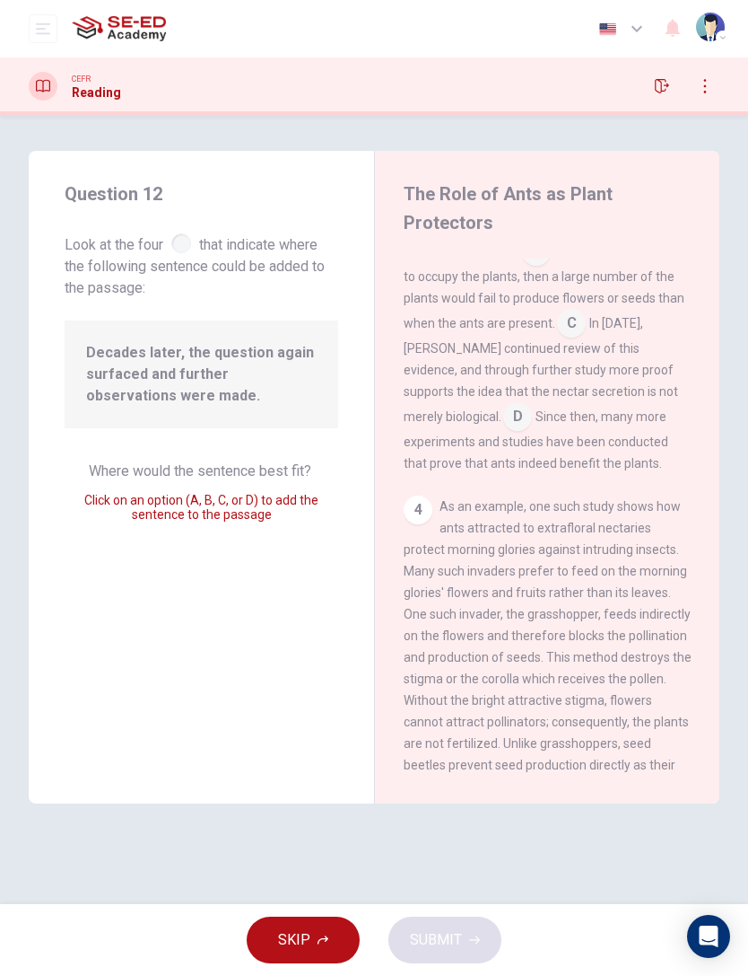
scroll to position [808, 0]
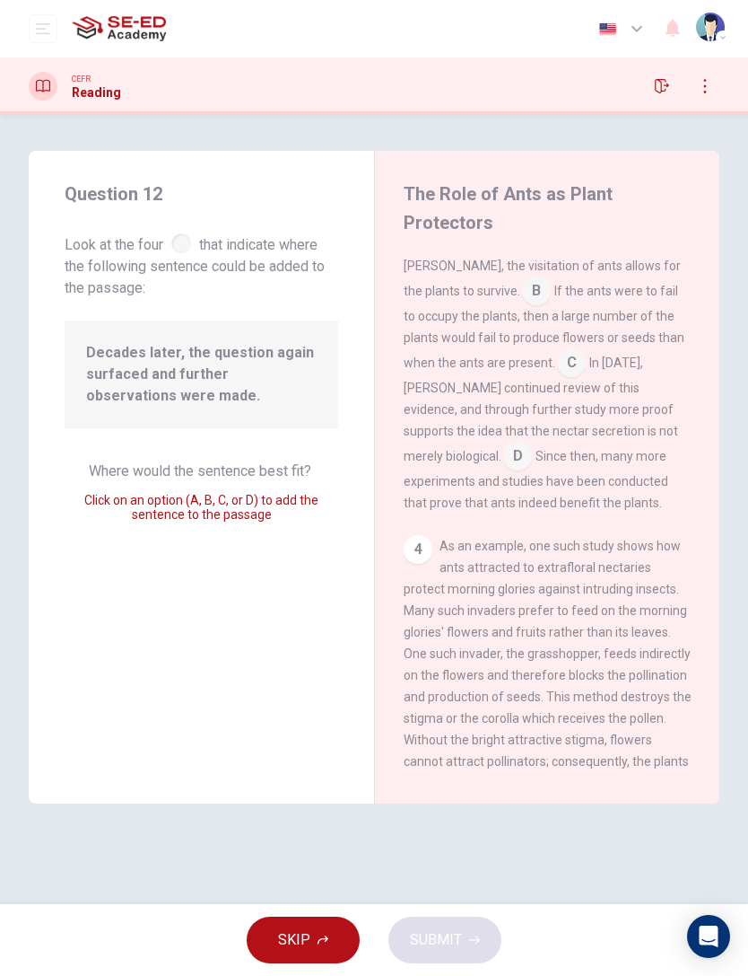
click at [532, 443] on input at bounding box center [517, 457] width 29 height 29
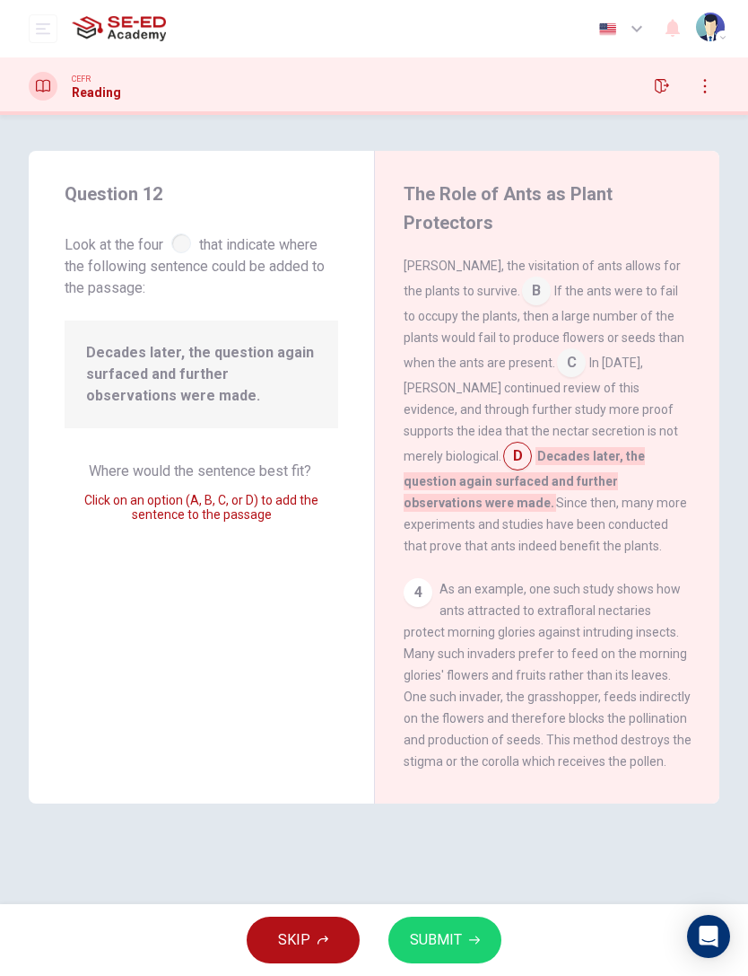
click at [476, 652] on button "SUBMIT" at bounding box center [445, 939] width 113 height 47
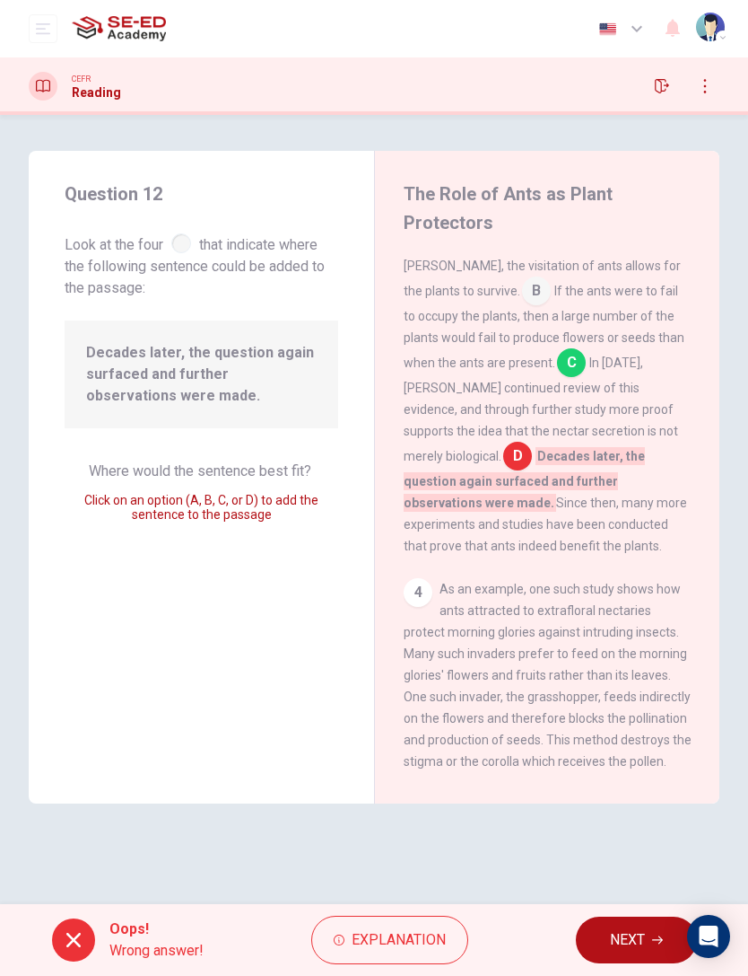
click at [557, 355] on input at bounding box center [571, 364] width 29 height 29
click at [557, 353] on input at bounding box center [571, 364] width 29 height 29
click at [557, 372] on input at bounding box center [571, 364] width 29 height 29
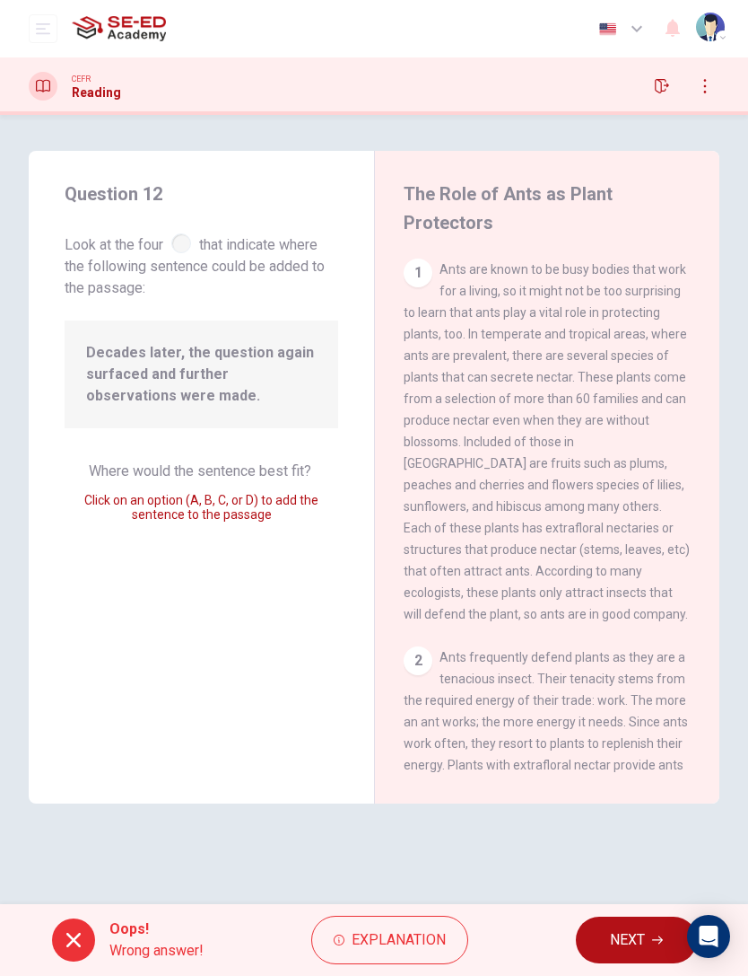
scroll to position [769, 0]
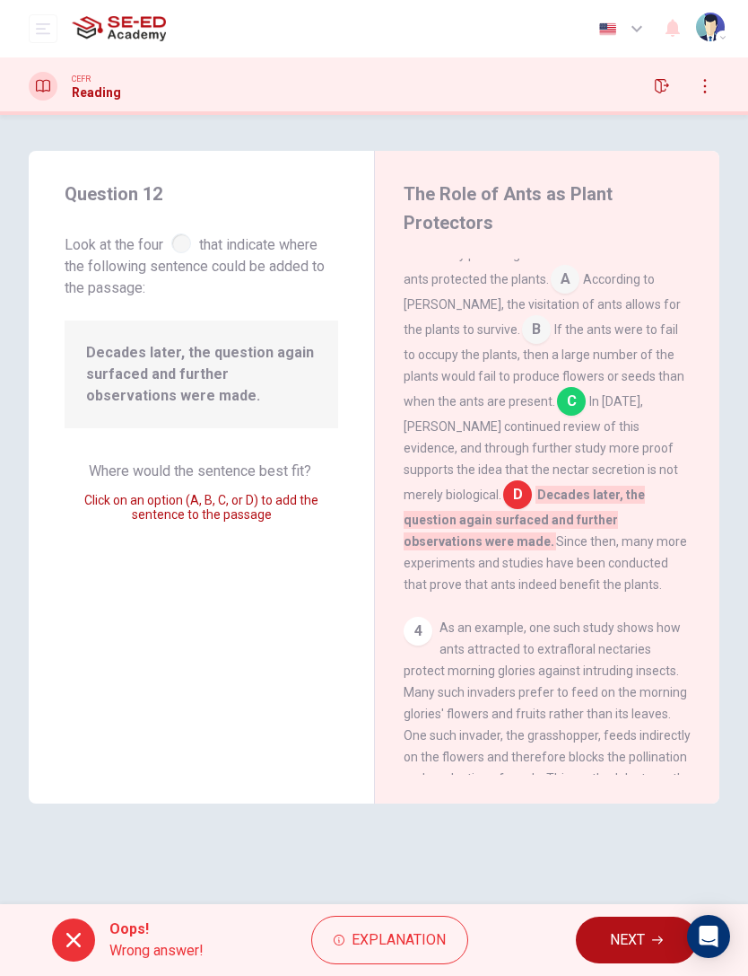
click at [625, 652] on span "NEXT" at bounding box center [627, 939] width 35 height 25
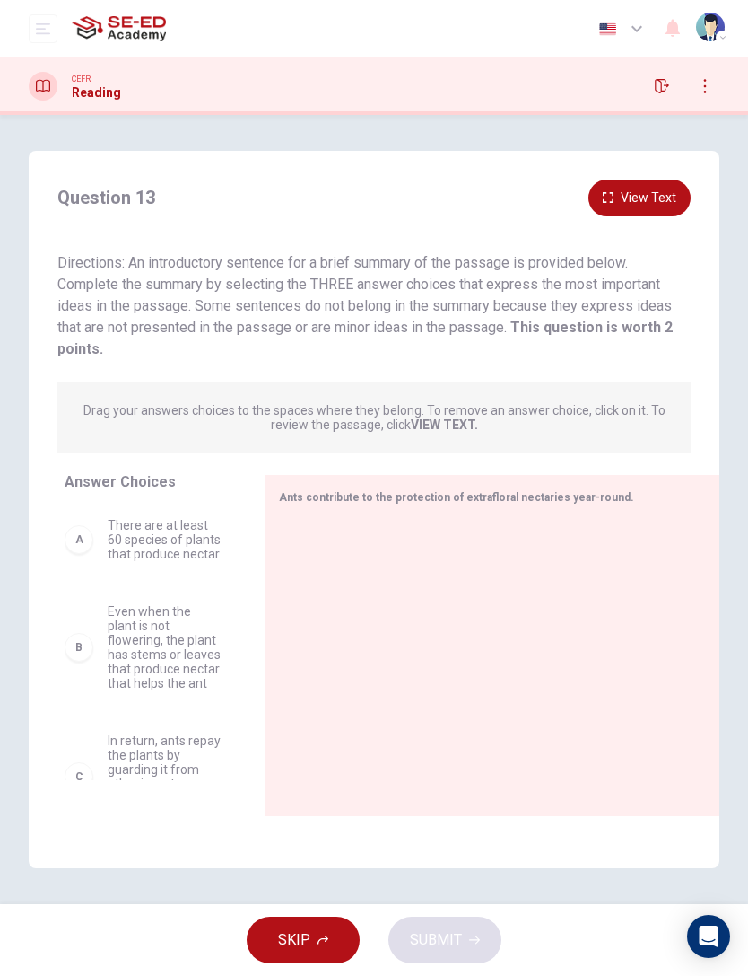
click at [643, 185] on button "View Text" at bounding box center [640, 197] width 102 height 37
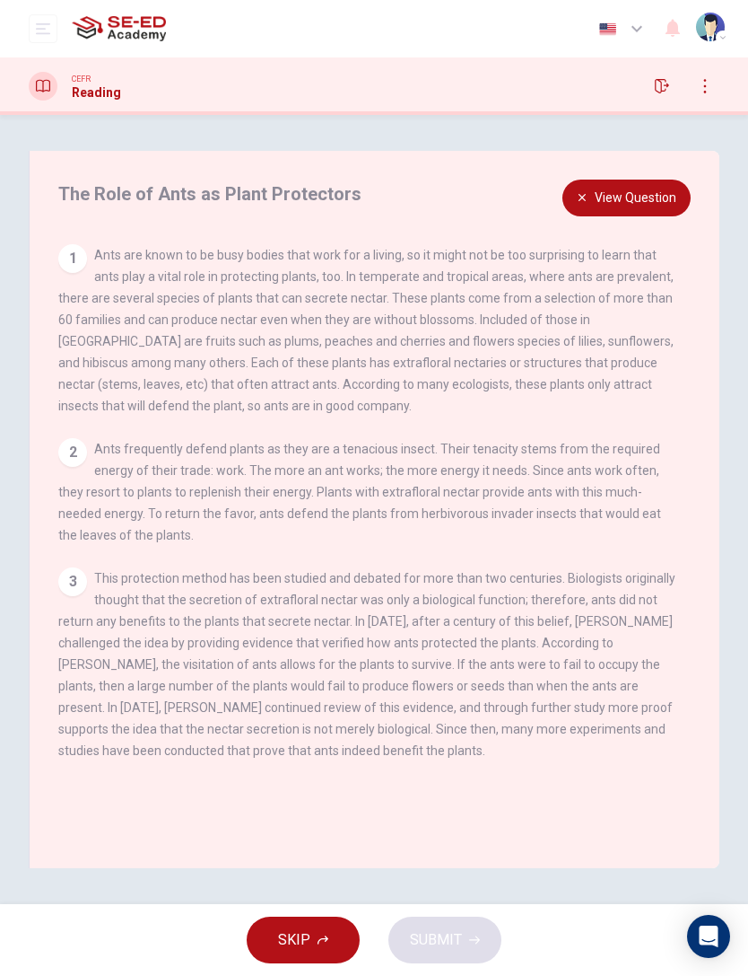
click at [656, 203] on button "View Question" at bounding box center [627, 197] width 128 height 37
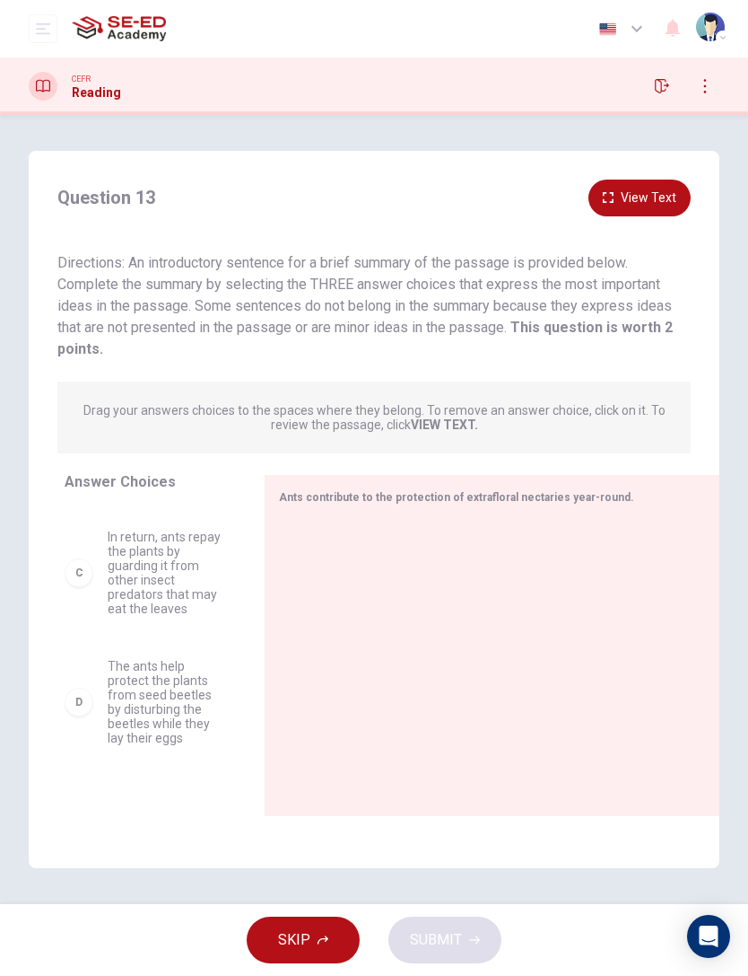
scroll to position [205, 0]
click at [113, 652] on div "A There are at least 60 species of plants that produce nectar B Even when the p…" at bounding box center [158, 641] width 186 height 276
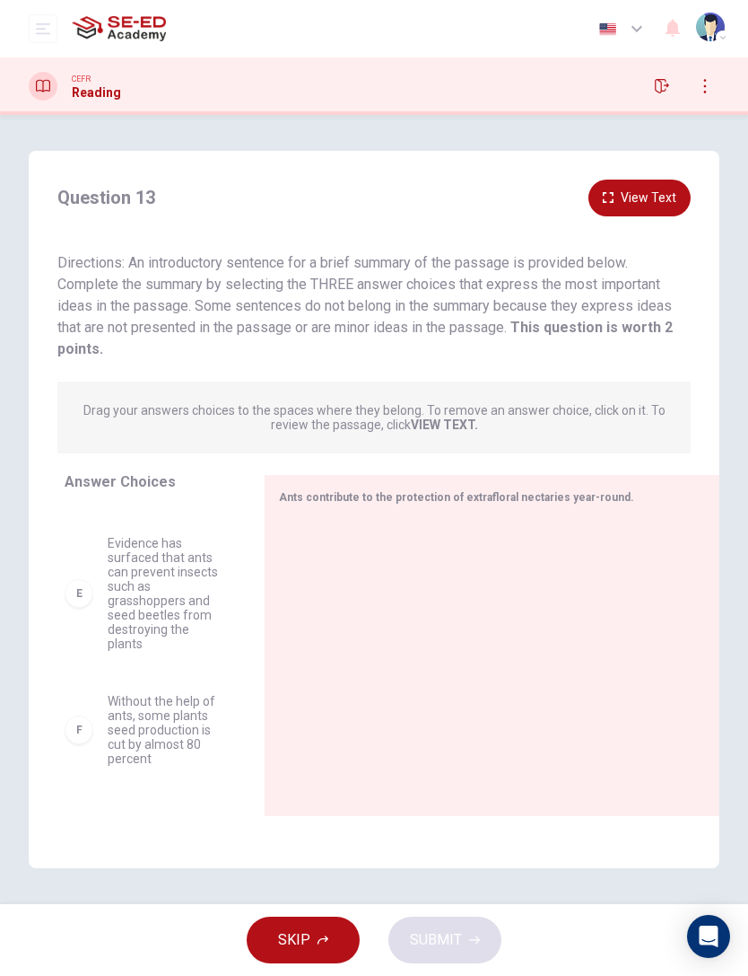
scroll to position [456, 0]
click at [86, 652] on div "F" at bounding box center [79, 729] width 29 height 29
click at [180, 589] on span "Evidence has surfaced that ants can prevent insects such as grasshoppers and se…" at bounding box center [165, 594] width 114 height 115
click at [93, 600] on div "E Evidence has surfaced that ants can prevent insects such as grasshoppers and …" at bounding box center [143, 594] width 157 height 115
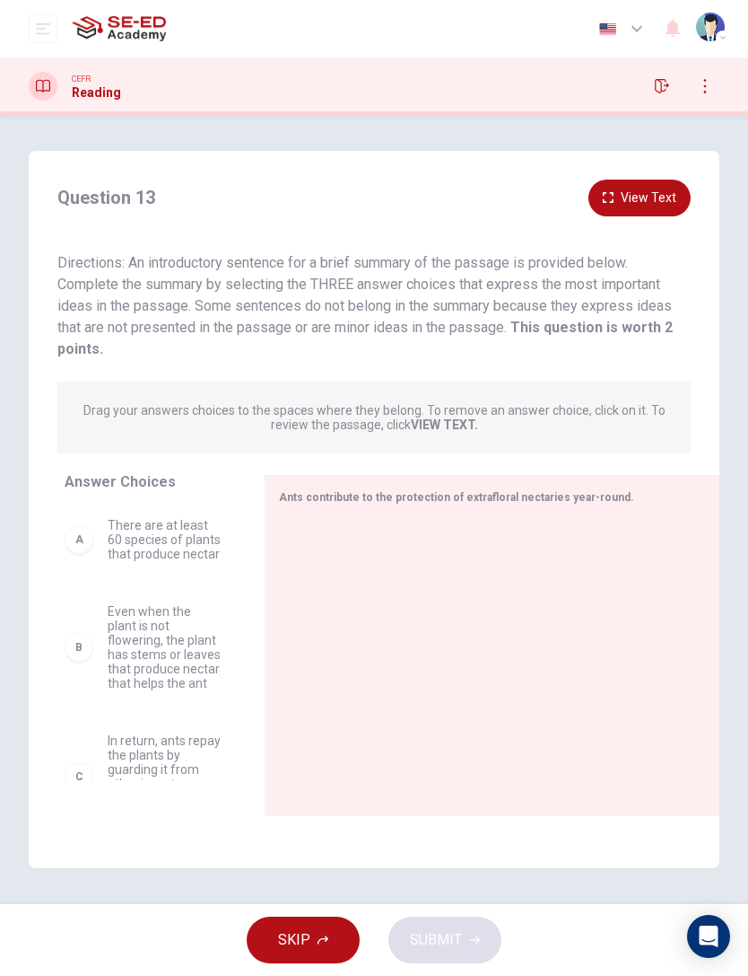
scroll to position [0, 0]
click at [317, 503] on div "Ants contribute to the protection of extrafloral nectaries year-round." at bounding box center [492, 645] width 455 height 341
click at [330, 492] on span "Ants contribute to the protection of extrafloral nectaries year-round." at bounding box center [456, 497] width 355 height 13
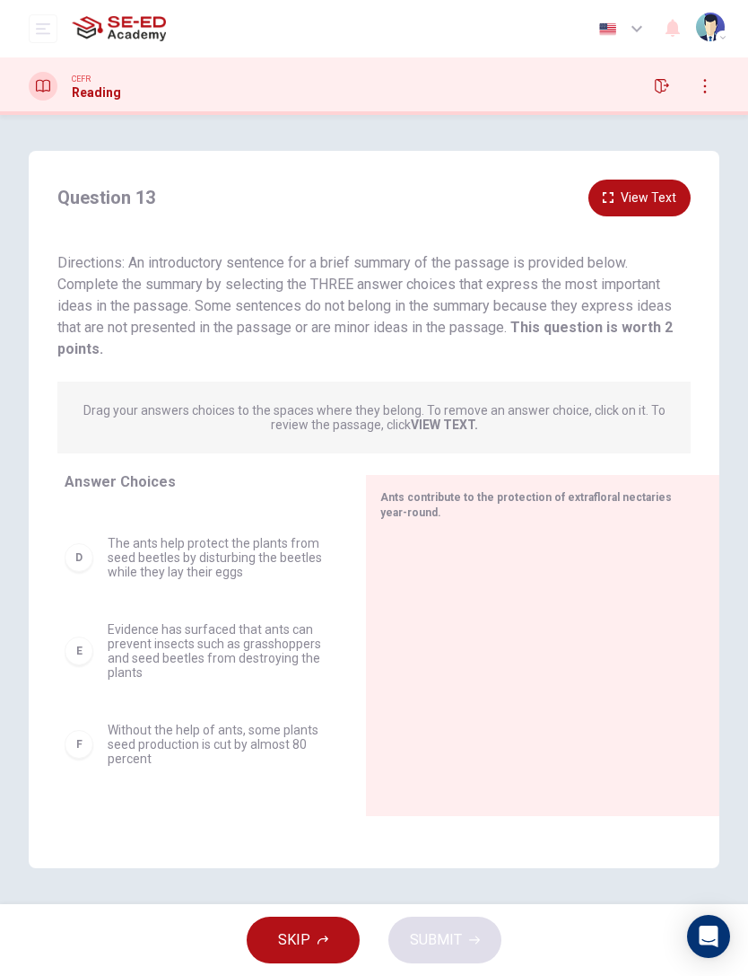
scroll to position [226, 0]
click at [181, 633] on span "Evidence has surfaced that ants can prevent insects such as grasshoppers and se…" at bounding box center [215, 650] width 215 height 57
click at [83, 652] on div "F" at bounding box center [79, 744] width 29 height 29
click at [87, 652] on div "F" at bounding box center [79, 744] width 29 height 29
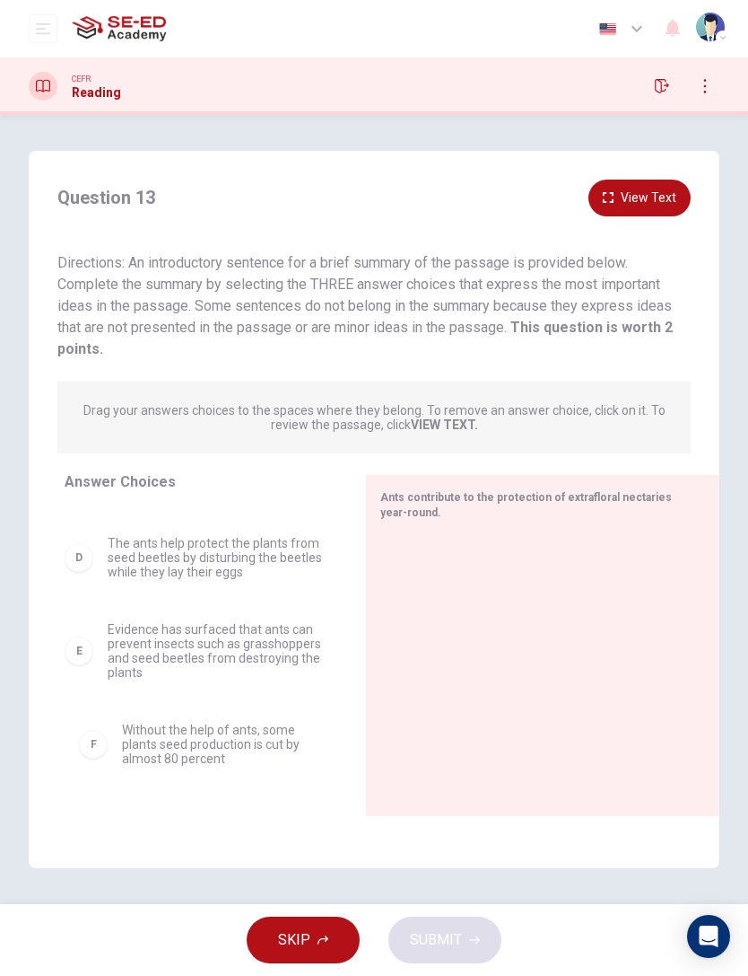
click at [176, 652] on div "A There are at least 60 species of plants that produce nectar B Even when the p…" at bounding box center [208, 641] width 287 height 276
click at [285, 652] on span "Without the help of ants, some plants seed production is cut by almost 80 perce…" at bounding box center [215, 743] width 215 height 43
click at [296, 652] on span "Without the help of ants, some plants seed production is cut by almost 80 perce…" at bounding box center [215, 743] width 215 height 43
click at [417, 503] on div "Ants contribute to the protection of extrafloral nectaries year-round." at bounding box center [532, 504] width 303 height 31
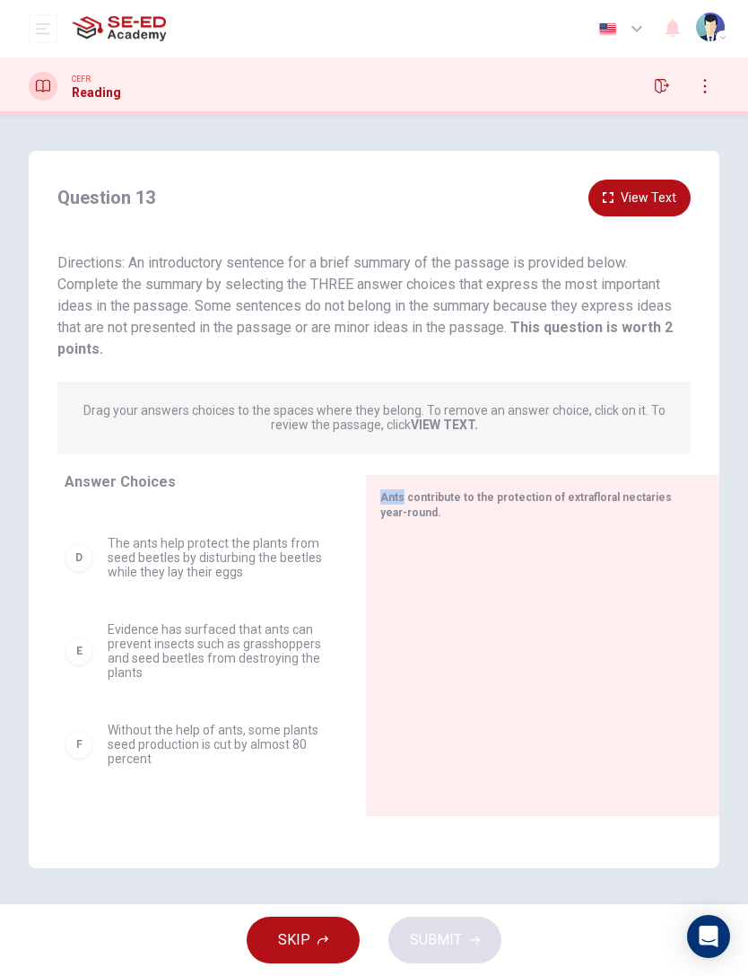
click at [464, 583] on div at bounding box center [536, 654] width 311 height 241
click at [660, 193] on button "View Text" at bounding box center [640, 197] width 102 height 37
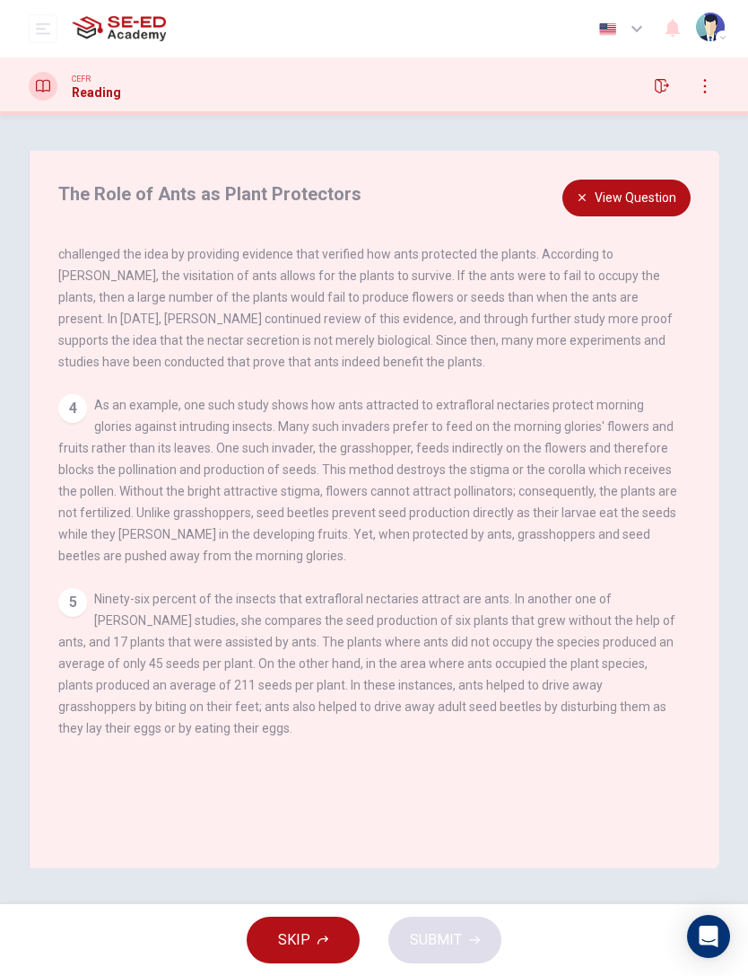
scroll to position [389, 0]
click at [69, 601] on div "5" at bounding box center [72, 602] width 29 height 29
click at [68, 600] on div "5" at bounding box center [72, 602] width 29 height 29
click at [640, 197] on button "View Question" at bounding box center [627, 197] width 128 height 37
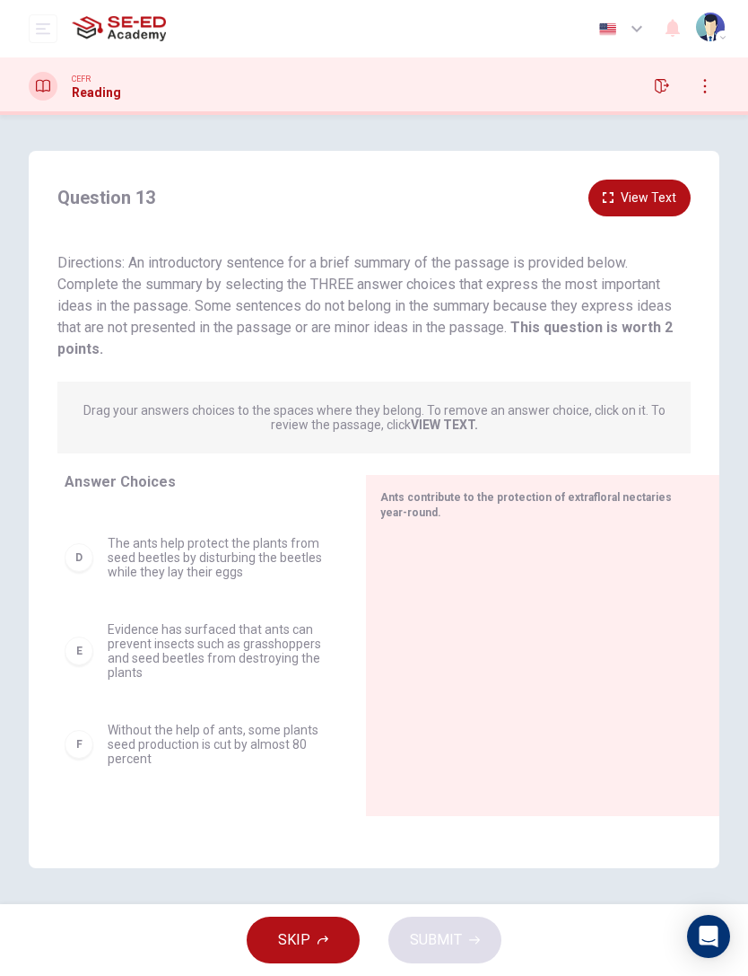
click at [77, 561] on div "D" at bounding box center [79, 557] width 29 height 29
click at [78, 652] on div "F" at bounding box center [79, 744] width 29 height 29
click at [70, 652] on div "F" at bounding box center [79, 744] width 29 height 29
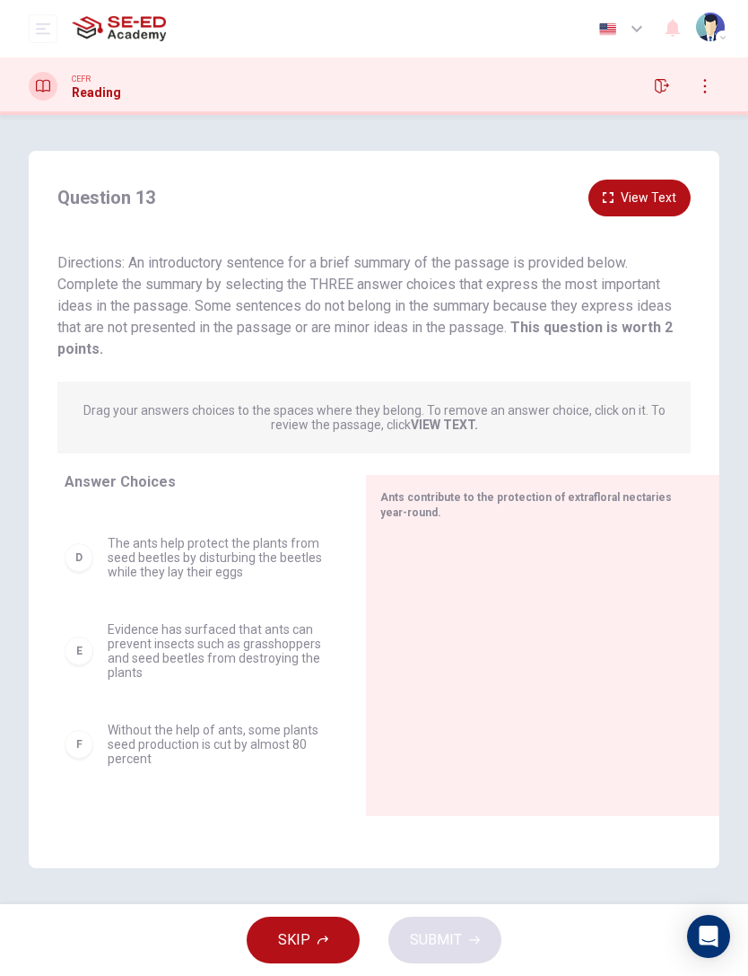
click at [71, 652] on div "F" at bounding box center [79, 744] width 29 height 29
click at [70, 652] on div "F" at bounding box center [79, 744] width 29 height 29
click at [75, 652] on div "F" at bounding box center [79, 744] width 29 height 29
click at [74, 652] on div "F" at bounding box center [79, 744] width 29 height 29
click at [81, 652] on div "F" at bounding box center [79, 744] width 29 height 29
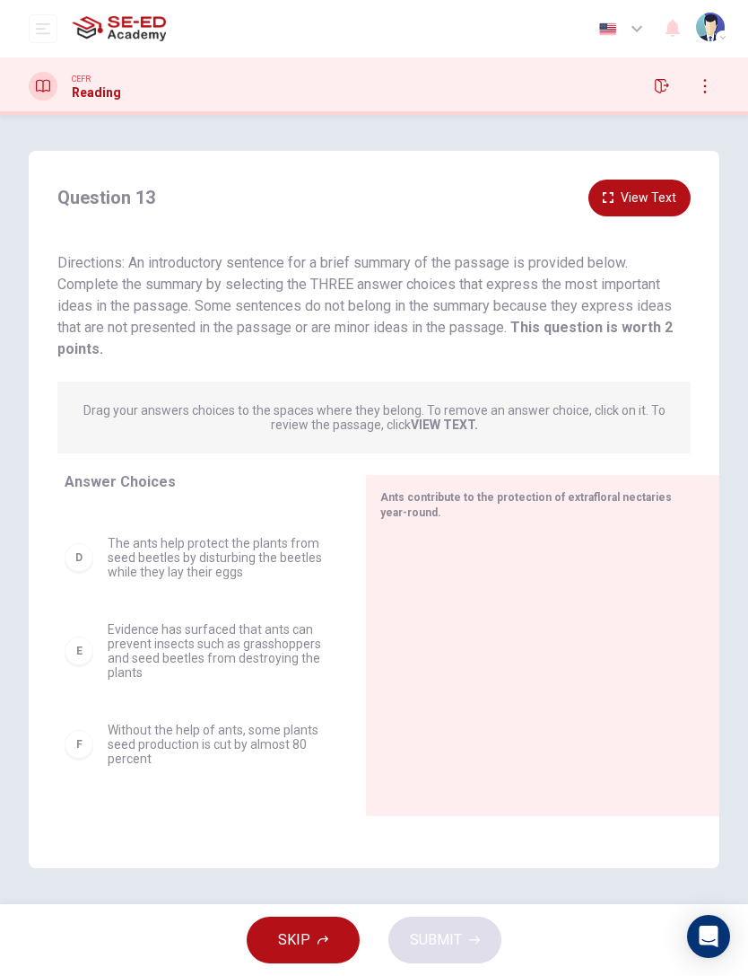
click at [81, 652] on div "F" at bounding box center [79, 744] width 29 height 29
click at [458, 543] on div at bounding box center [536, 654] width 311 height 241
click at [476, 529] on div "Ants contribute to the protection of extrafloral nectaries year-round." at bounding box center [543, 645] width 354 height 341
click at [93, 652] on div "F Without the help of ants, some plants seed production is cut by almost 80 per…" at bounding box center [194, 743] width 258 height 43
click at [92, 652] on div "F" at bounding box center [79, 744] width 29 height 29
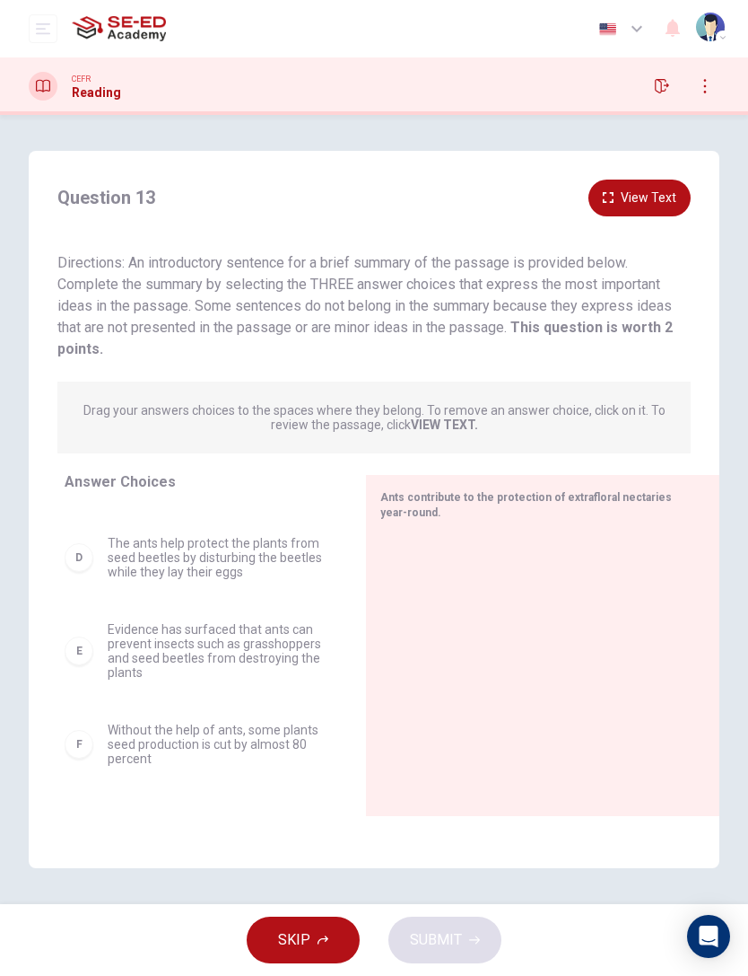
click at [91, 652] on div "F" at bounding box center [79, 744] width 29 height 29
click at [90, 652] on div "F" at bounding box center [79, 744] width 29 height 29
click at [459, 652] on div "SKIP SUBMIT" at bounding box center [374, 940] width 748 height 72
click at [107, 652] on div "F Without the help of ants, some plants seed production is cut by almost 80 per…" at bounding box center [194, 743] width 258 height 43
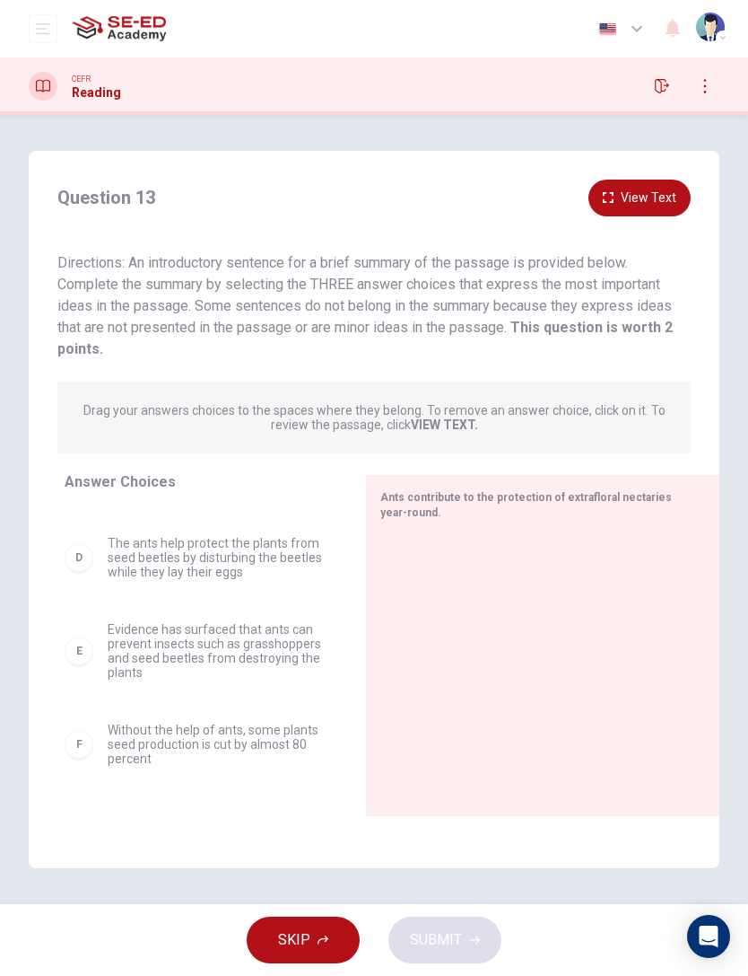
click at [101, 652] on div "F Without the help of ants, some plants seed production is cut by almost 80 per…" at bounding box center [194, 743] width 258 height 43
click at [100, 652] on div "F Without the help of ants, some plants seed production is cut by almost 80 per…" at bounding box center [194, 743] width 258 height 43
click at [110, 652] on span "Without the help of ants, some plants seed production is cut by almost 80 perce…" at bounding box center [215, 743] width 215 height 43
click at [109, 652] on span "Without the help of ants, some plants seed production is cut by almost 80 perce…" at bounding box center [215, 743] width 215 height 43
click at [128, 652] on span "Without the help of ants, some plants seed production is cut by almost 80 perce…" at bounding box center [215, 743] width 215 height 43
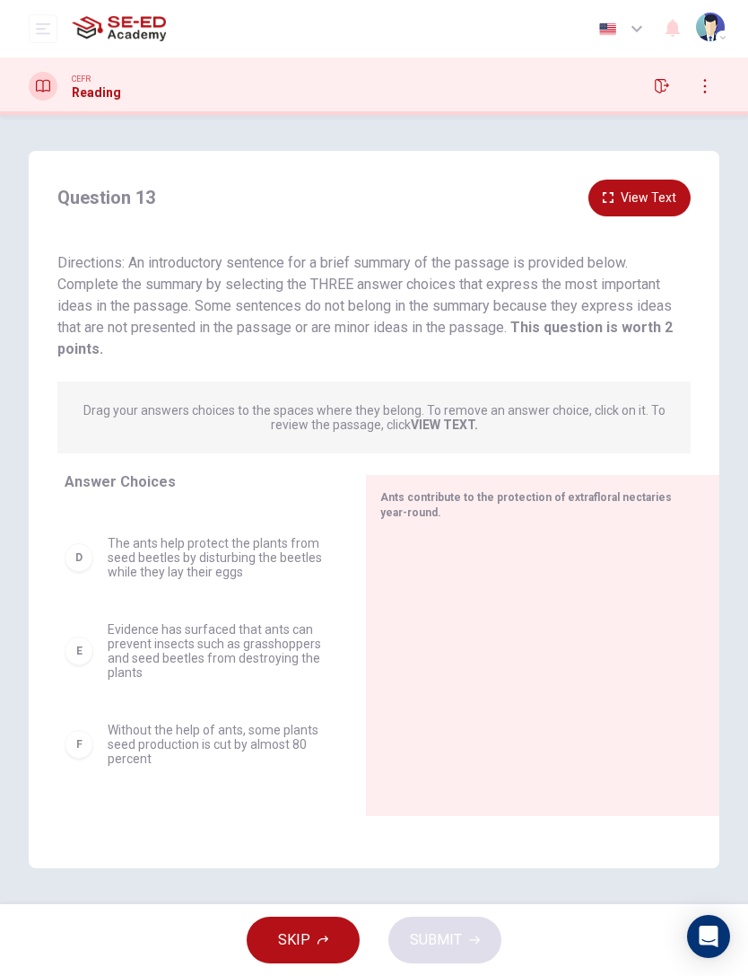
click at [128, 652] on span "Without the help of ants, some plants seed production is cut by almost 80 perce…" at bounding box center [215, 743] width 215 height 43
click at [158, 652] on span "Without the help of ants, some plants seed production is cut by almost 80 perce…" at bounding box center [215, 743] width 215 height 43
click at [157, 652] on span "Without the help of ants, some plants seed production is cut by almost 80 perce…" at bounding box center [215, 743] width 215 height 43
click at [140, 652] on span "Without the help of ants, some plants seed production is cut by almost 80 perce…" at bounding box center [215, 743] width 215 height 43
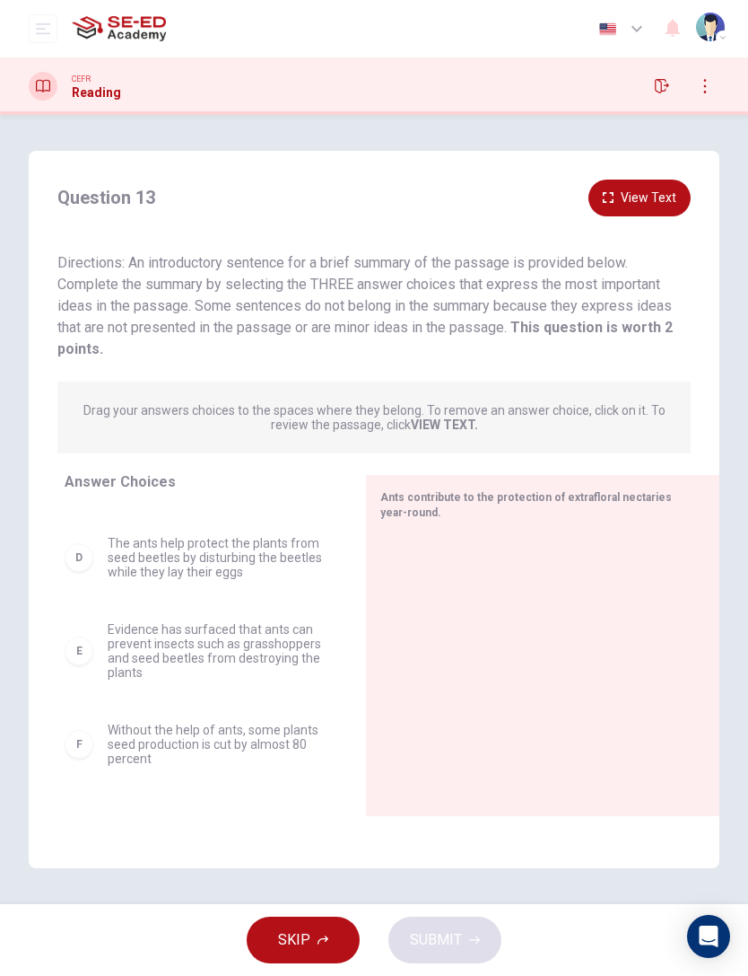
click at [141, 652] on div "F Without the help of ants, some plants seed production is cut by almost 80 per…" at bounding box center [201, 744] width 273 height 72
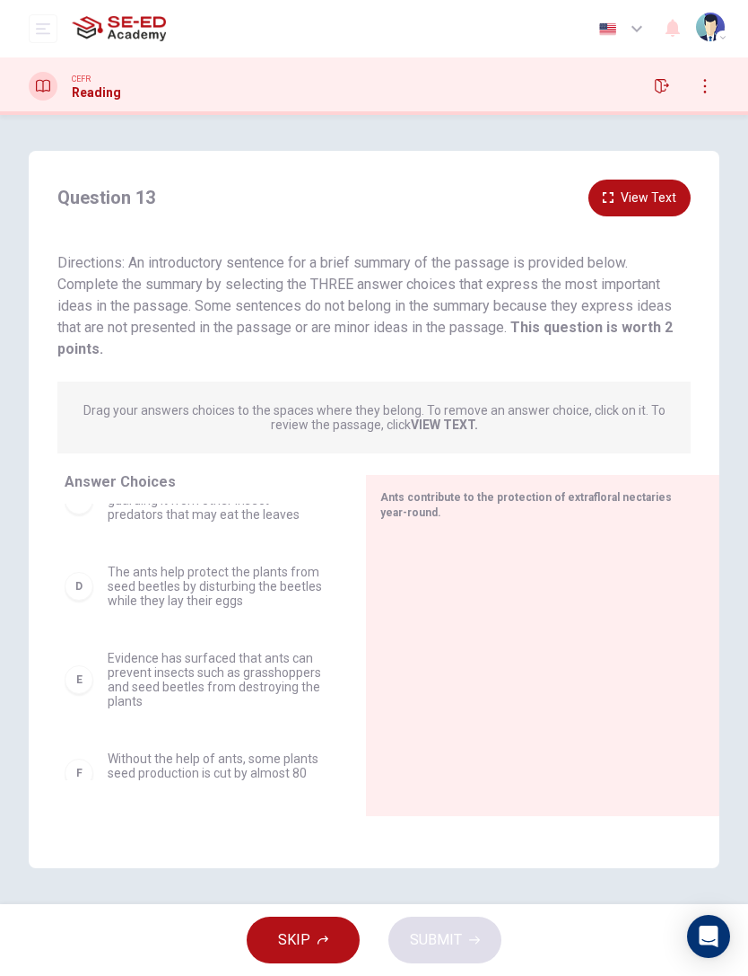
click at [507, 534] on div at bounding box center [536, 654] width 311 height 241
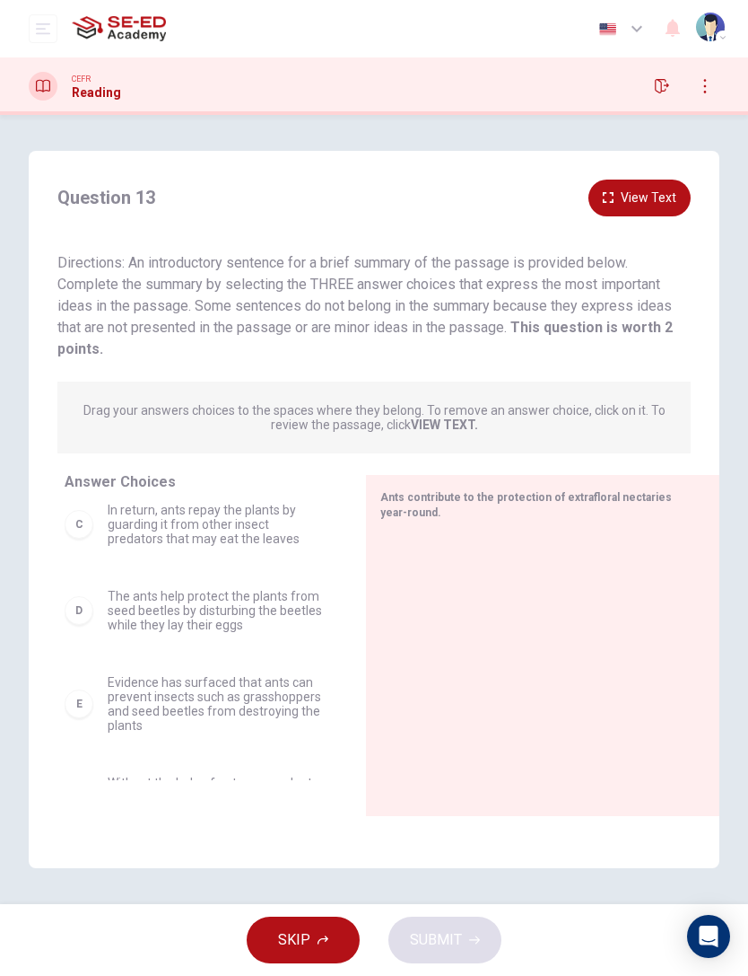
click at [503, 545] on div at bounding box center [536, 654] width 311 height 241
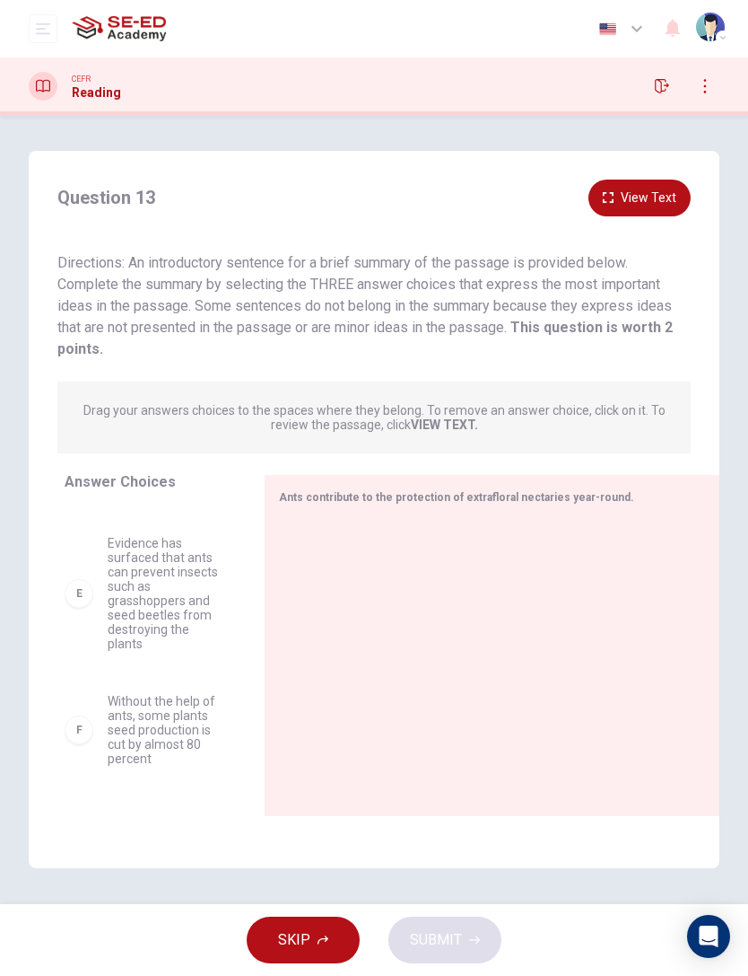
scroll to position [456, 0]
click at [206, 652] on span "Without the help of ants, some plants seed production is cut by almost 80 perce…" at bounding box center [165, 730] width 114 height 72
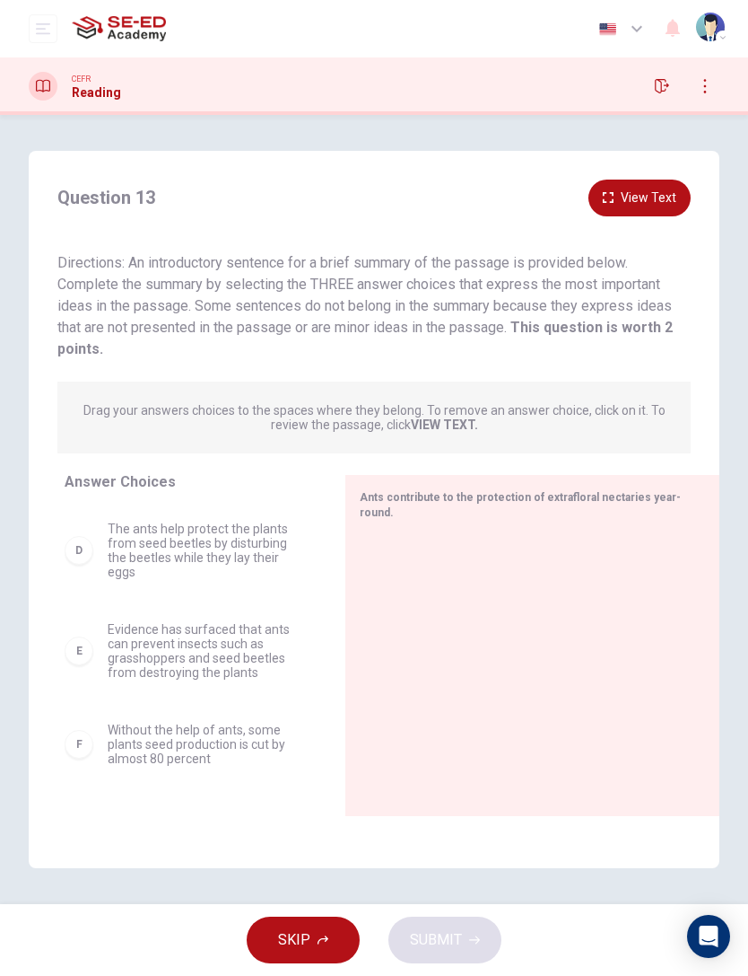
scroll to position [226, 0]
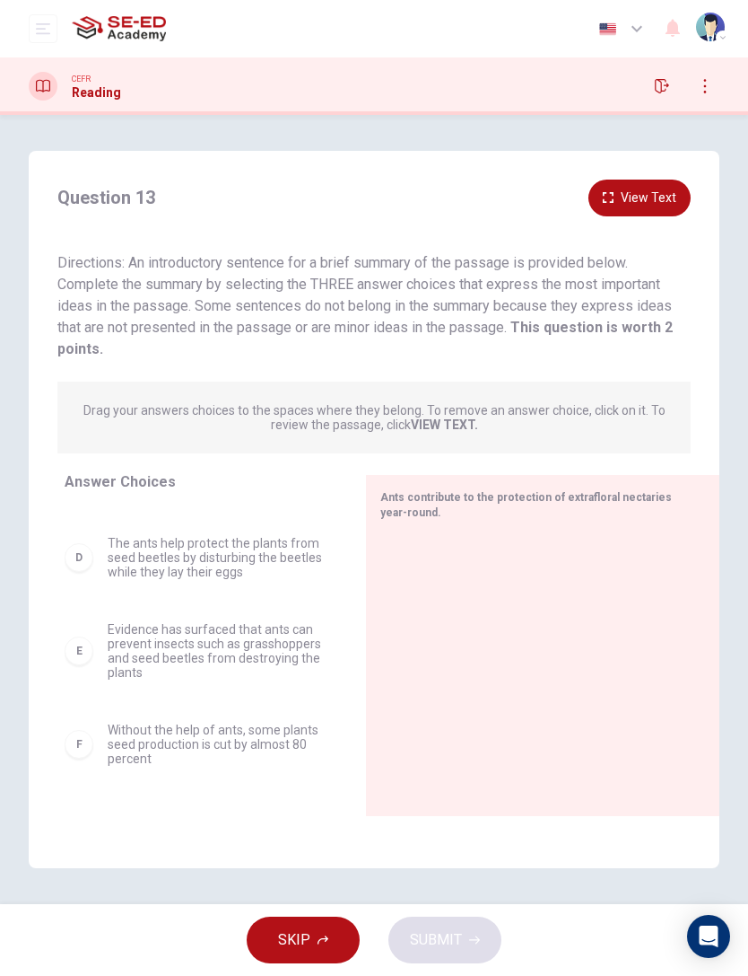
click at [277, 652] on span "Without the help of ants, some plants seed production is cut by almost 80 perce…" at bounding box center [215, 743] width 215 height 43
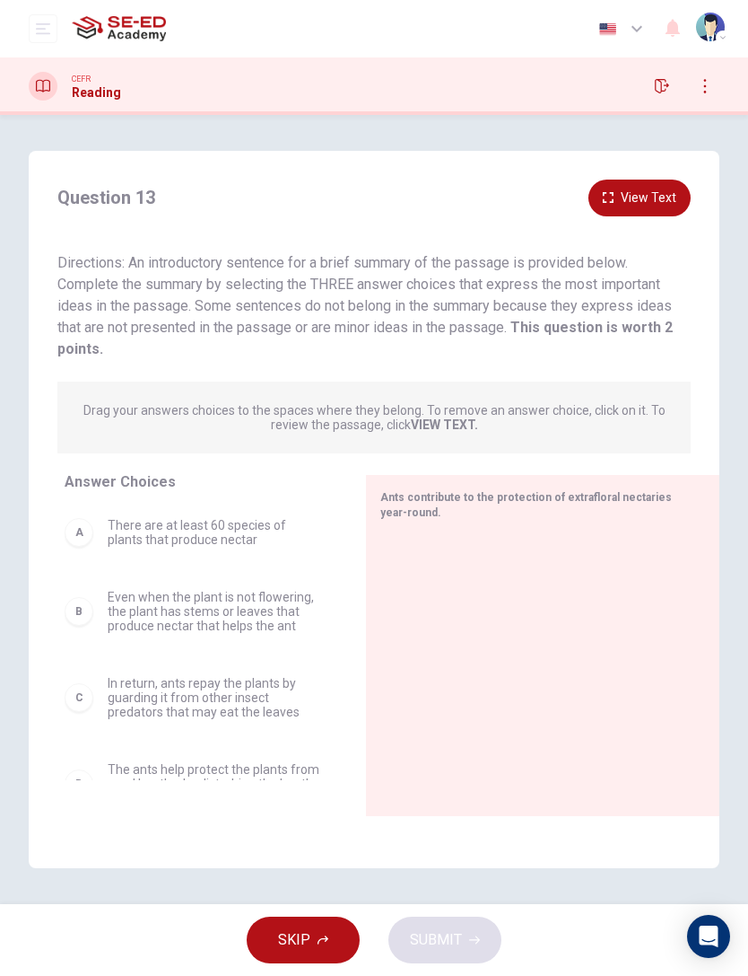
scroll to position [0, 0]
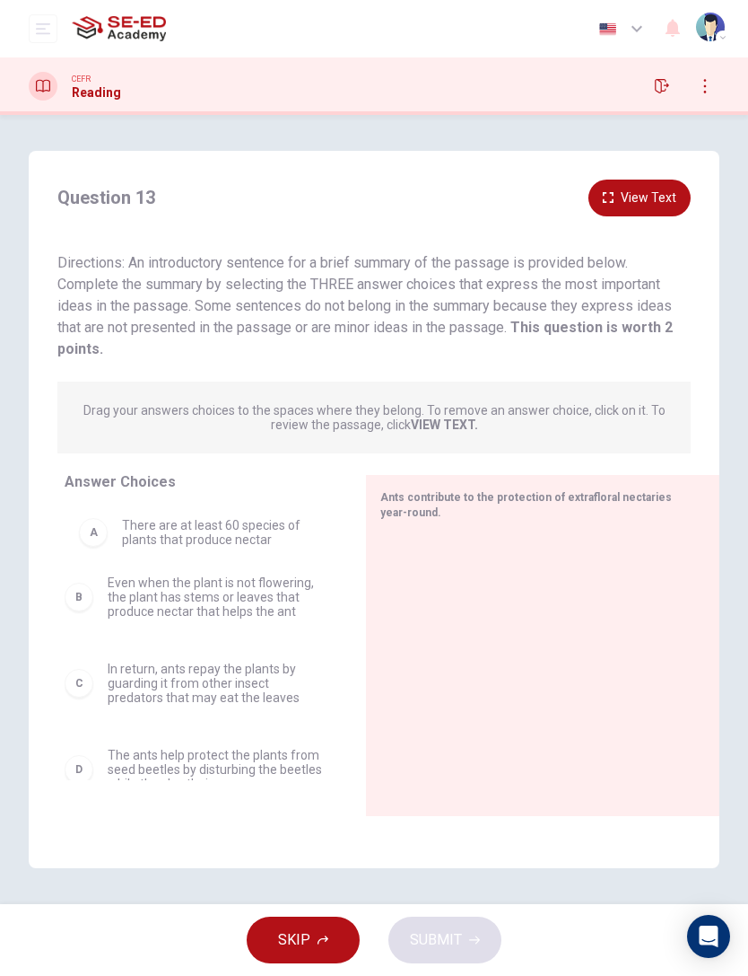
click at [98, 531] on div "B Even when the plant is not flowering, the plant has stems or leaves that prod…" at bounding box center [201, 641] width 273 height 276
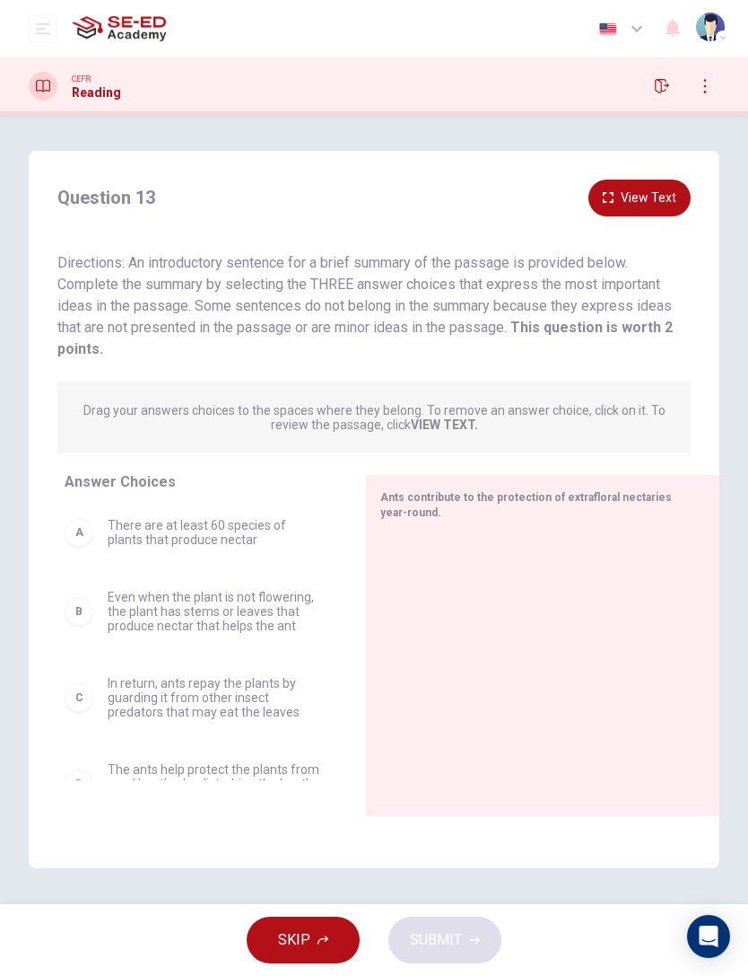
click at [90, 528] on div "A" at bounding box center [79, 532] width 29 height 29
click at [74, 534] on div "A" at bounding box center [79, 532] width 29 height 29
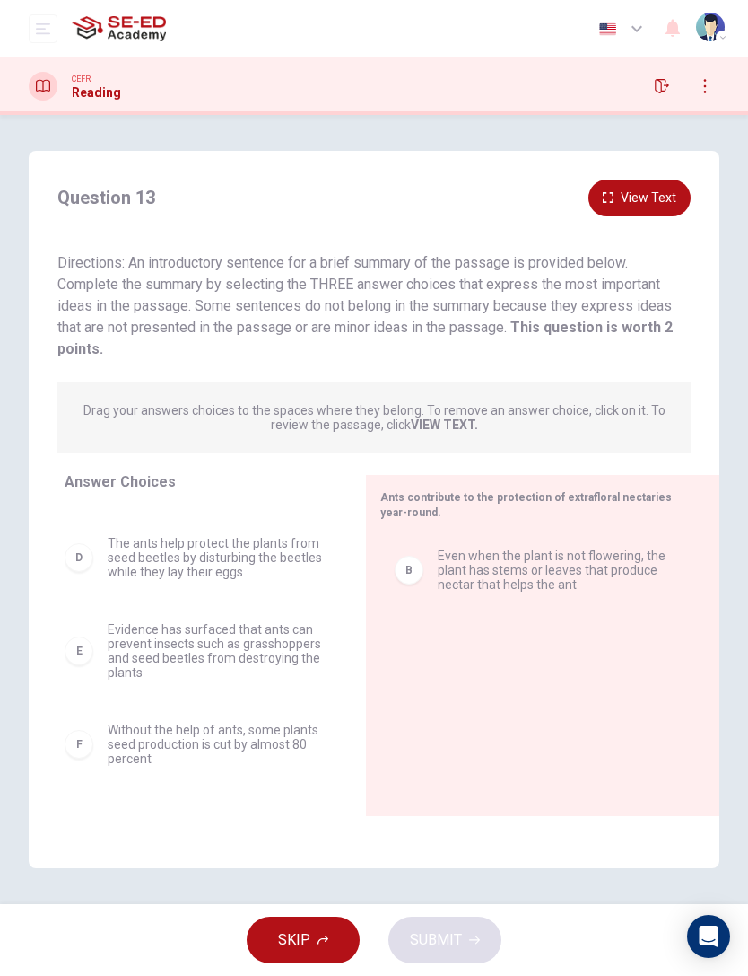
scroll to position [140, 0]
click at [409, 564] on div "B" at bounding box center [409, 570] width 29 height 29
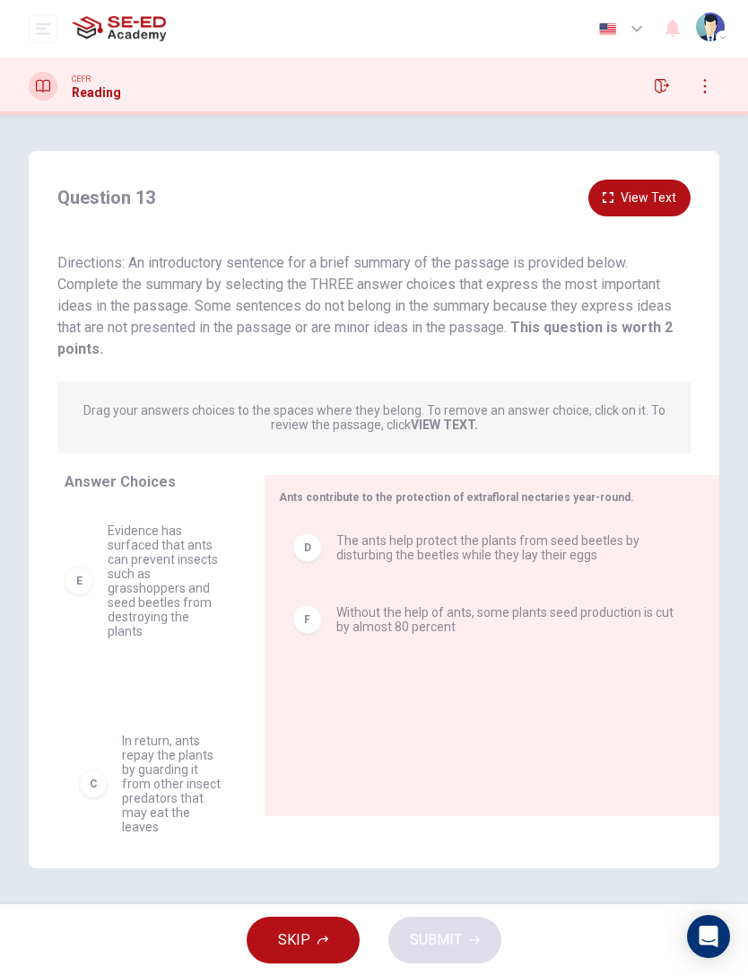
scroll to position [212, 0]
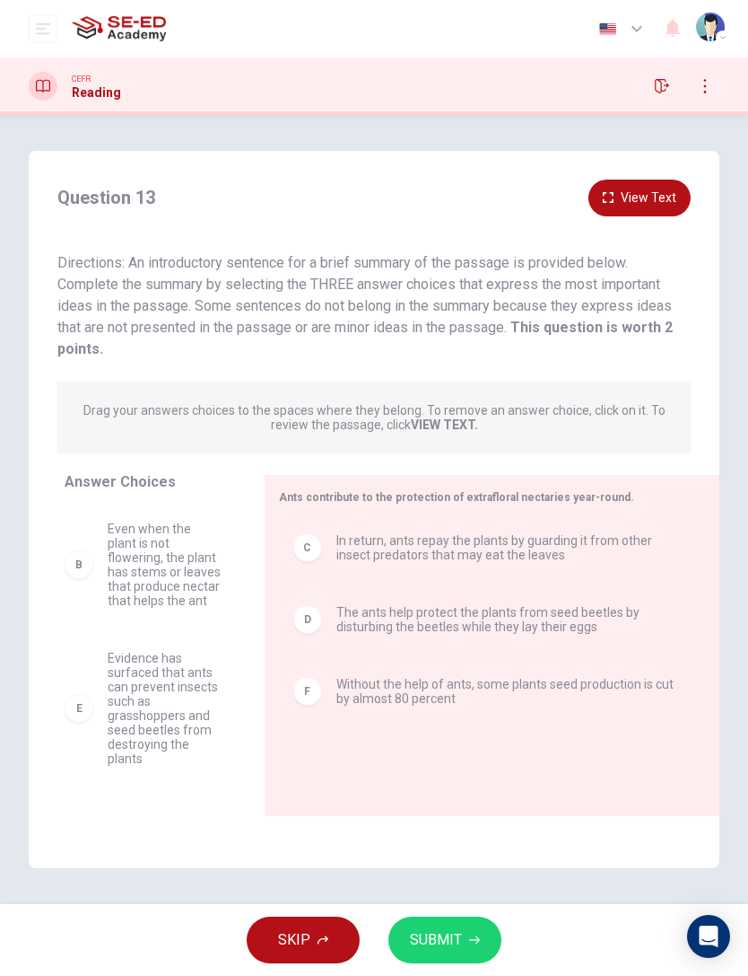
click at [459, 652] on span "SUBMIT" at bounding box center [436, 939] width 52 height 25
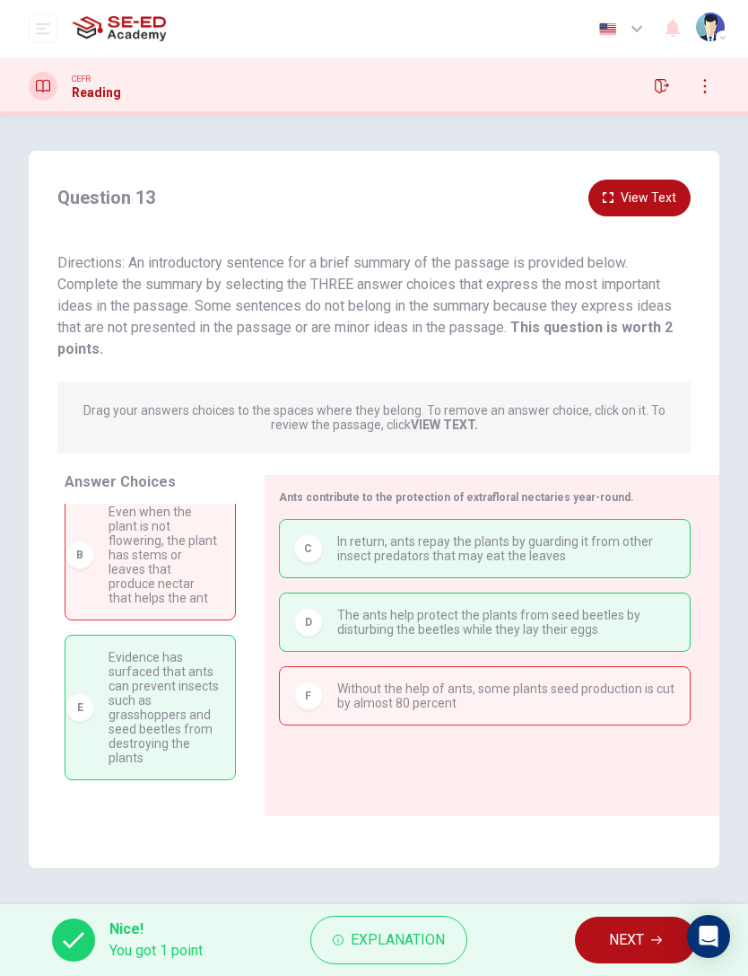
click at [621, 652] on span "NEXT" at bounding box center [626, 939] width 35 height 25
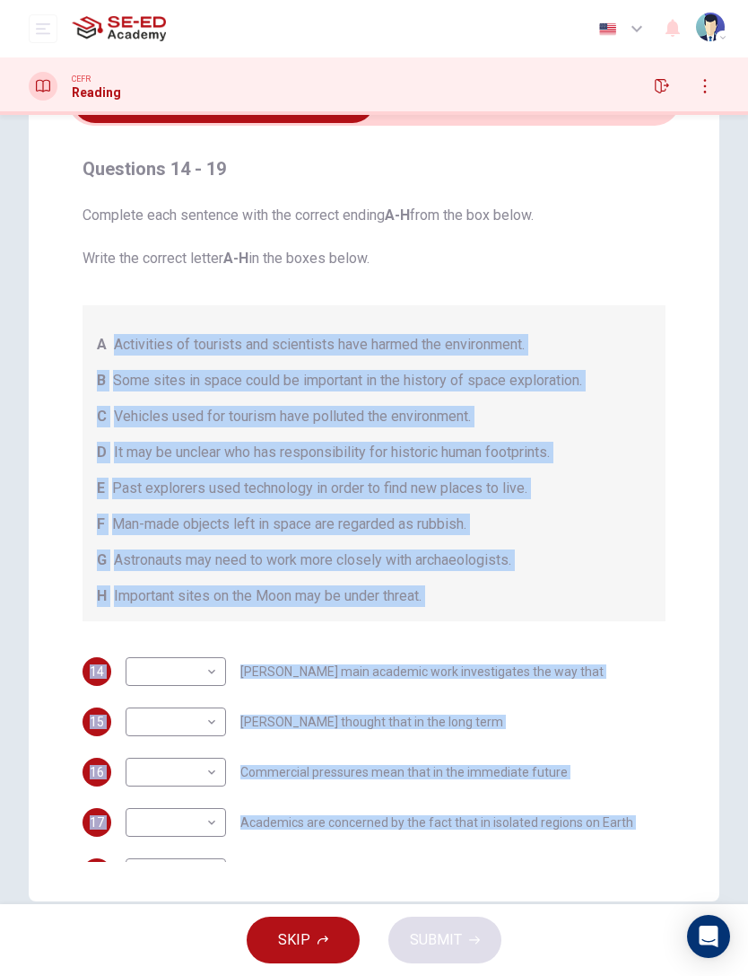
scroll to position [0, 0]
click at [596, 258] on span "Complete each sentence with the correct ending A-H from the box below. Write th…" at bounding box center [374, 237] width 583 height 65
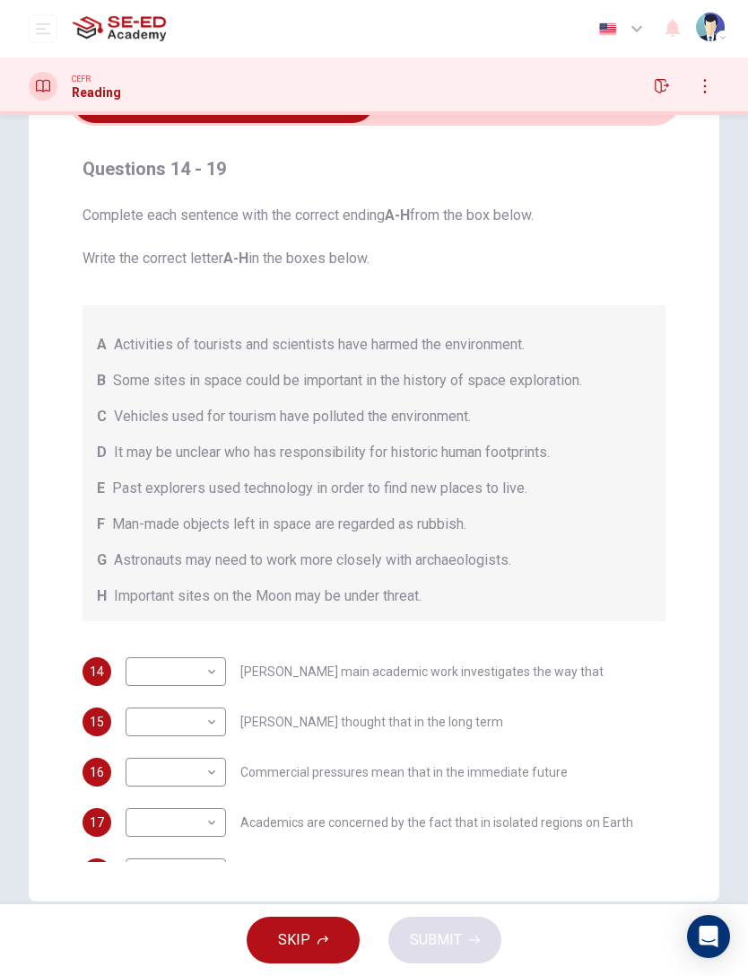
click at [589, 328] on div "A Activities of tourists and scientists have harmed the environment. B Some sit…" at bounding box center [374, 463] width 583 height 316
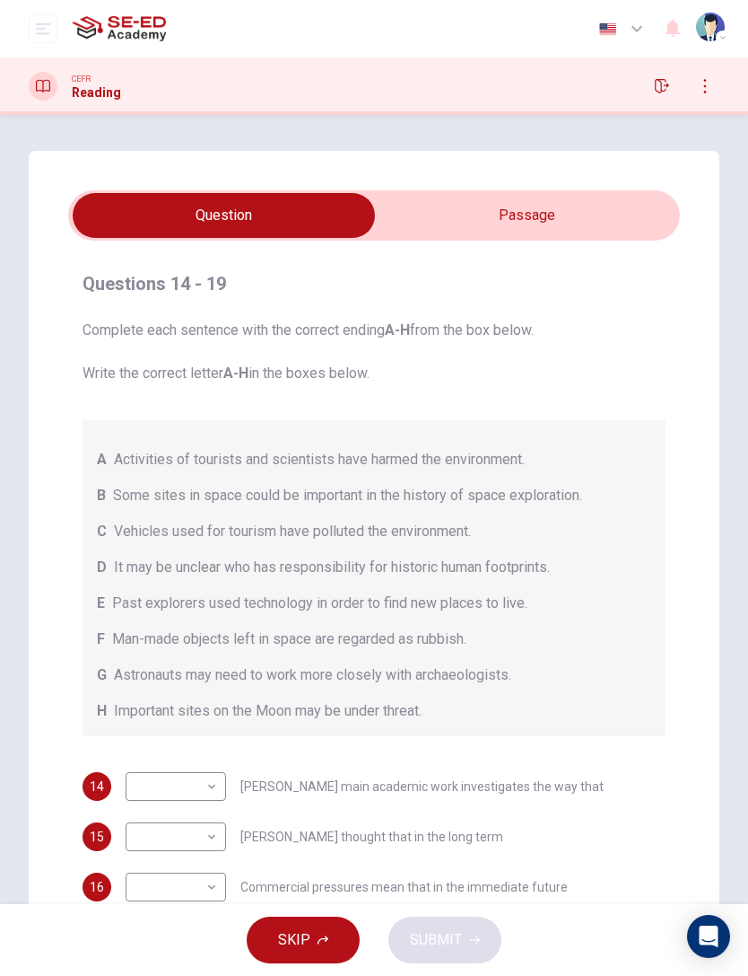
click at [611, 220] on input "checkbox" at bounding box center [224, 215] width 918 height 45
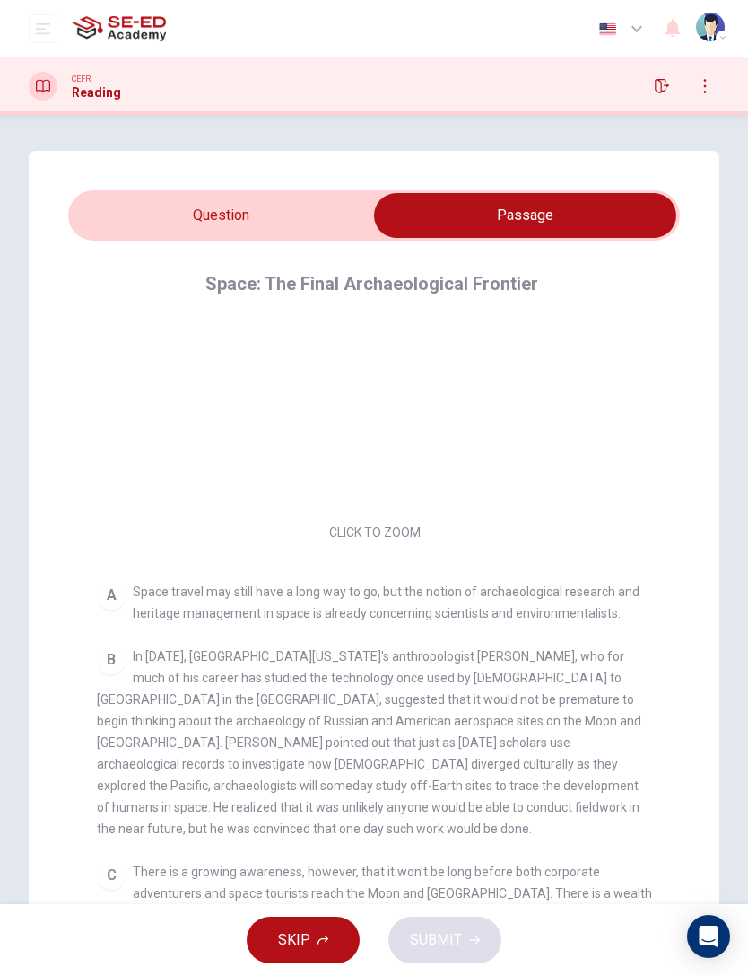
scroll to position [78, 0]
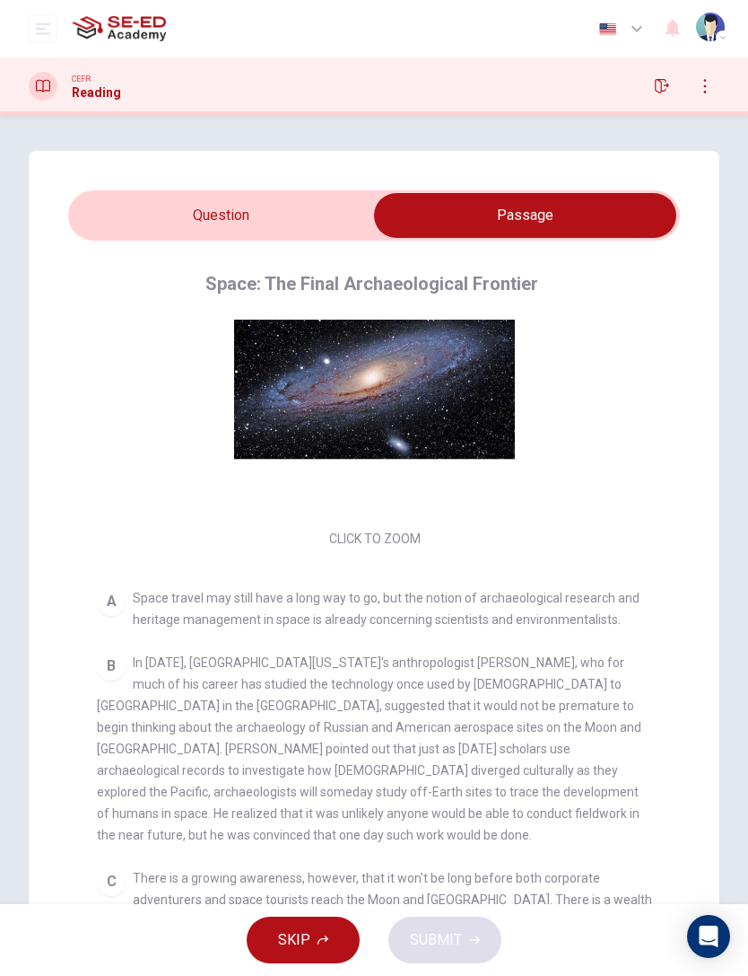
click at [429, 387] on button "Click to Zoom" at bounding box center [375, 396] width 156 height 43
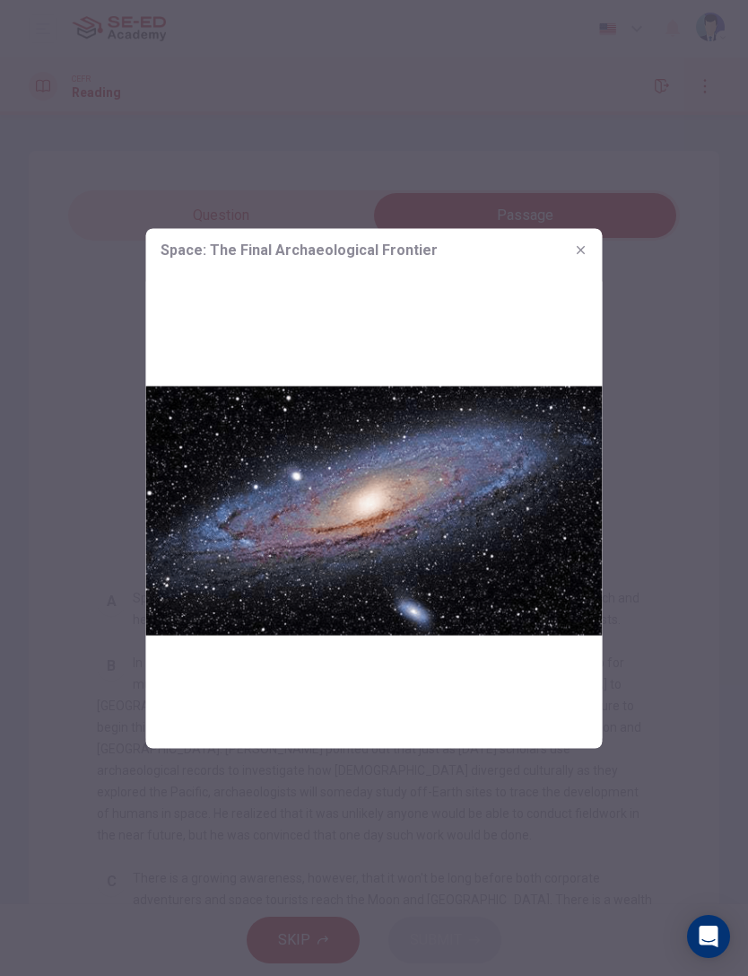
click at [595, 234] on div "Space: The Final Archaeological Frontier" at bounding box center [374, 249] width 457 height 43
click at [594, 234] on div "Space: The Final Archaeological Frontier" at bounding box center [374, 249] width 457 height 43
click at [576, 250] on icon "button" at bounding box center [581, 249] width 14 height 14
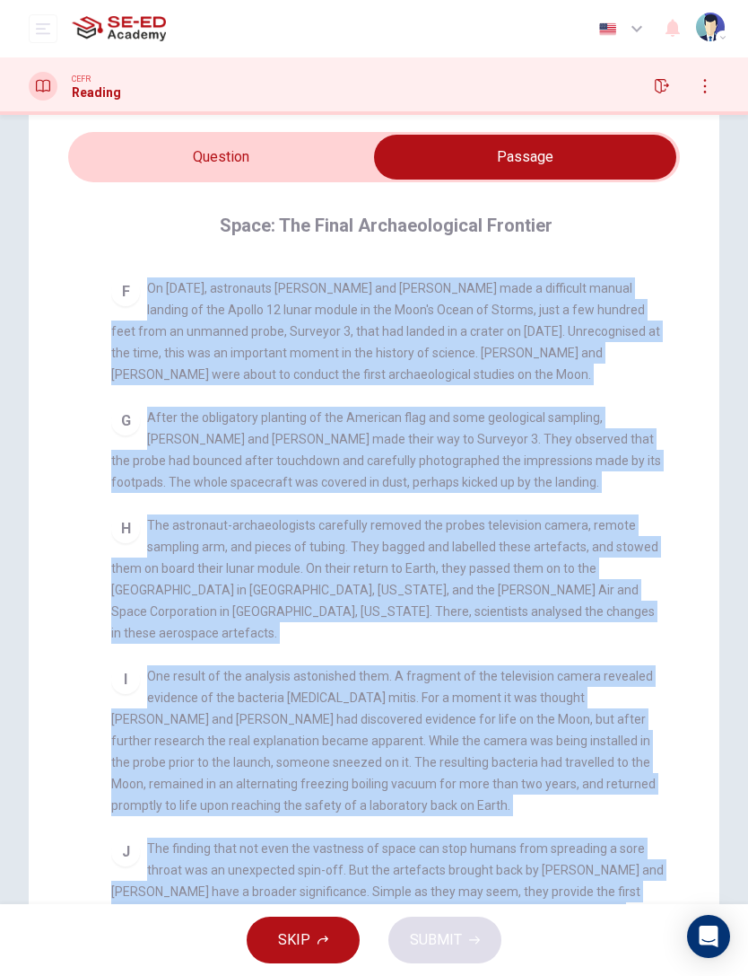
scroll to position [1275, 0]
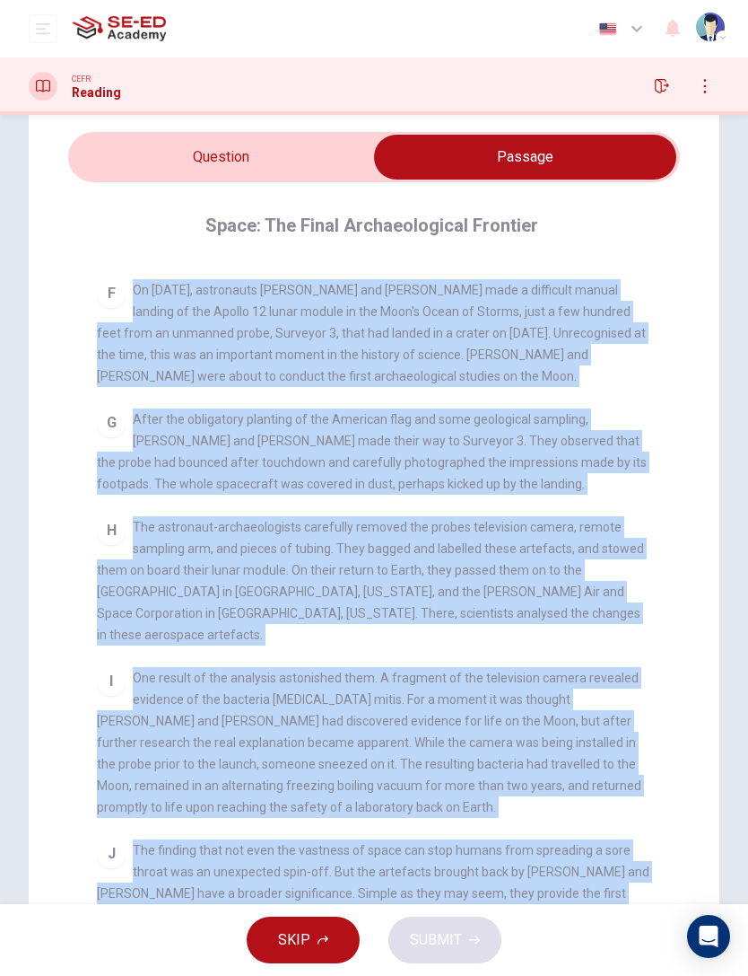
click at [53, 156] on div "Questions 14 - 19 Complete each sentence with the correct ending A-H from the b…" at bounding box center [374, 517] width 691 height 851
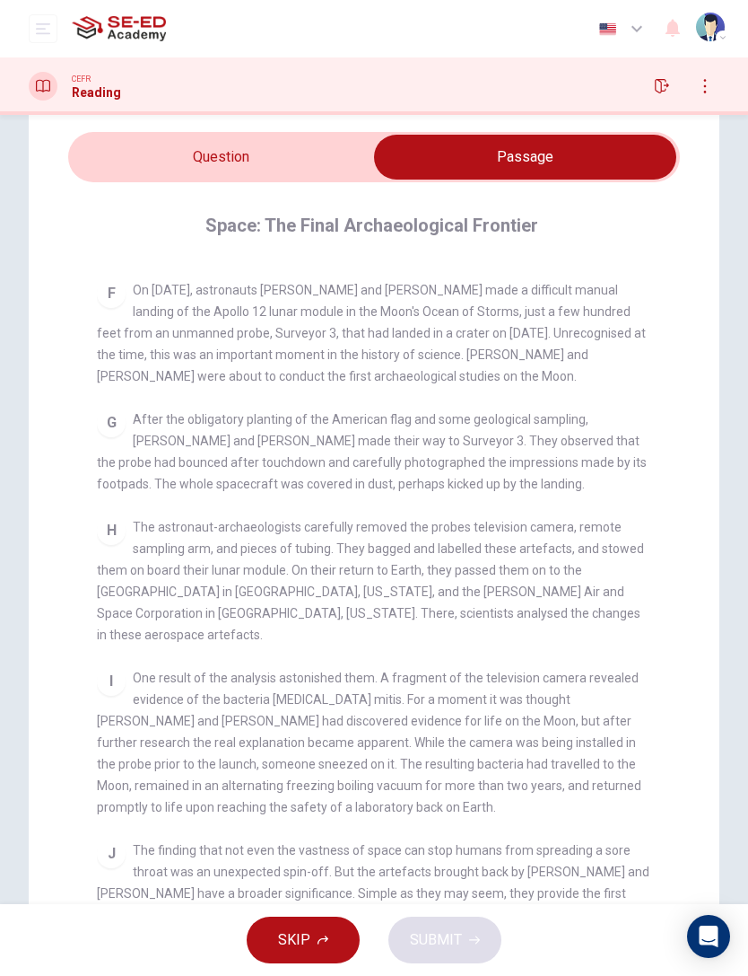
click at [52, 156] on div "Questions 14 - 19 Complete each sentence with the correct ending A-H from the b…" at bounding box center [374, 517] width 691 height 851
click at [130, 154] on input "checkbox" at bounding box center [525, 157] width 918 height 45
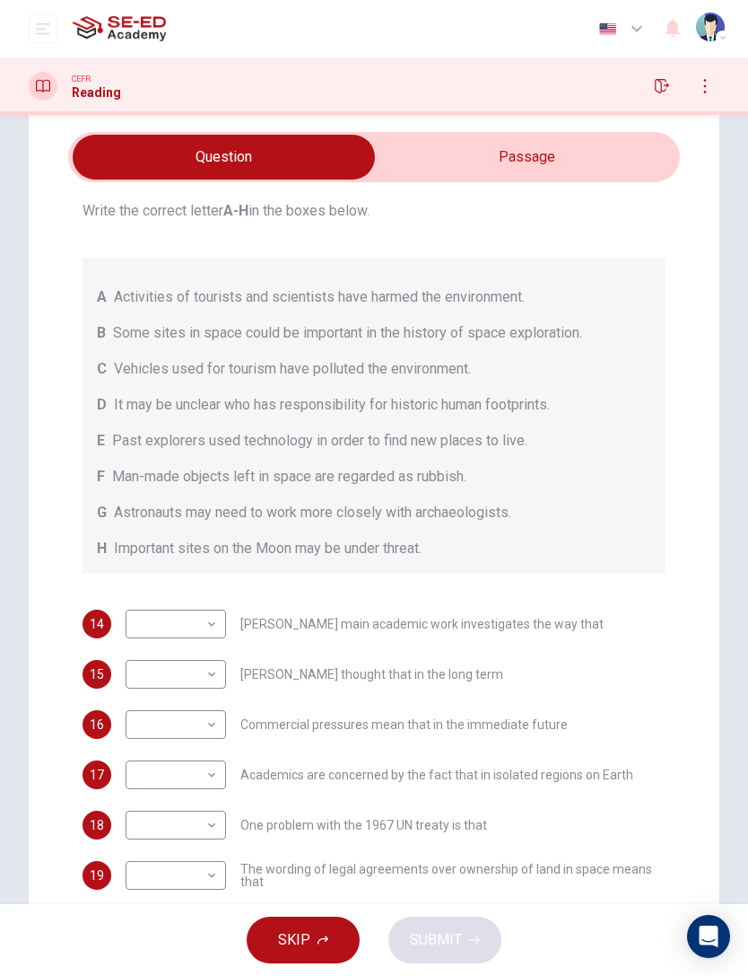
scroll to position [0, 0]
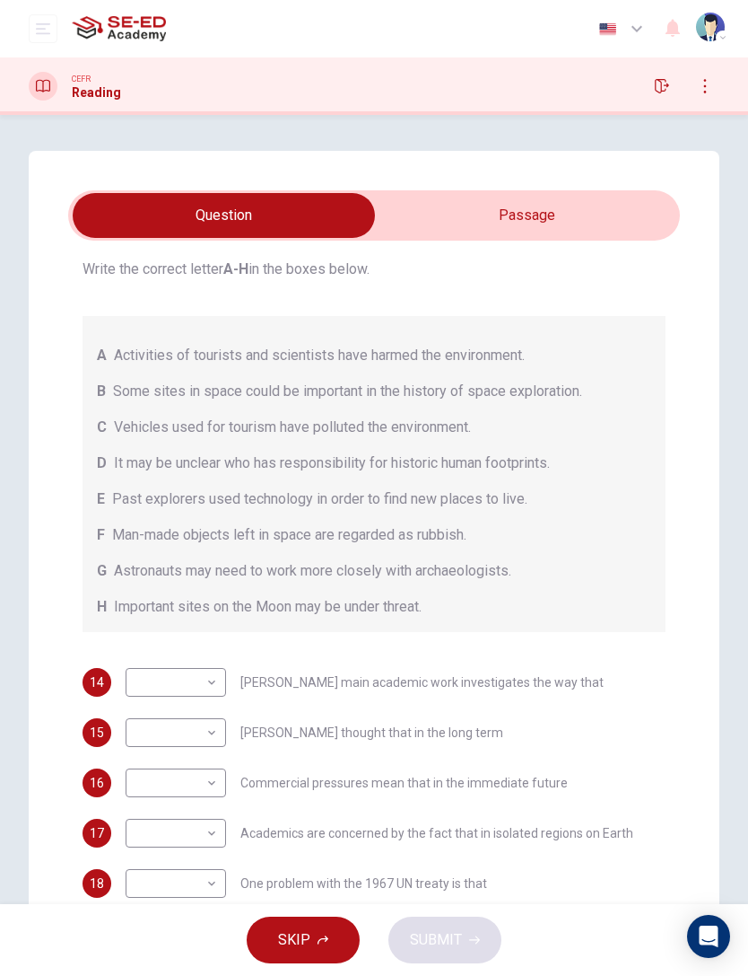
click at [562, 216] on input "checkbox" at bounding box center [224, 215] width 918 height 45
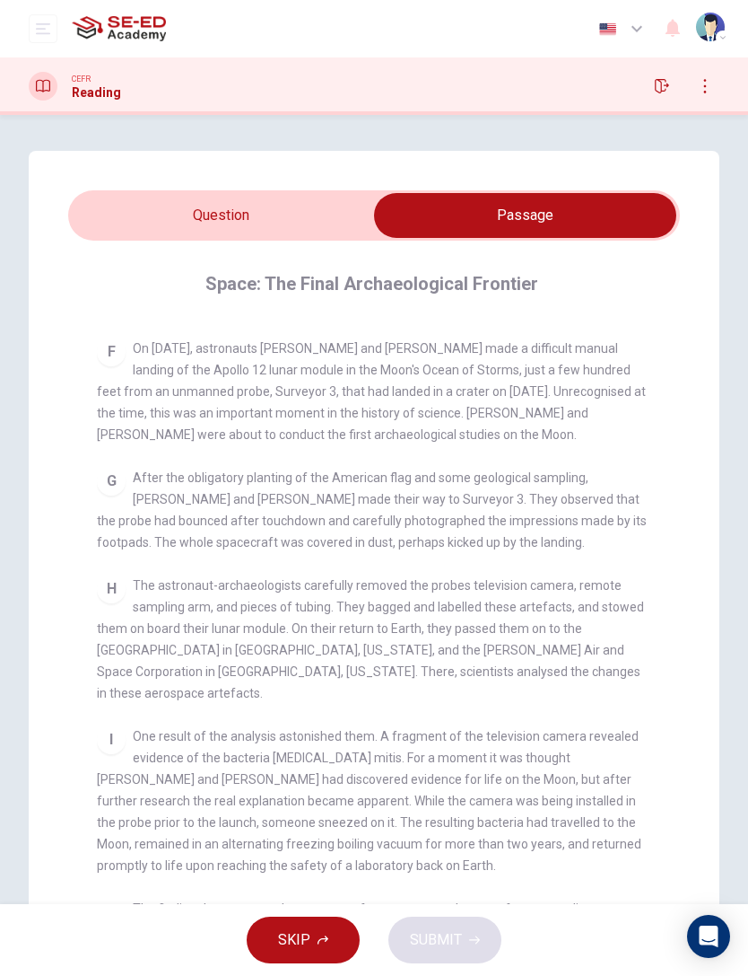
click at [88, 209] on input "checkbox" at bounding box center [525, 215] width 918 height 45
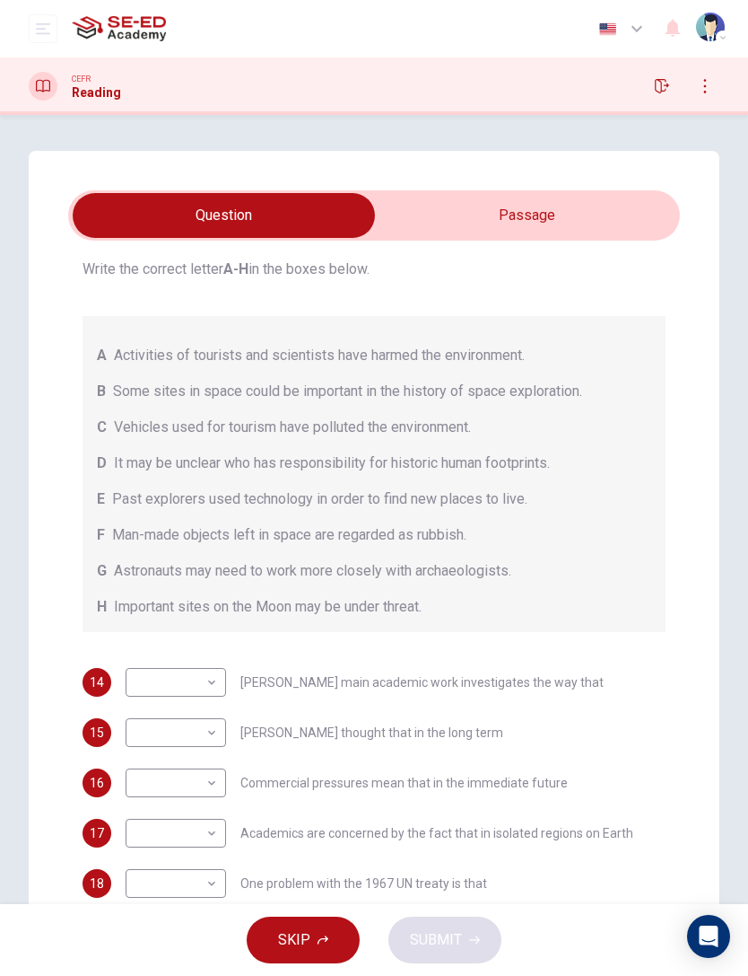
click at [578, 216] on input "checkbox" at bounding box center [224, 215] width 918 height 45
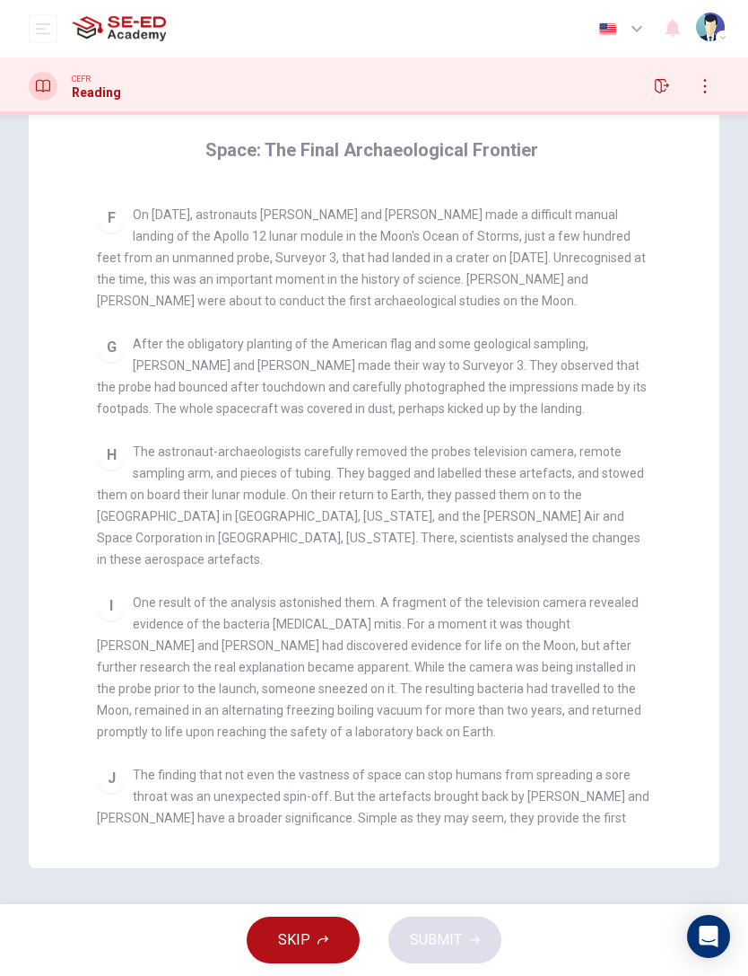
click at [510, 360] on div "G After the obligatory planting of the American flag and some geological sampli…" at bounding box center [375, 376] width 556 height 86
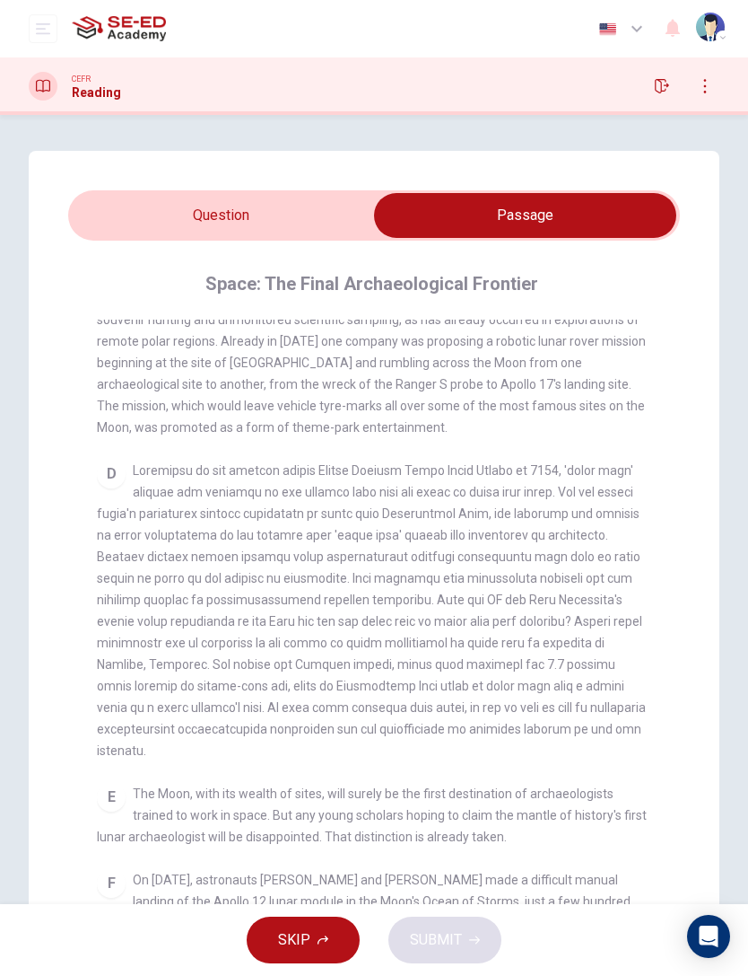
click at [175, 210] on input "checkbox" at bounding box center [525, 215] width 918 height 45
checkbox input "false"
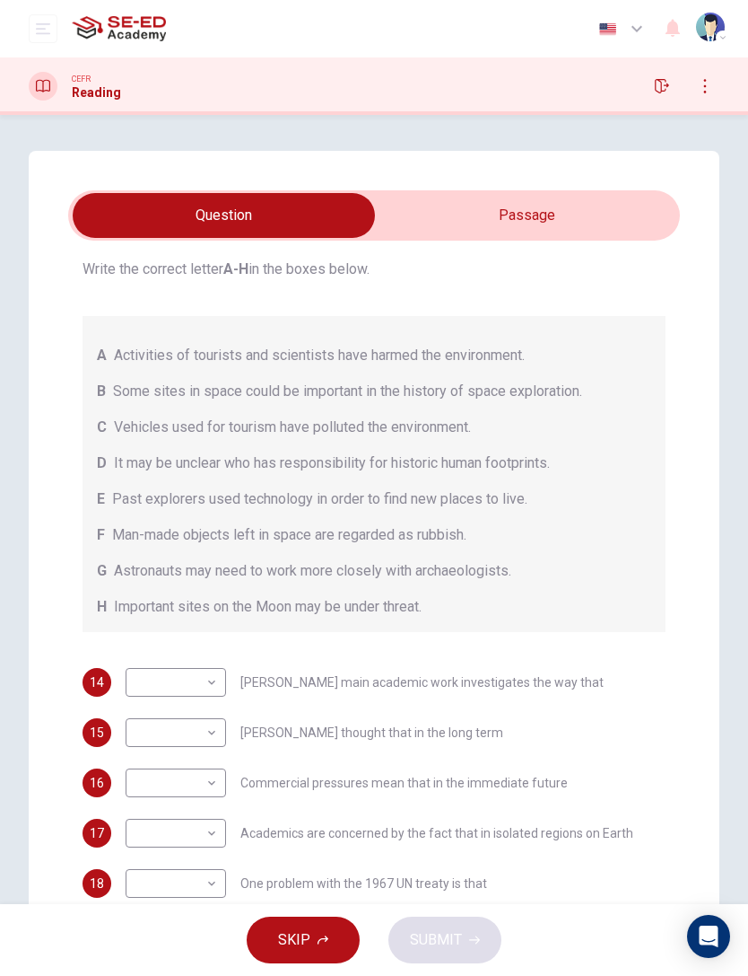
click at [169, 652] on body "This site uses cookies, as explained in our Privacy Policy . If you agree to th…" at bounding box center [374, 488] width 748 height 976
click at [142, 652] on li "D" at bounding box center [176, 832] width 101 height 29
type input "D"
click at [169, 652] on body "This site uses cookies, as explained in our Privacy Policy . If you agree to th…" at bounding box center [374, 488] width 748 height 976
click at [142, 652] on li "B" at bounding box center [176, 774] width 101 height 29
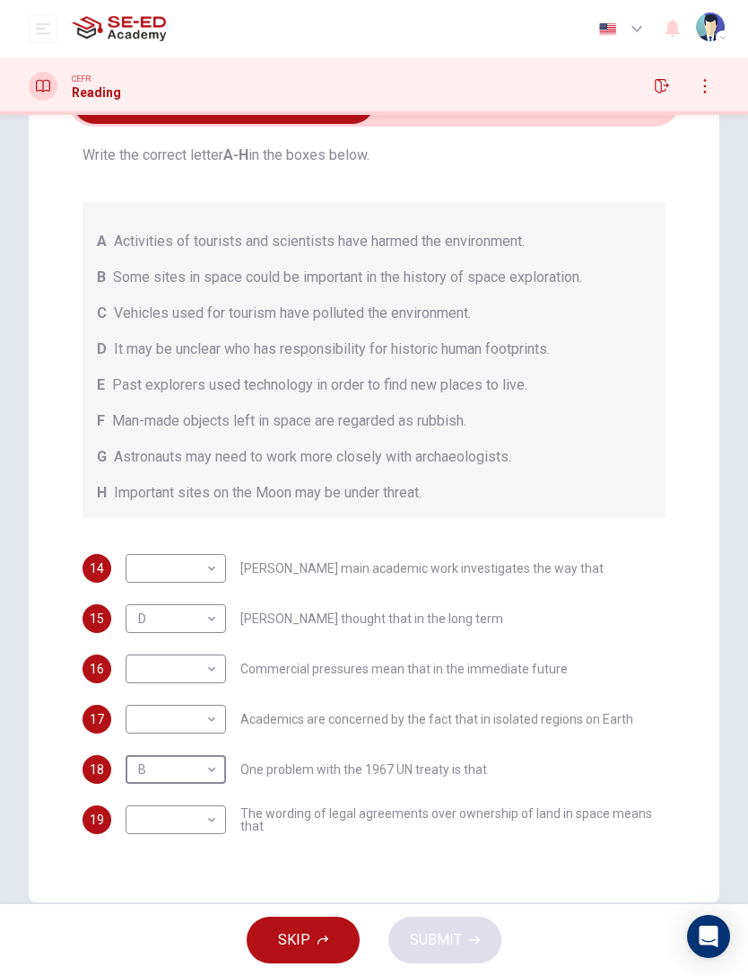
scroll to position [118, 0]
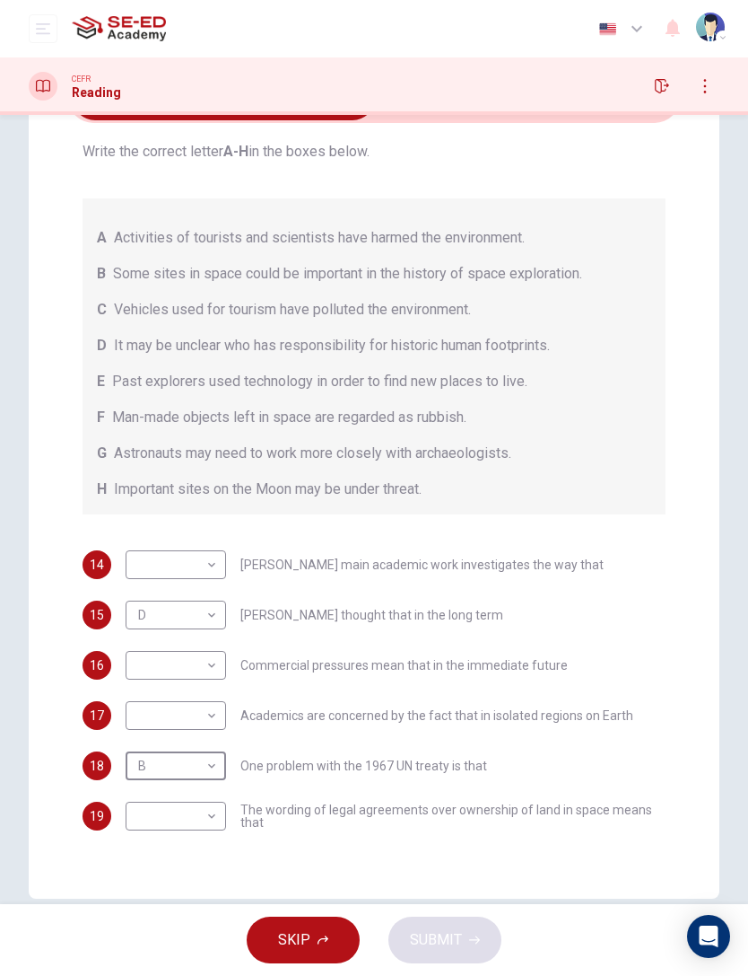
click at [201, 652] on body "This site uses cookies, as explained in our Privacy Policy . If you agree to th…" at bounding box center [374, 488] width 748 height 976
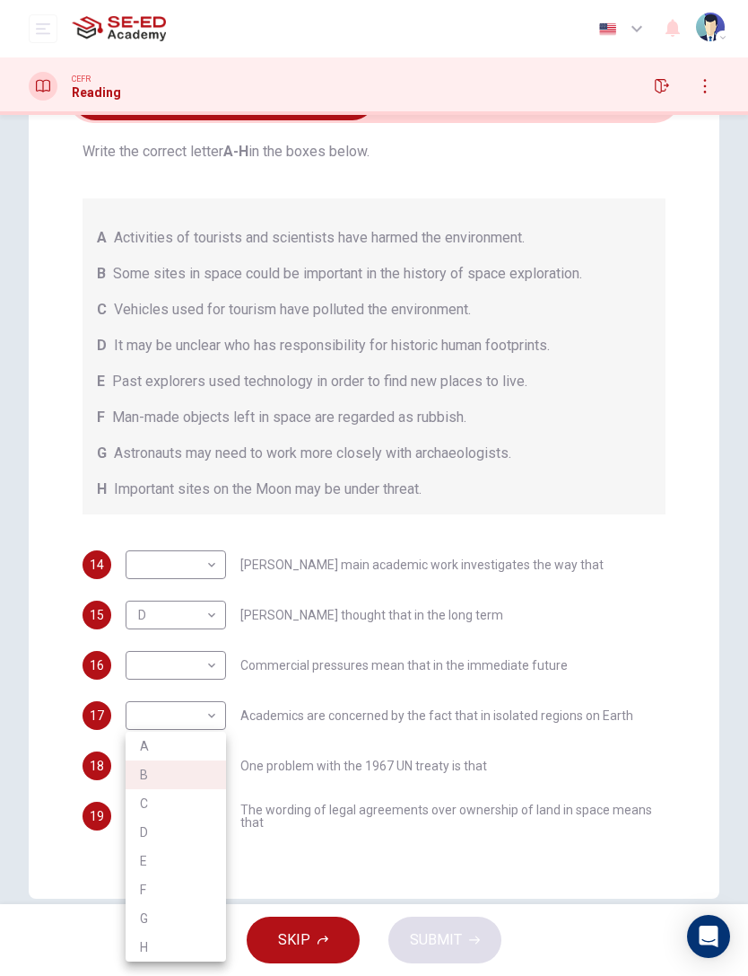
click at [199, 652] on li "C" at bounding box center [176, 803] width 101 height 29
type input "C"
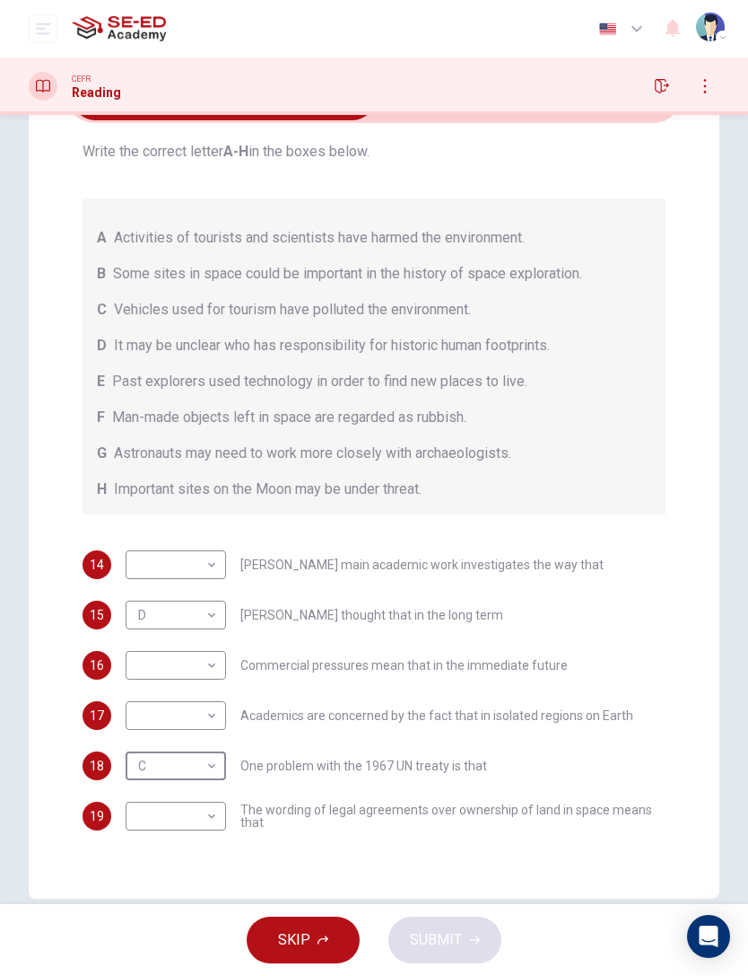
scroll to position [0, 0]
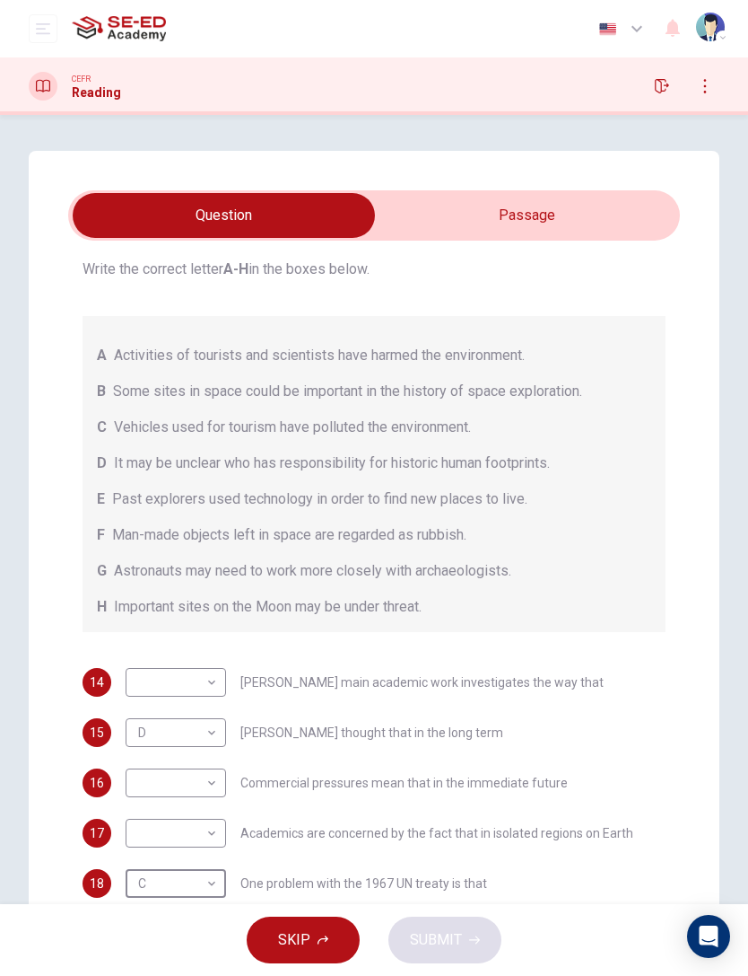
click at [208, 652] on body "This site uses cookies, as explained in our Privacy Policy . If you agree to th…" at bounding box center [374, 488] width 748 height 976
click at [205, 652] on li "B" at bounding box center [176, 774] width 101 height 29
type input "B"
click at [191, 652] on body "This site uses cookies, as explained in our Privacy Policy . If you agree to th…" at bounding box center [374, 488] width 748 height 976
click at [192, 652] on li "A" at bounding box center [176, 710] width 101 height 29
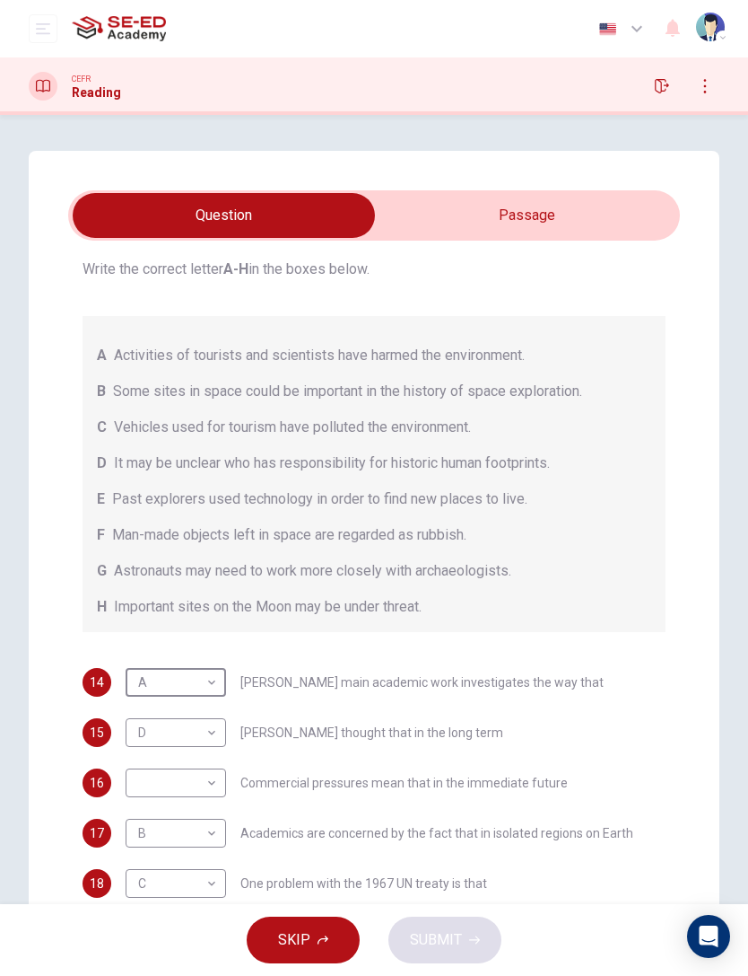
type input "A"
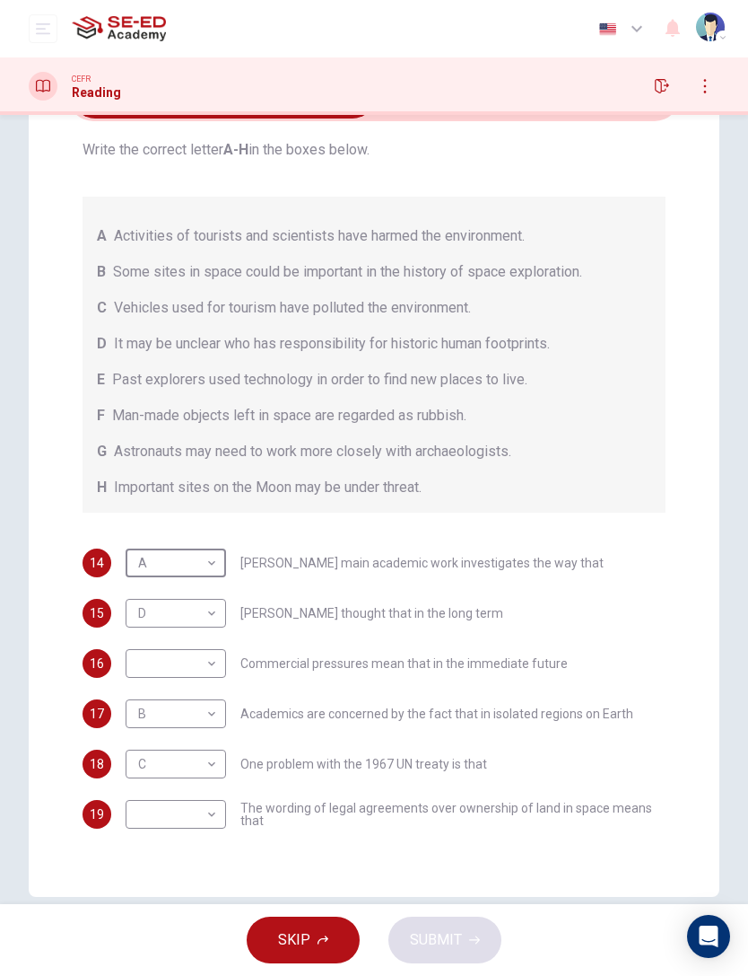
scroll to position [123, 0]
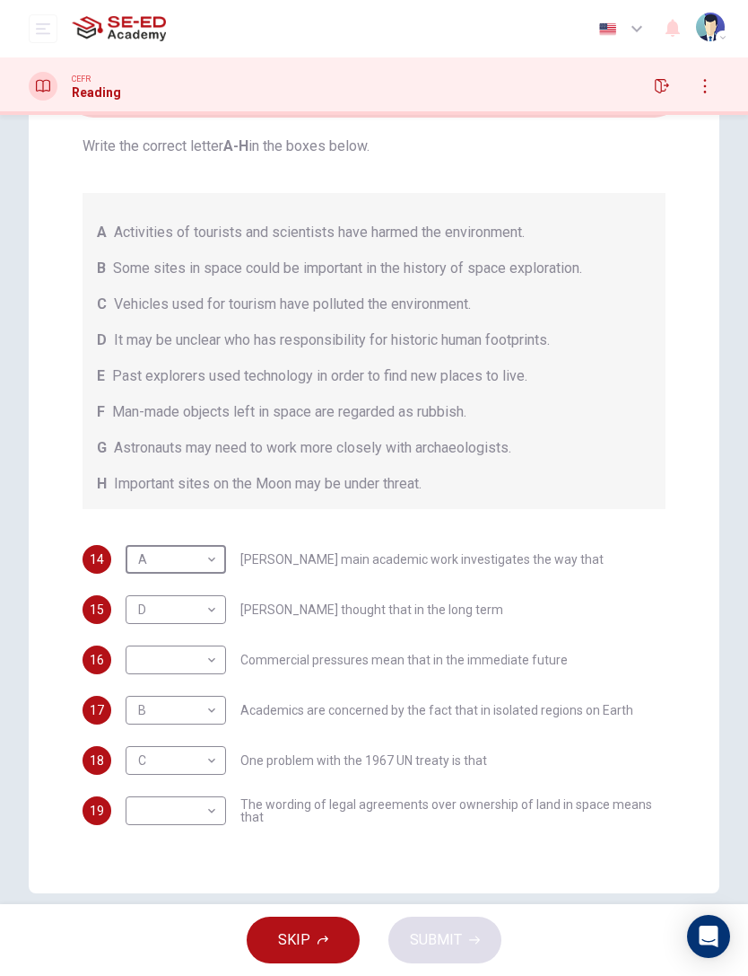
click at [206, 652] on body "This site uses cookies, as explained in our Privacy Policy . If you agree to th…" at bounding box center [374, 488] width 748 height 976
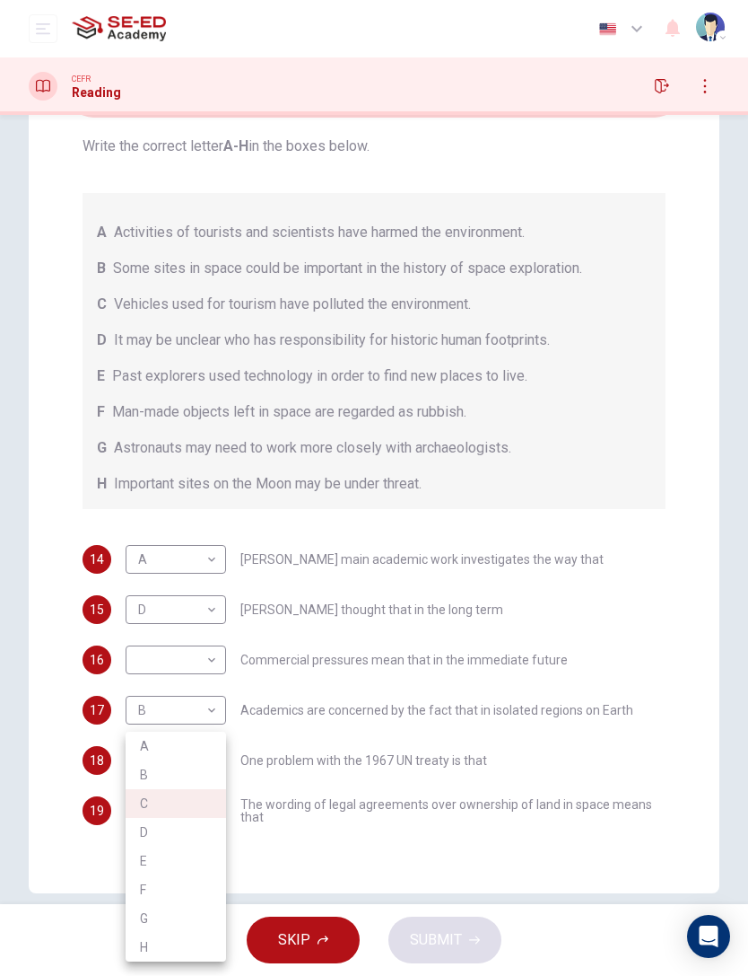
click at [193, 652] on li "F" at bounding box center [176, 889] width 101 height 29
type input "F"
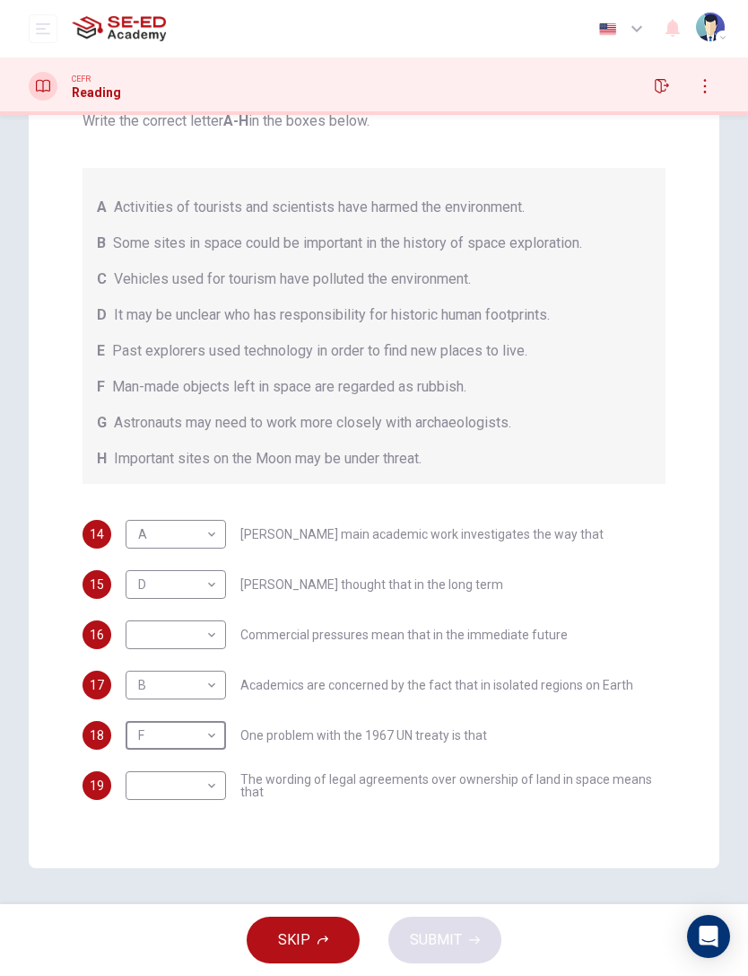
scroll to position [148, 0]
click at [205, 652] on body "This site uses cookies, as explained in our Privacy Policy . If you agree to th…" at bounding box center [374, 488] width 748 height 976
click at [190, 652] on li "G" at bounding box center [176, 918] width 101 height 29
type input "G"
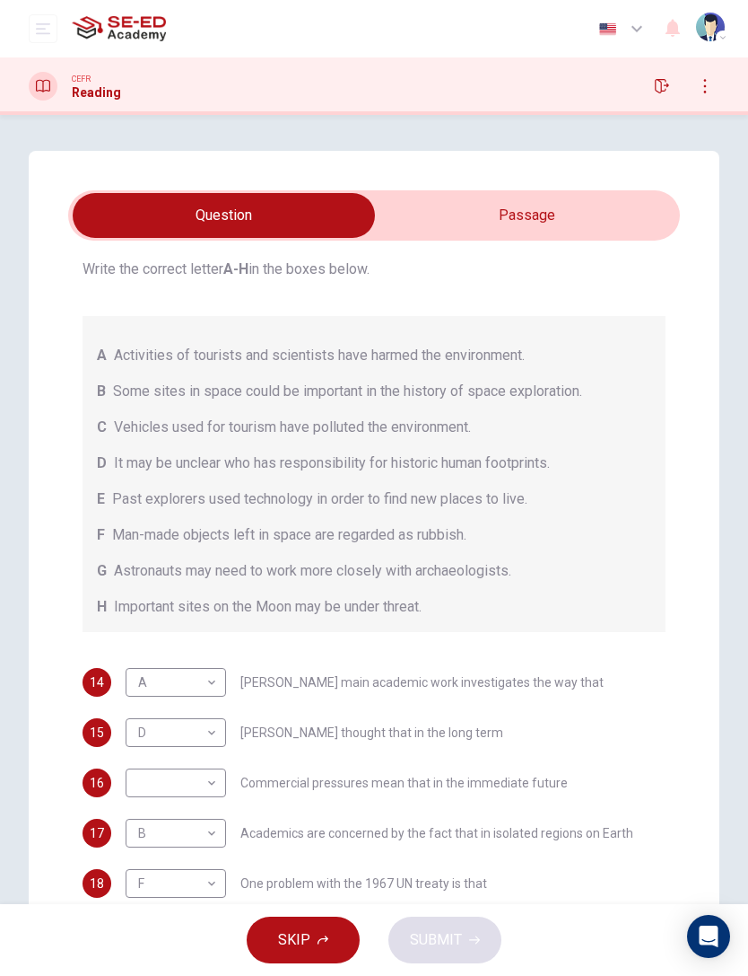
click at [208, 652] on body "This site uses cookies, as explained in our Privacy Policy . If you agree to th…" at bounding box center [374, 488] width 748 height 976
click at [192, 652] on li "H" at bounding box center [176, 946] width 101 height 29
type input "H"
click at [449, 652] on span "SUBMIT" at bounding box center [436, 939] width 52 height 25
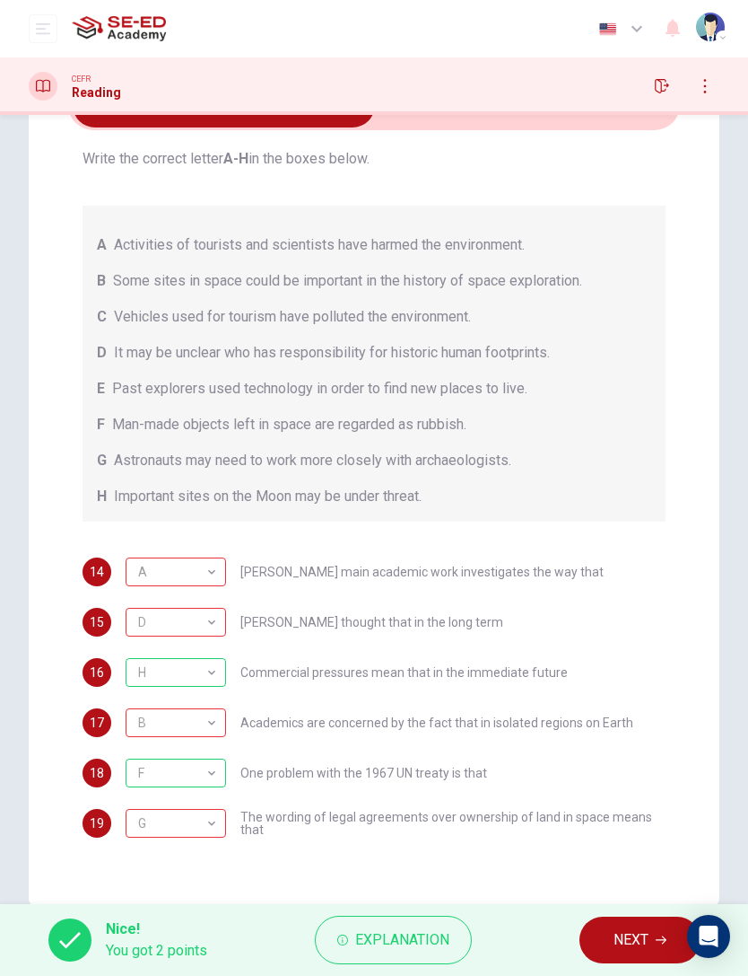
scroll to position [111, 0]
click at [634, 652] on button "NEXT" at bounding box center [640, 939] width 121 height 47
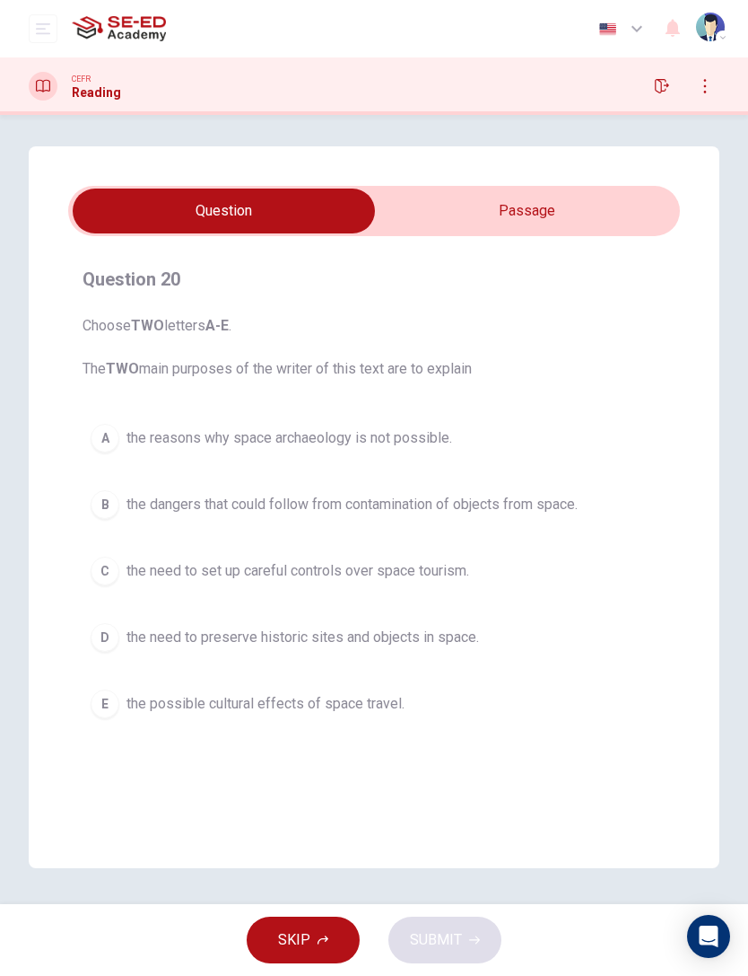
scroll to position [4, 0]
click at [603, 221] on input "checkbox" at bounding box center [224, 210] width 918 height 45
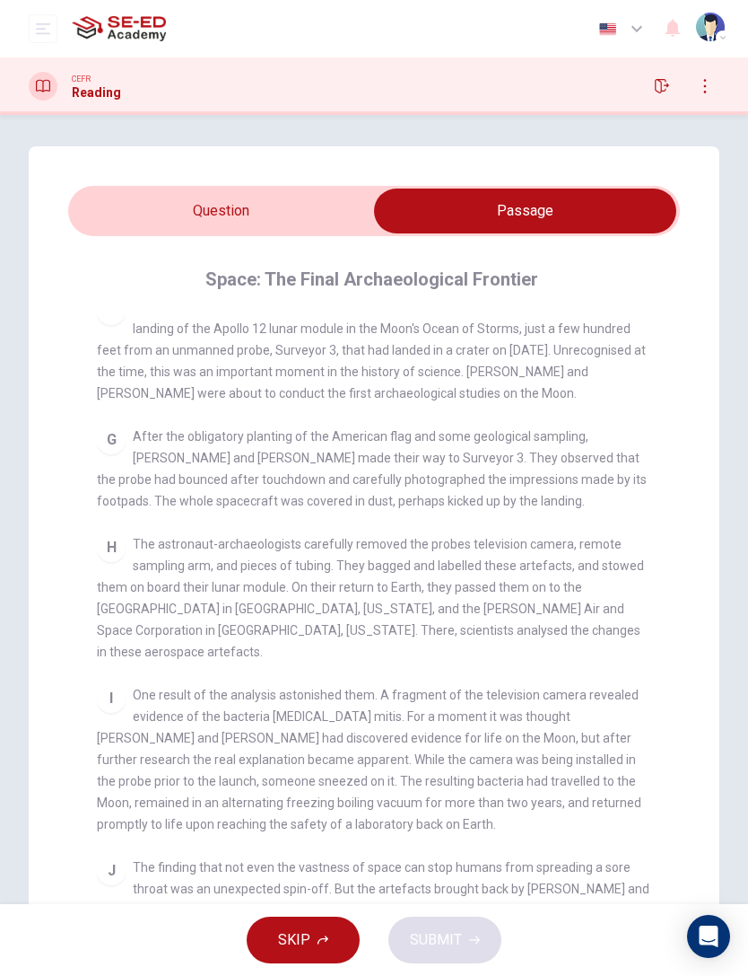
scroll to position [0, 0]
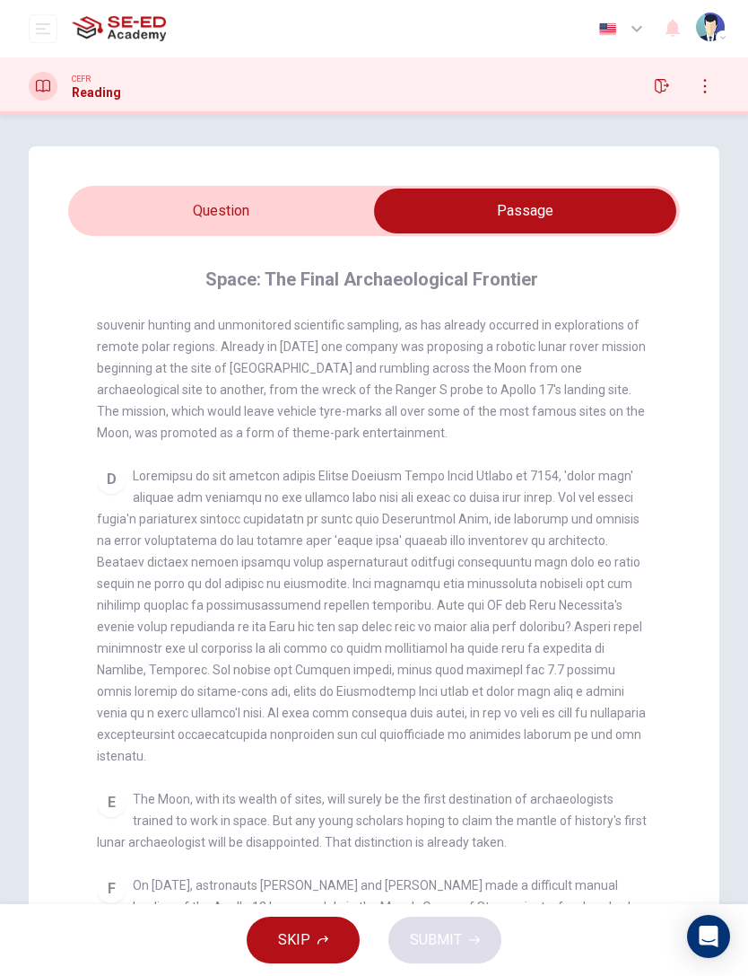
click at [319, 226] on input "checkbox" at bounding box center [525, 210] width 918 height 45
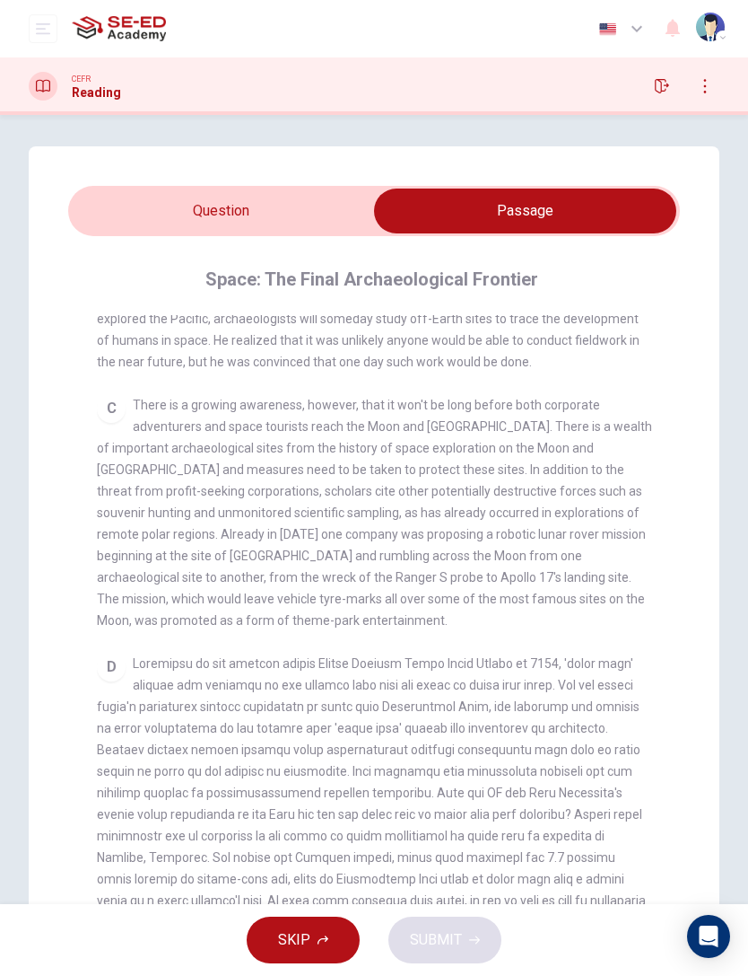
checkbox input "false"
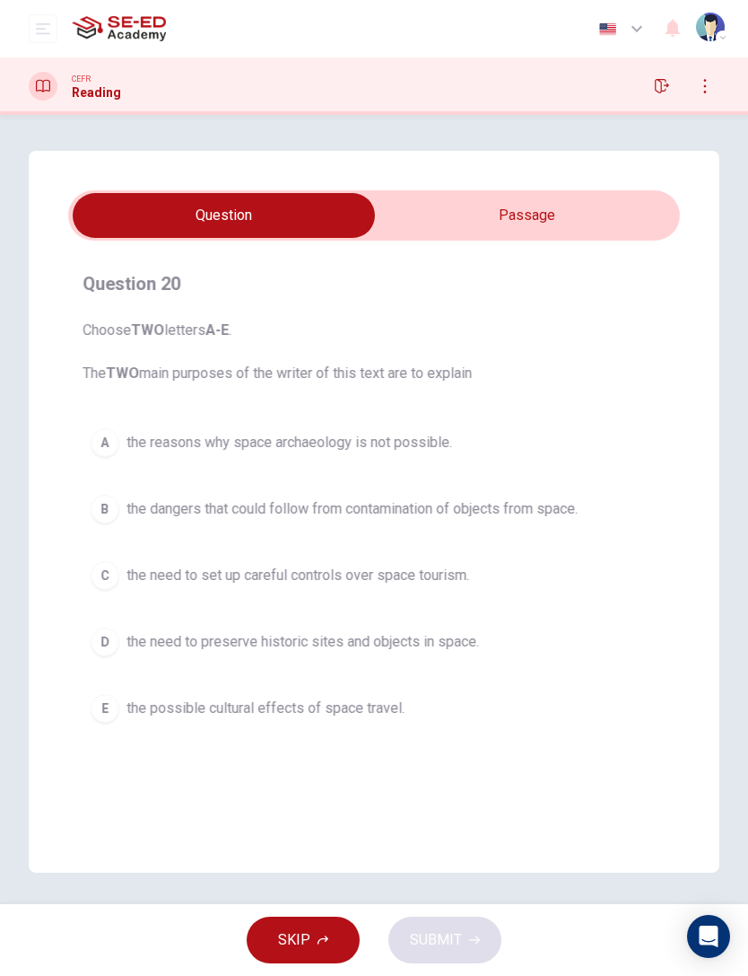
click at [330, 580] on span "the need to set up careful controls over space tourism." at bounding box center [298, 575] width 343 height 22
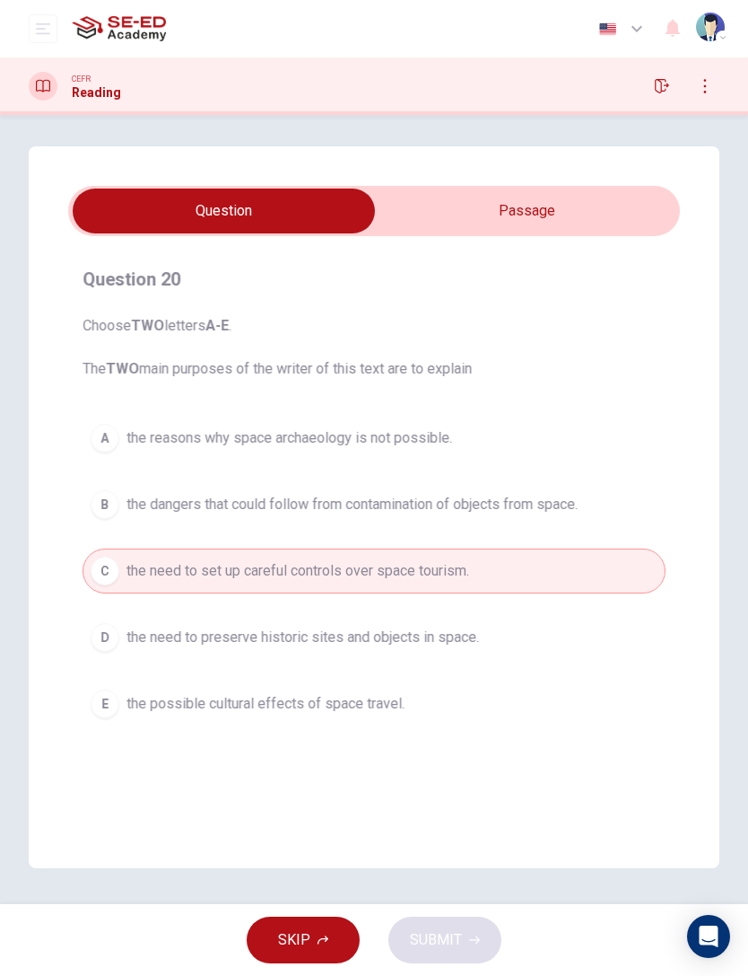
scroll to position [4, 0]
click at [423, 646] on span "the need to preserve historic sites and objects in space." at bounding box center [303, 637] width 353 height 22
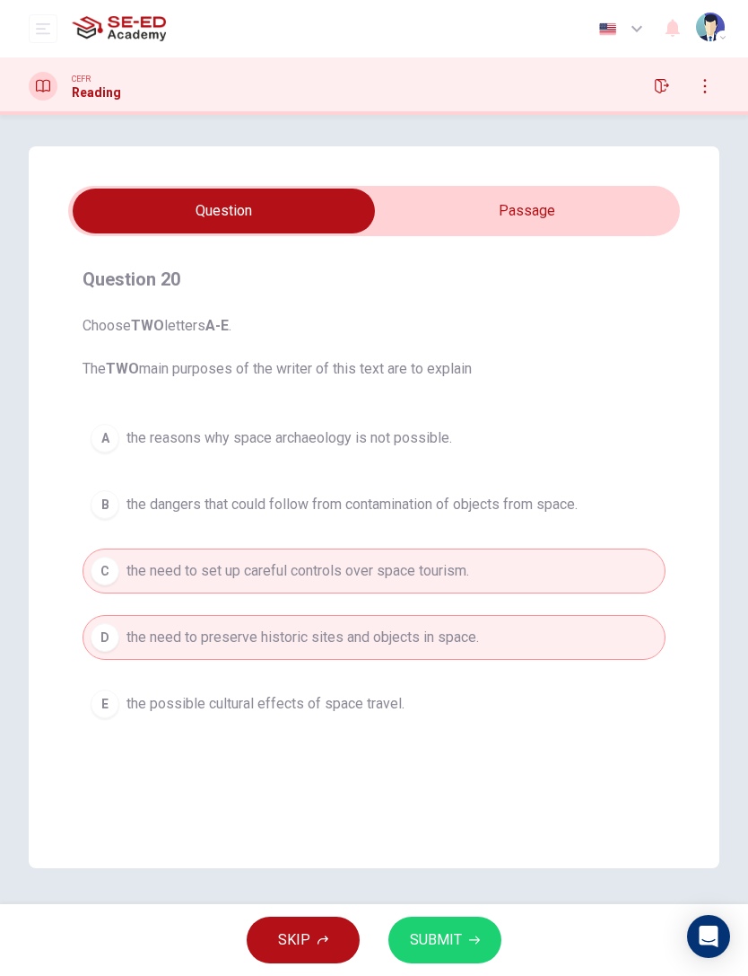
scroll to position [0, 0]
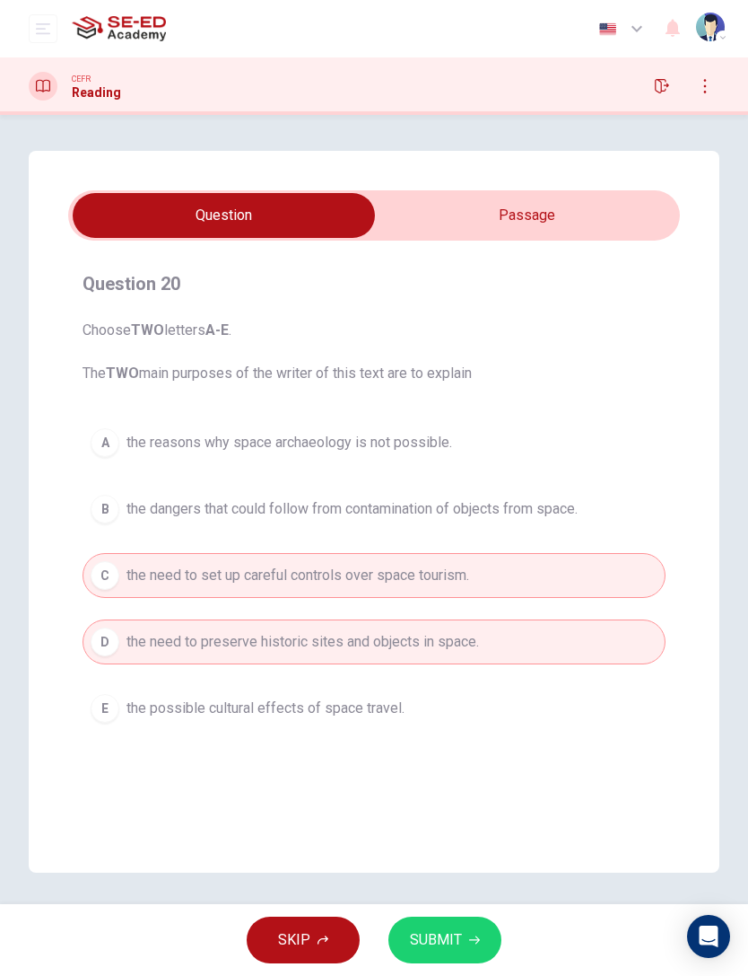
click at [442, 652] on span "SUBMIT" at bounding box center [436, 939] width 52 height 25
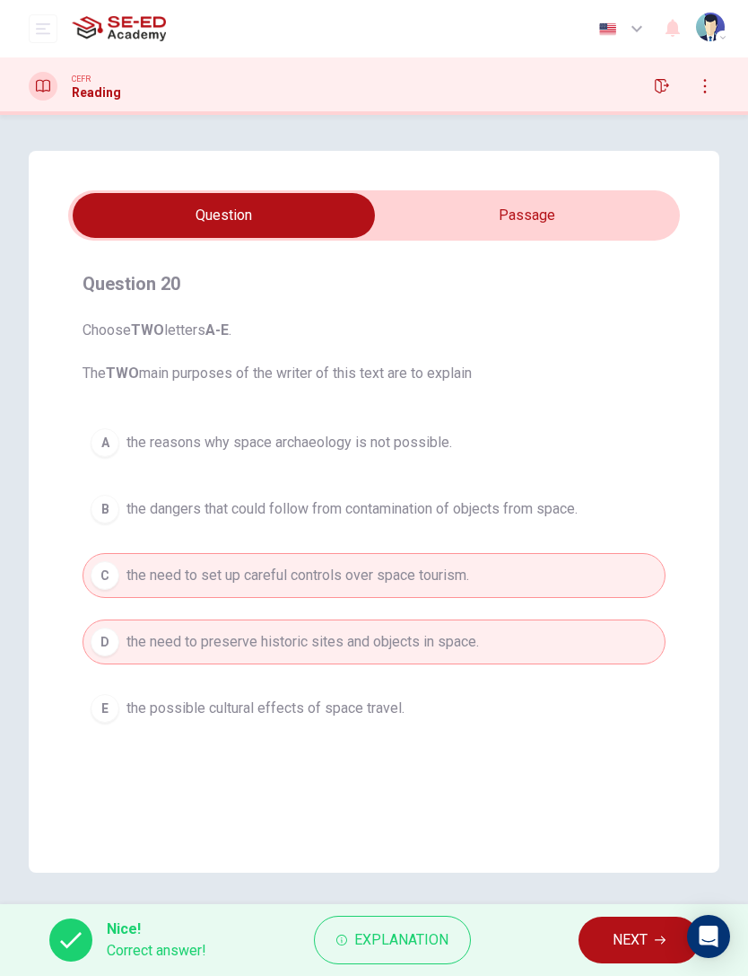
click at [630, 652] on button "NEXT" at bounding box center [639, 939] width 121 height 47
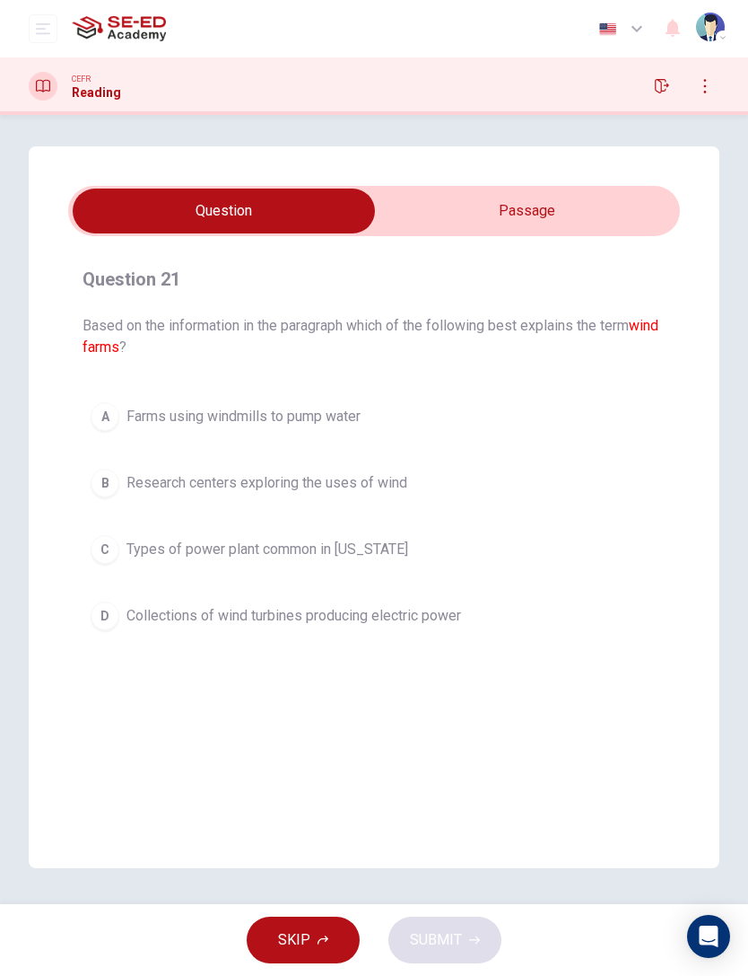
scroll to position [4, 0]
click at [667, 87] on icon "button" at bounding box center [662, 86] width 14 height 14
click at [595, 218] on input "checkbox" at bounding box center [224, 210] width 918 height 45
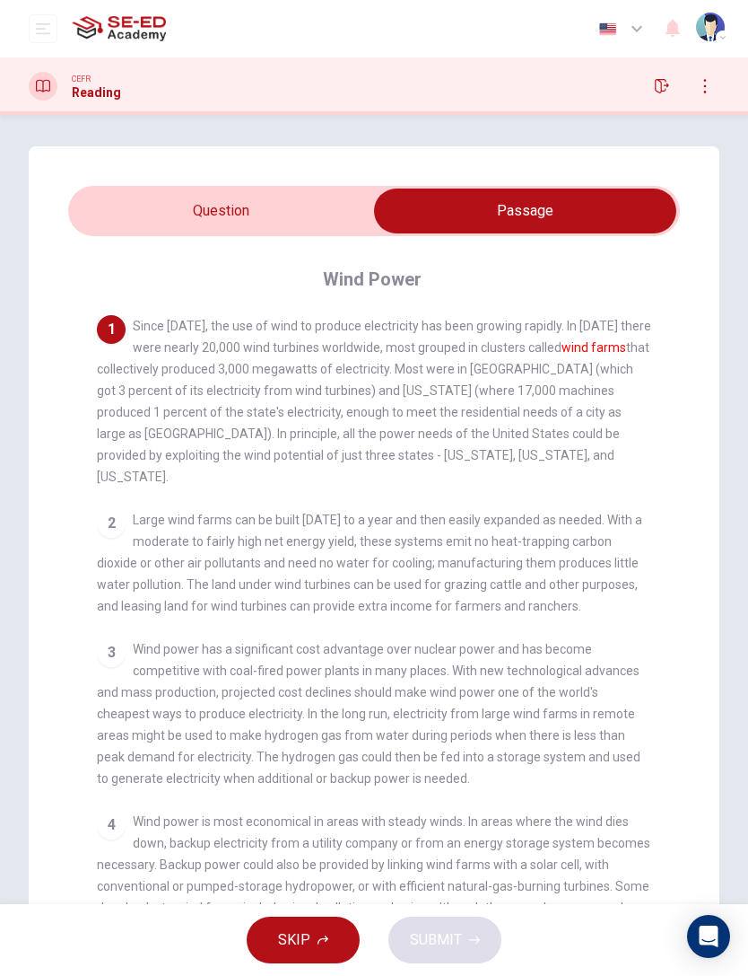
click at [326, 209] on input "checkbox" at bounding box center [525, 210] width 918 height 45
checkbox input "false"
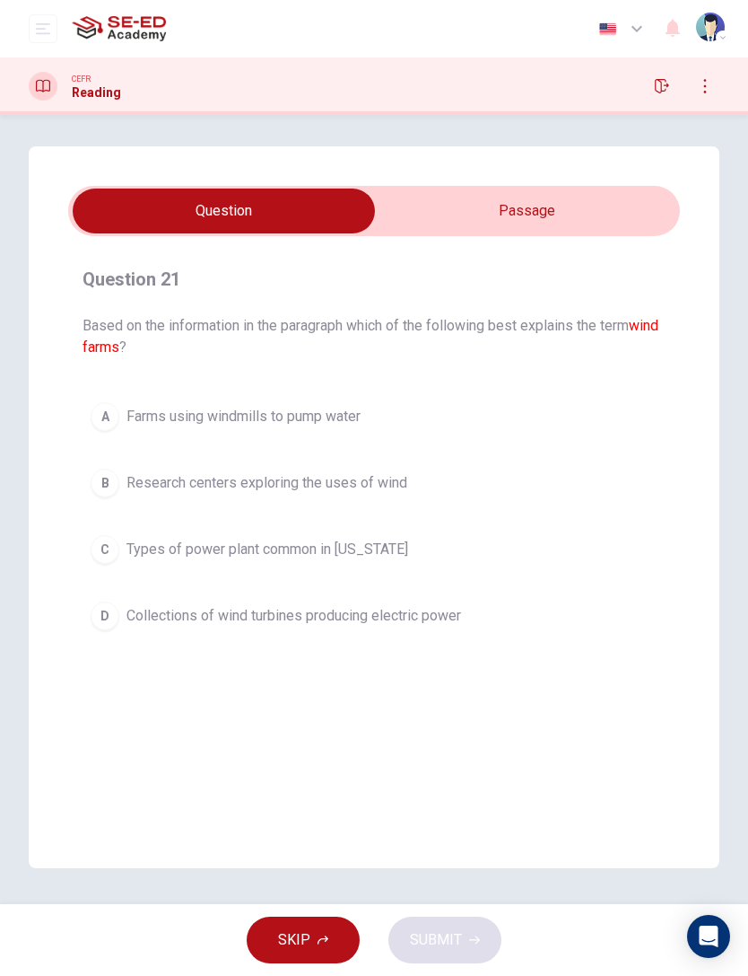
click at [660, 85] on icon "button" at bounding box center [662, 86] width 14 height 14
click at [661, 81] on icon "button" at bounding box center [662, 86] width 14 height 14
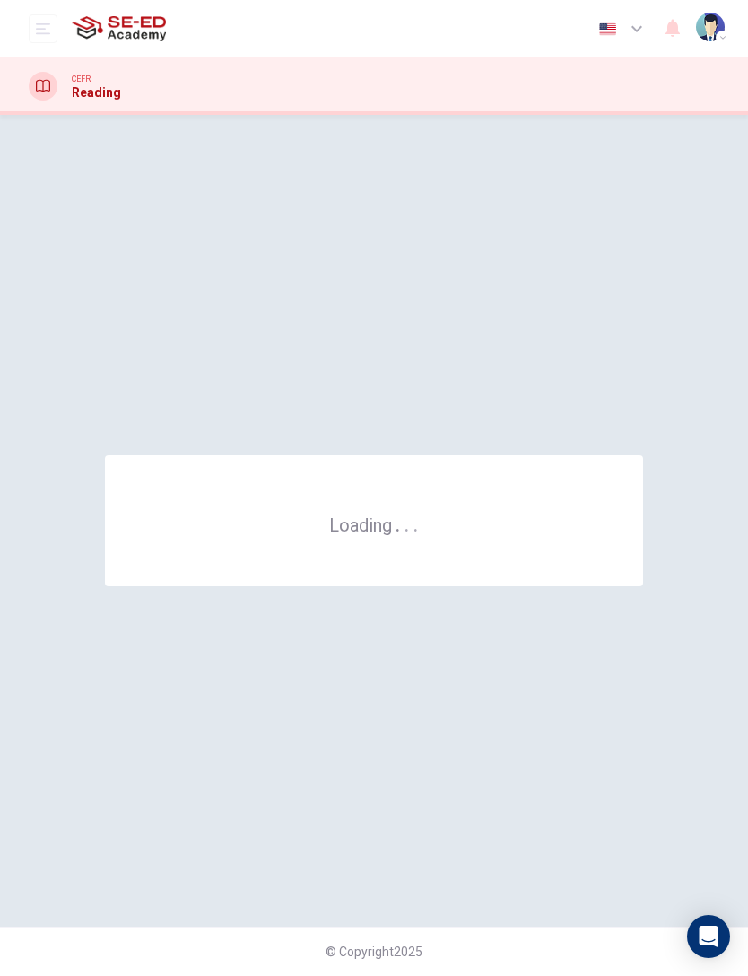
scroll to position [0, 0]
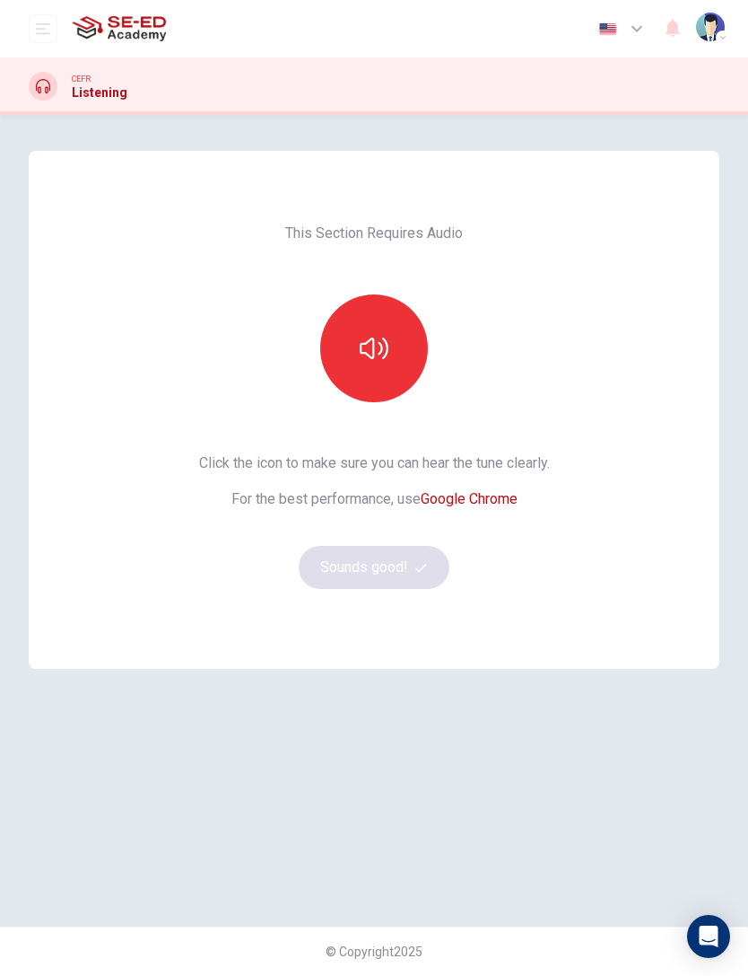
click at [371, 348] on icon "button" at bounding box center [374, 348] width 29 height 29
click at [386, 554] on button "Sounds good!" at bounding box center [374, 567] width 151 height 43
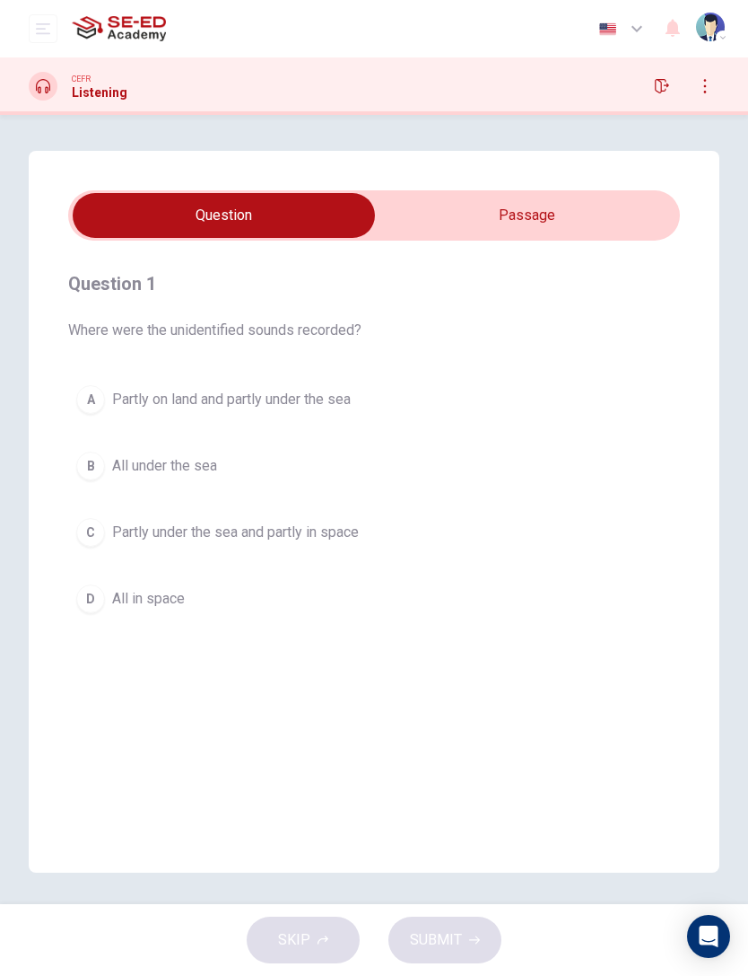
click at [66, 83] on div "CEFR Listening" at bounding box center [78, 86] width 99 height 29
click at [37, 92] on icon at bounding box center [43, 86] width 14 height 14
click at [50, 87] on div at bounding box center [43, 86] width 29 height 29
click at [667, 82] on icon "button" at bounding box center [662, 86] width 14 height 14
click at [51, 27] on button "open mobile menu" at bounding box center [43, 28] width 29 height 29
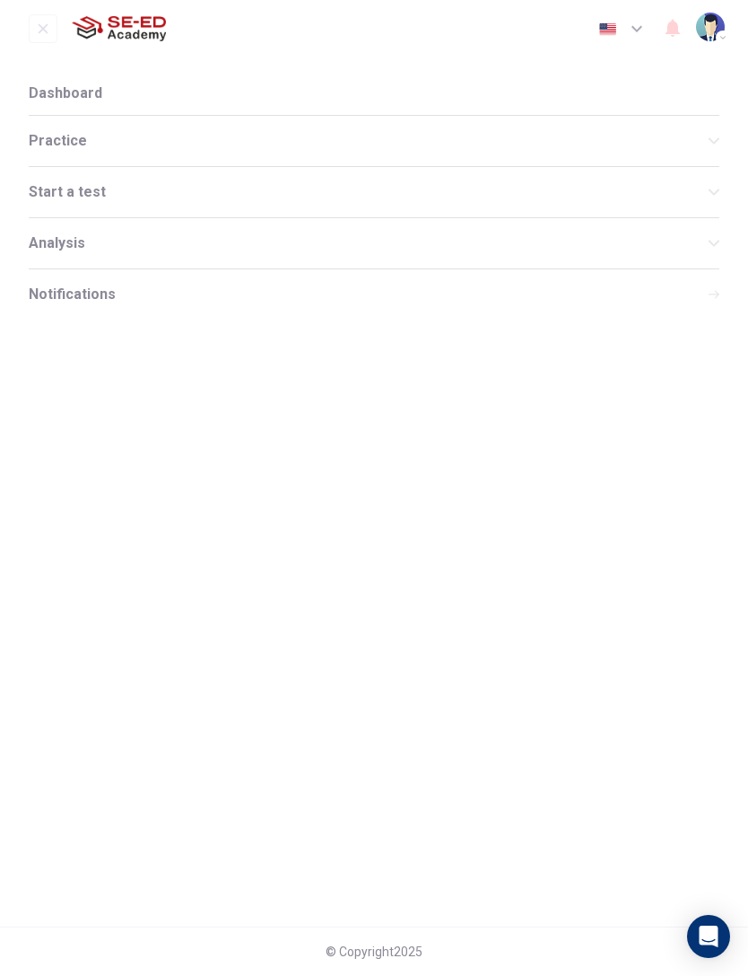
click at [127, 85] on li "Dashboard" at bounding box center [374, 93] width 691 height 43
